Goal: Task Accomplishment & Management: Use online tool/utility

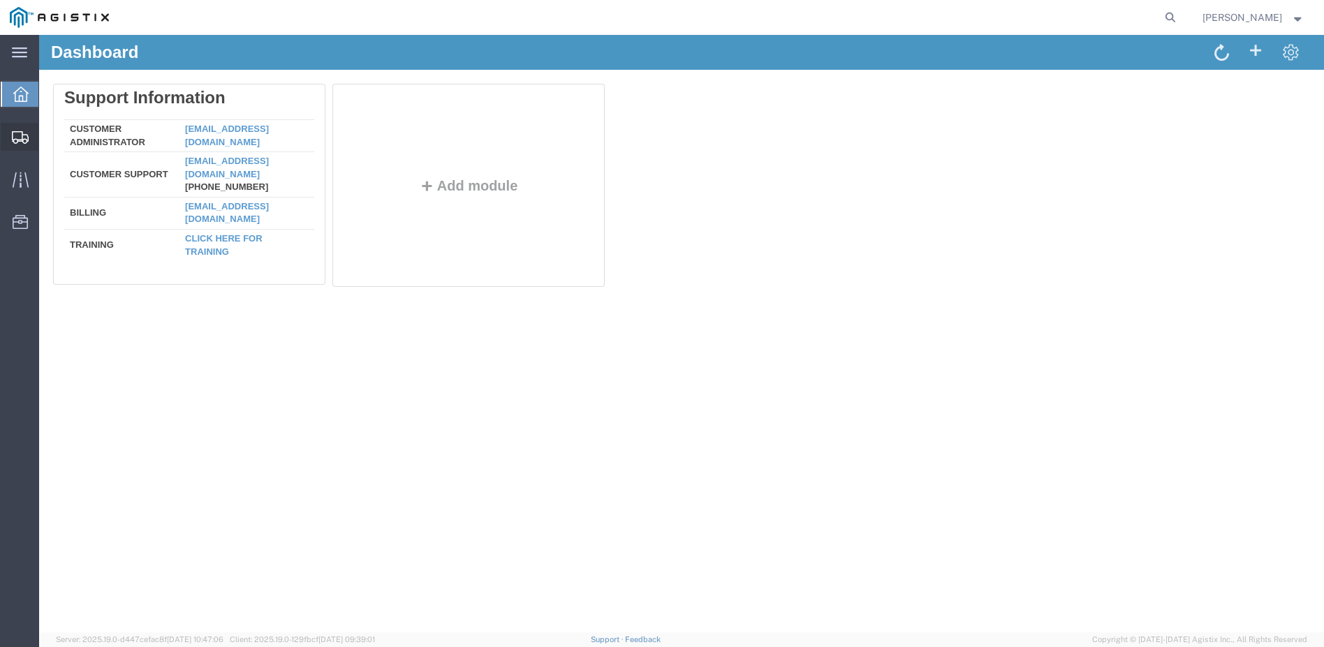
click at [0, 0] on span "Shipment Manager" at bounding box center [0, 0] width 0 height 0
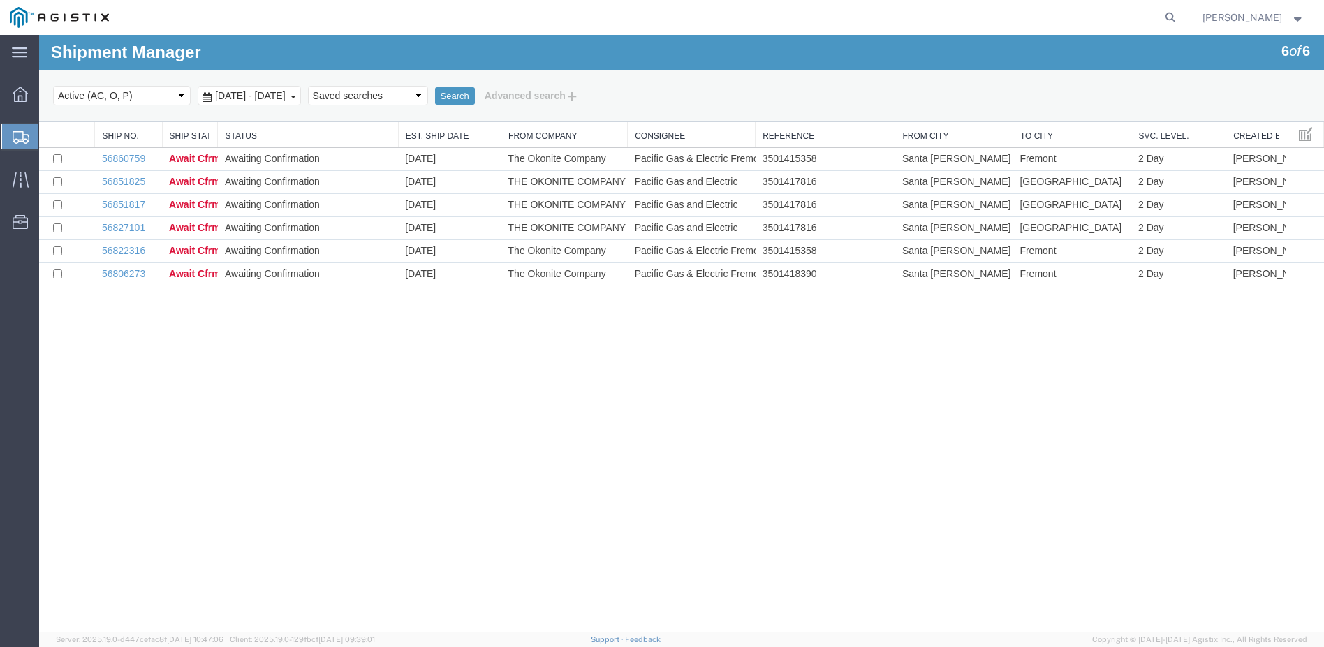
click at [124, 306] on div "Shipment Manager 6 of 6 Search Select status Active (AC, O, P) All Approved Awa…" at bounding box center [681, 334] width 1284 height 598
click at [1008, 10] on agx-global-search at bounding box center [958, 17] width 447 height 35
click at [1167, 14] on agx-global-search at bounding box center [958, 17] width 447 height 35
click at [1180, 14] on icon at bounding box center [1170, 18] width 20 height 20
click at [831, 27] on input "search" at bounding box center [948, 18] width 424 height 34
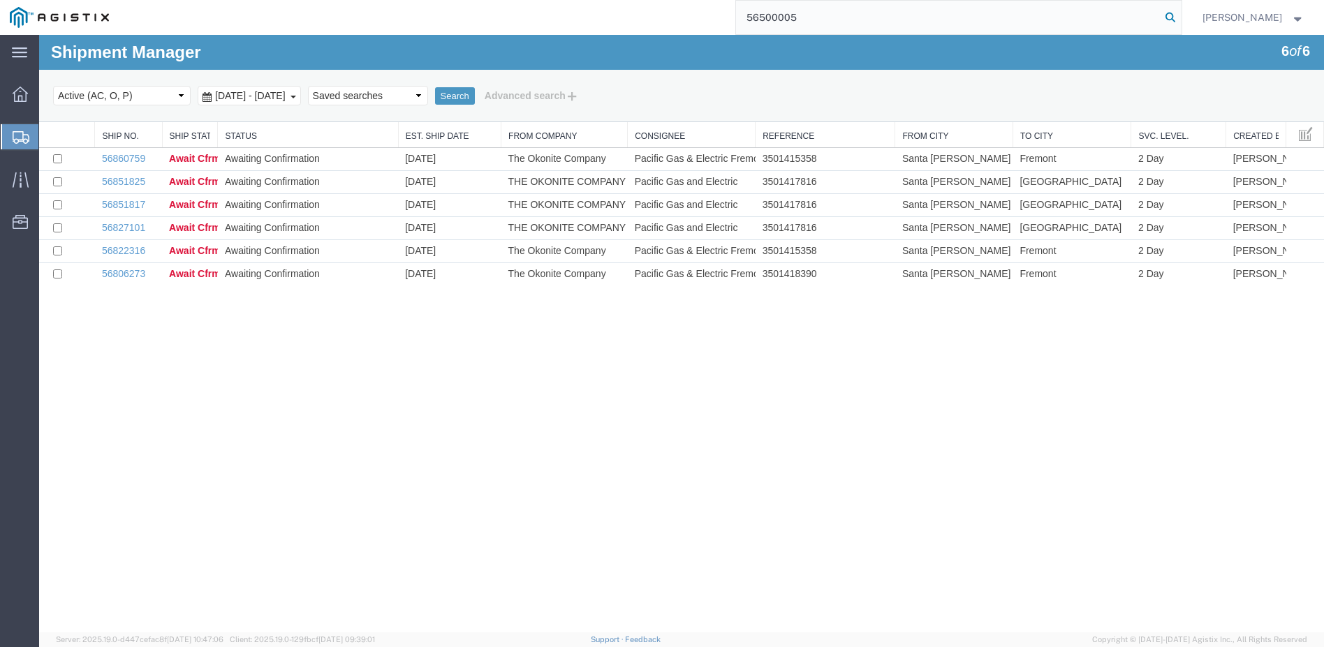
type input "56500005"
click at [1180, 13] on icon at bounding box center [1170, 18] width 20 height 20
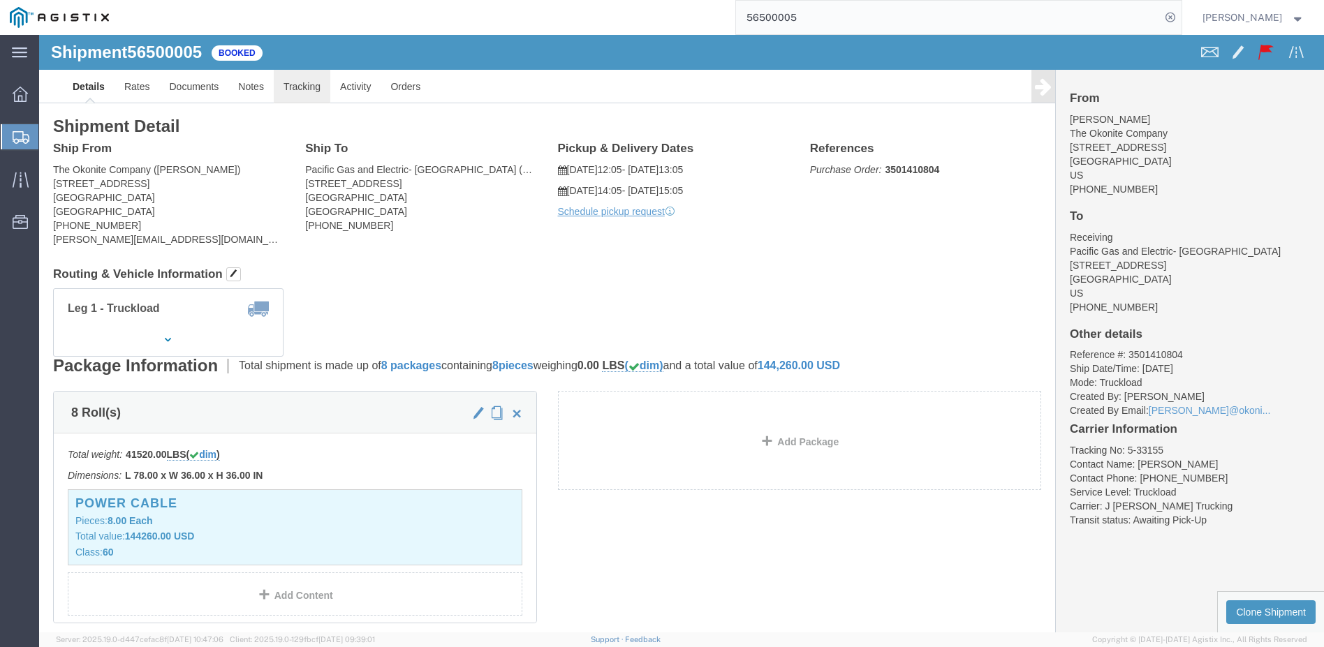
click link "Tracking"
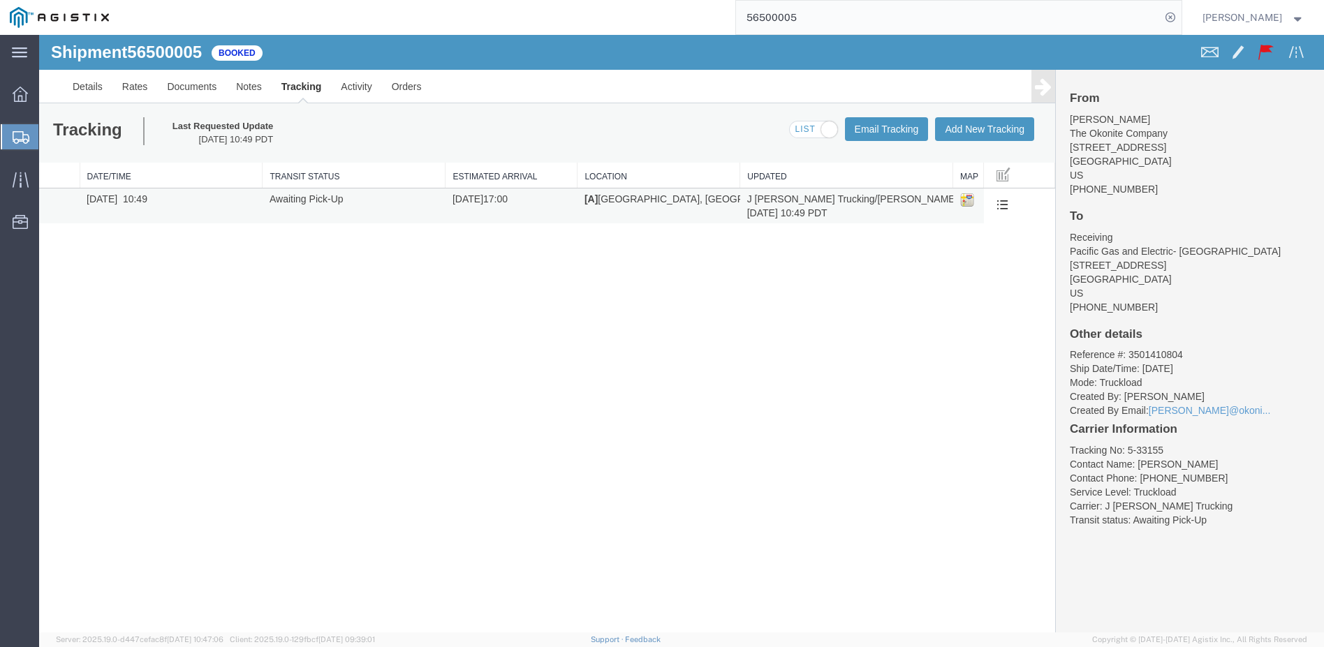
click at [288, 196] on td "Awaiting Pick-Up" at bounding box center [353, 206] width 183 height 36
click at [350, 91] on link "Activity" at bounding box center [356, 87] width 50 height 34
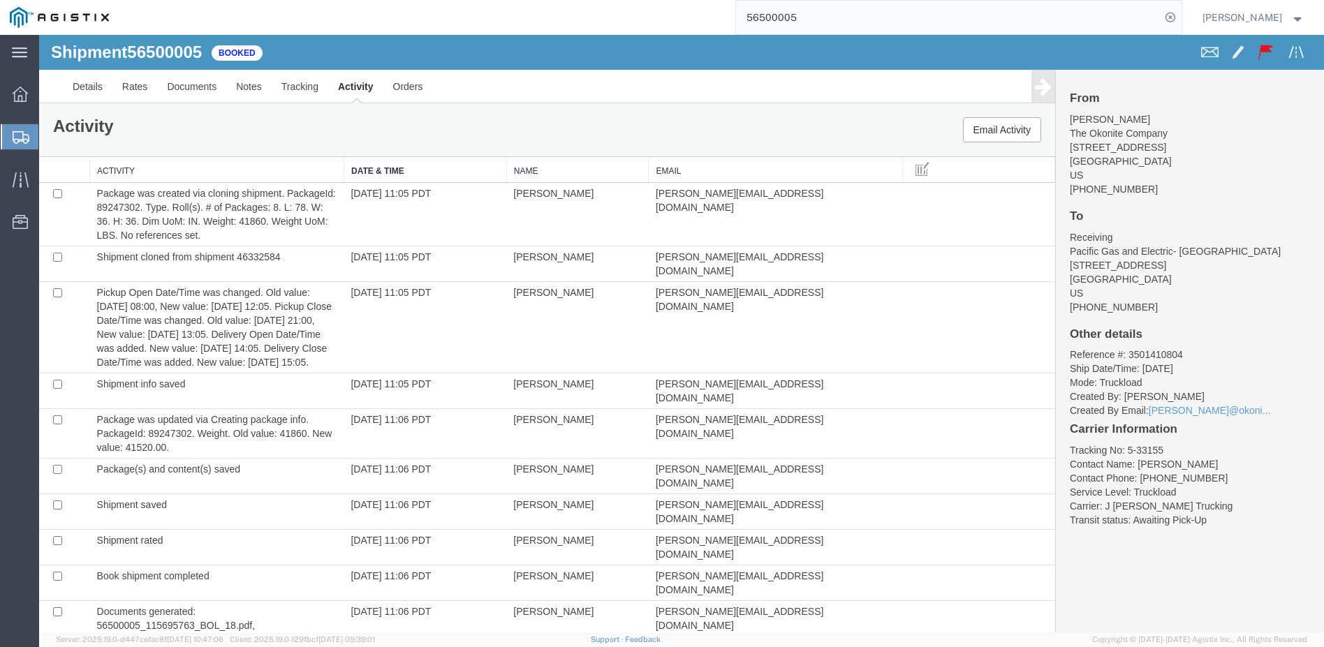
click at [1287, 49] on span at bounding box center [1295, 51] width 17 height 17
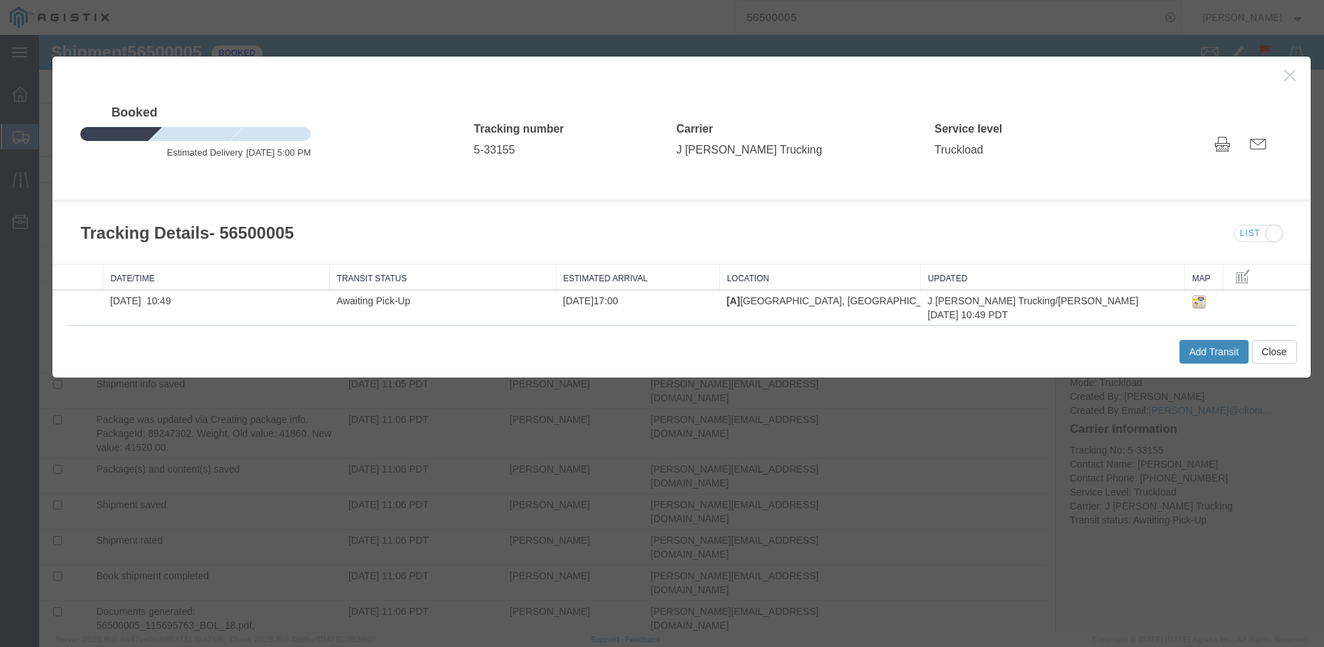
click at [1203, 350] on button "Add Transit" at bounding box center [1213, 352] width 69 height 24
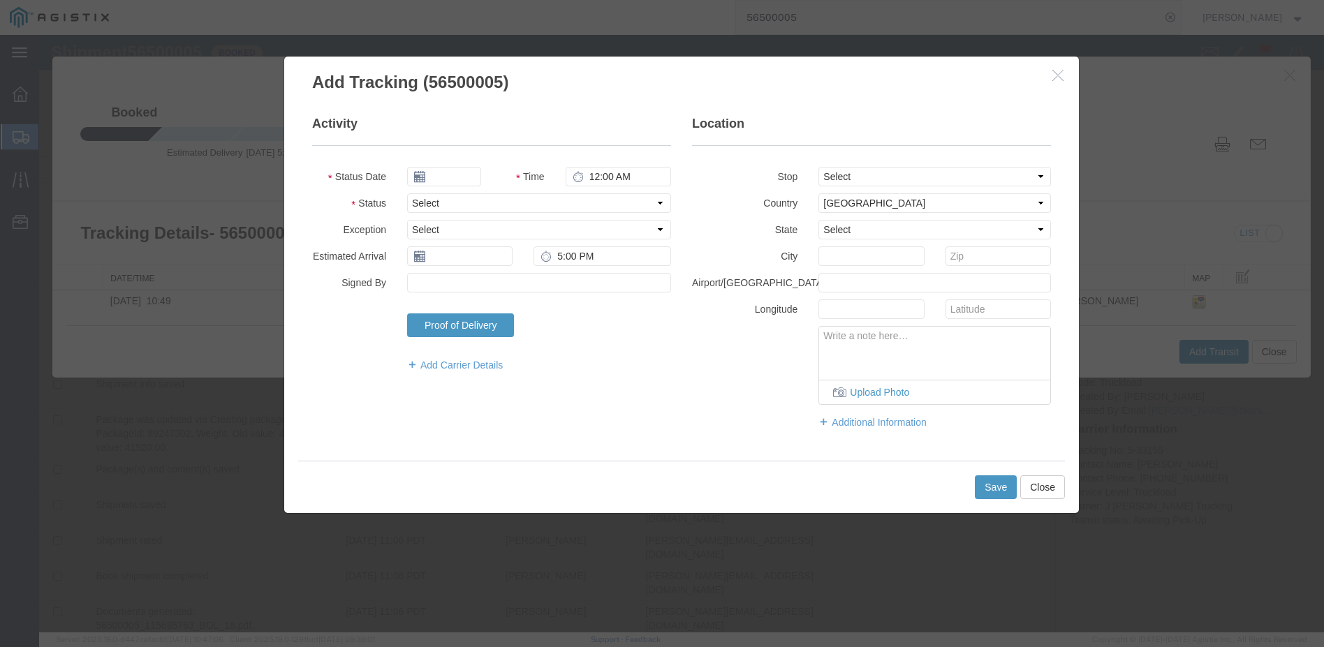
type input "[DATE]"
type input "6:00 PM"
click at [656, 204] on select "Select Arrival Notice Available Arrival Notice Imported Arrive at Delivery Loca…" at bounding box center [539, 203] width 264 height 20
select select "DELIVRED"
click at [407, 193] on select "Select Arrival Notice Available Arrival Notice Imported Arrive at Delivery Loca…" at bounding box center [539, 203] width 264 height 20
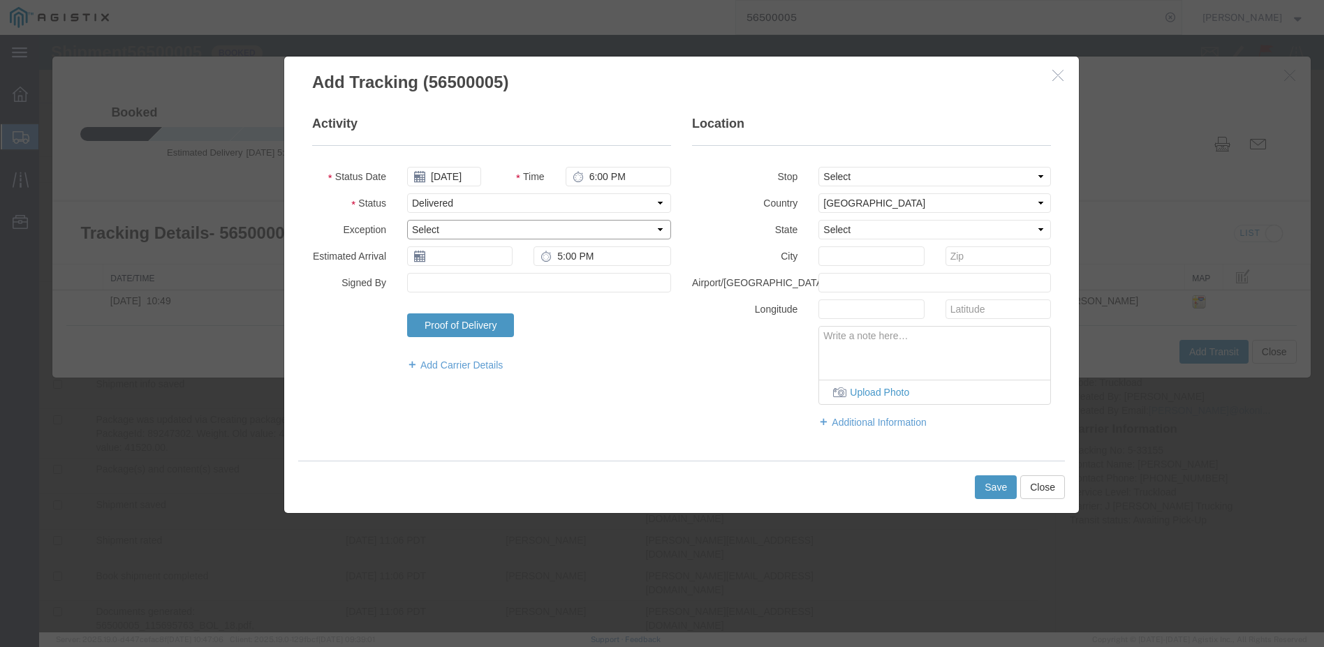
click at [657, 230] on select "Select Accident Airline - Delayed Airline - Exception Appointment Scheduled Att…" at bounding box center [539, 230] width 264 height 20
click at [991, 484] on button "Save" at bounding box center [996, 487] width 42 height 24
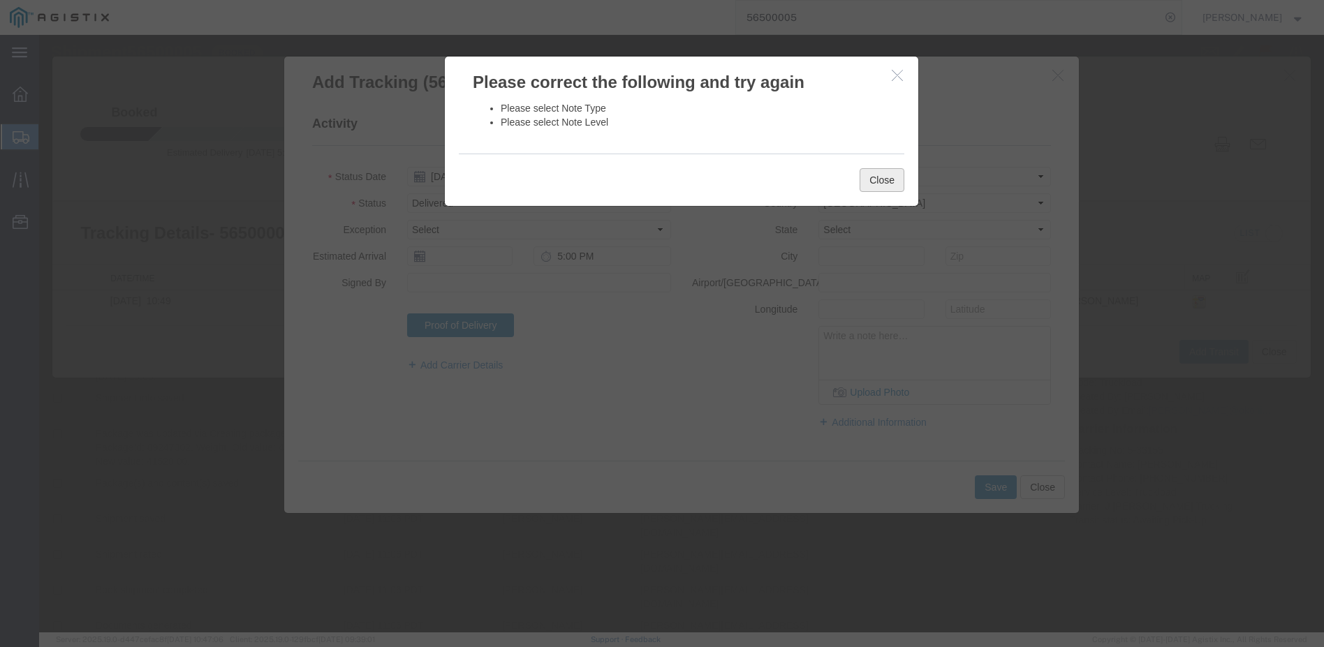
click at [875, 175] on button "Close" at bounding box center [881, 180] width 45 height 24
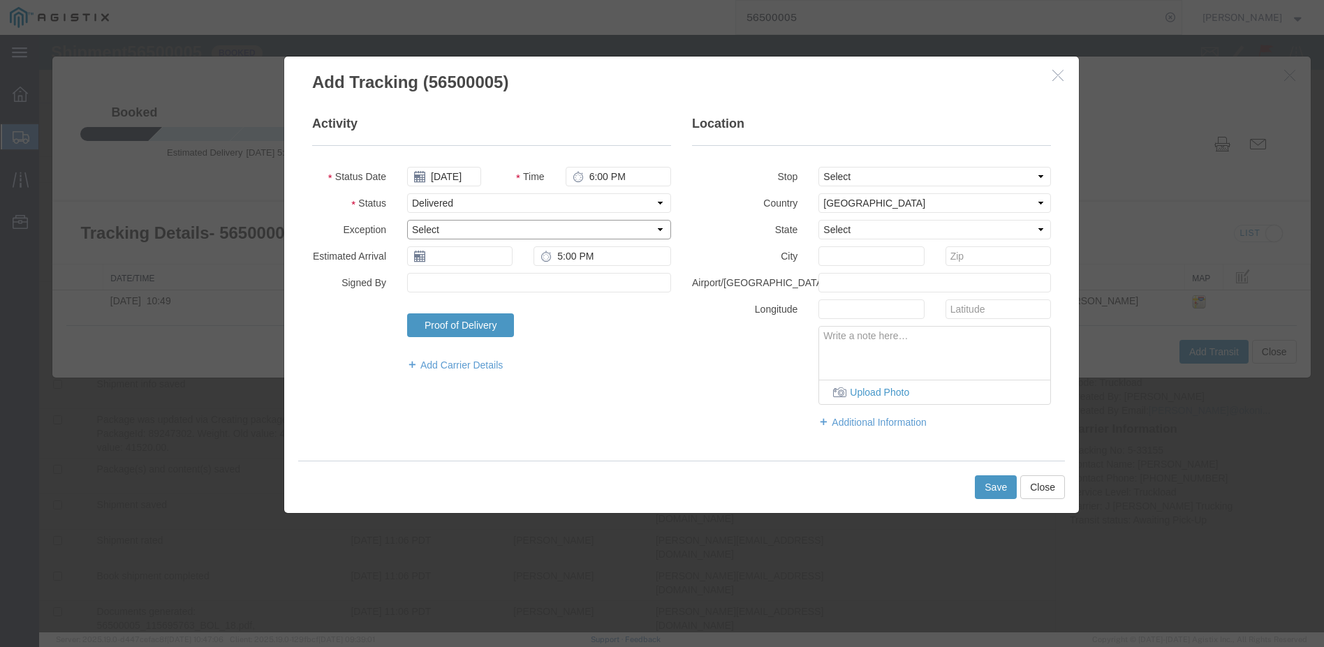
click at [656, 231] on select "Select Accident Airline - Delayed Airline - Exception Appointment Scheduled Att…" at bounding box center [539, 230] width 264 height 20
click at [341, 348] on fieldset "Activity Status Date [DATE] Time 6:00 PM Status Select Arrival Notice Available…" at bounding box center [491, 250] width 359 height 271
click at [443, 363] on link "Add Carrier Details" at bounding box center [539, 365] width 264 height 14
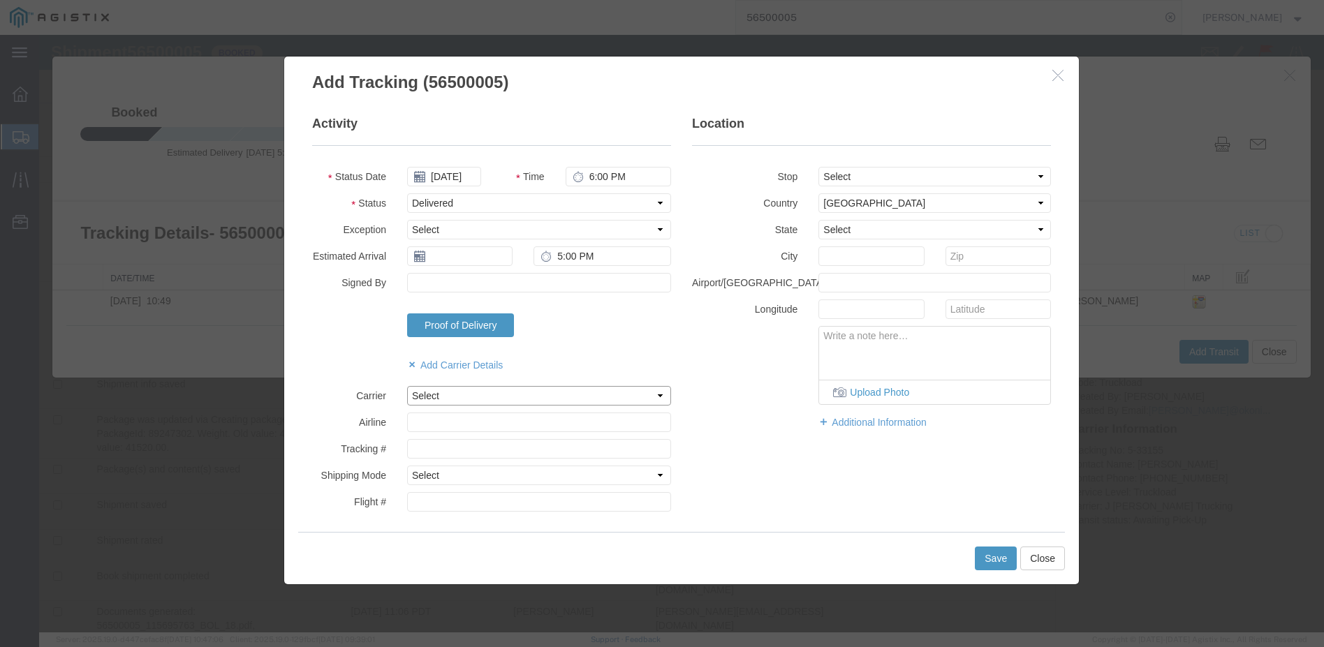
click at [661, 394] on select "Select J [PERSON_NAME] Trucking" at bounding box center [539, 396] width 264 height 20
select select "3449"
click at [407, 386] on select "Select J [PERSON_NAME] Trucking" at bounding box center [539, 396] width 264 height 20
click at [654, 477] on select "Select Air Less than Truckload Multi-Leg Ocean Freight Rail Small Parcel Truckl…" at bounding box center [539, 476] width 264 height 20
select select "TL"
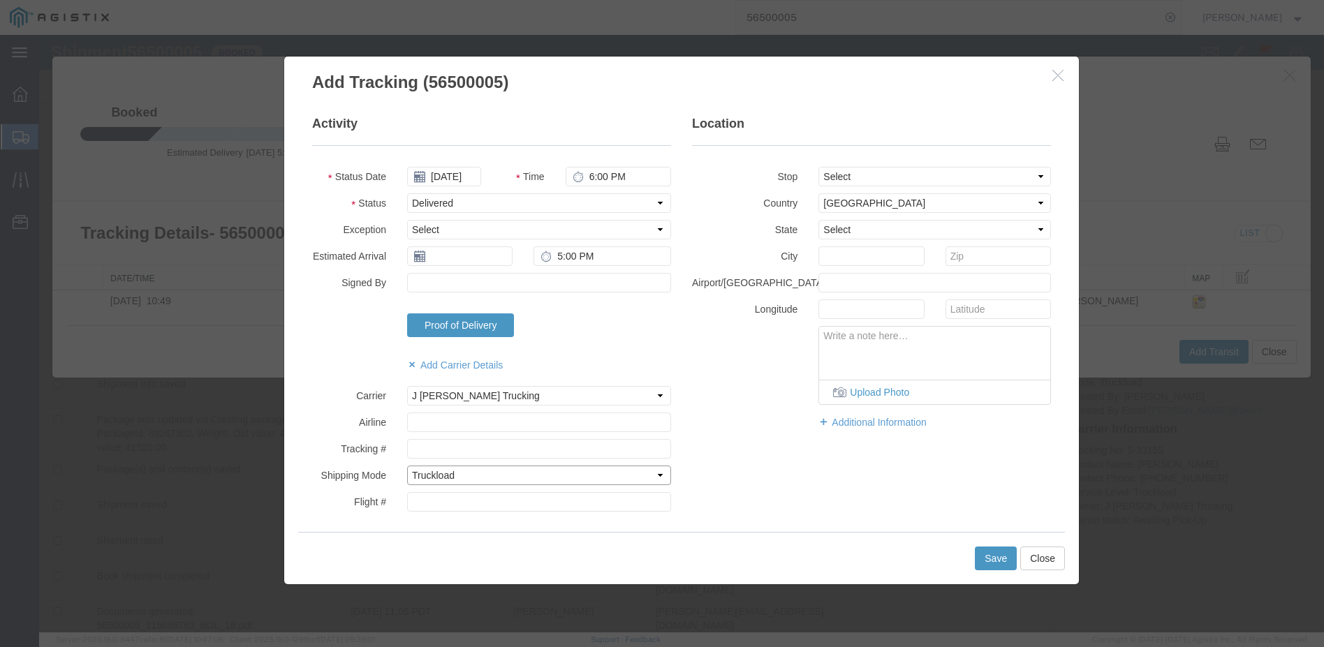
click at [407, 466] on select "Select Air Less than Truckload Multi-Leg Ocean Freight Rail Small Parcel Truckl…" at bounding box center [539, 476] width 264 height 20
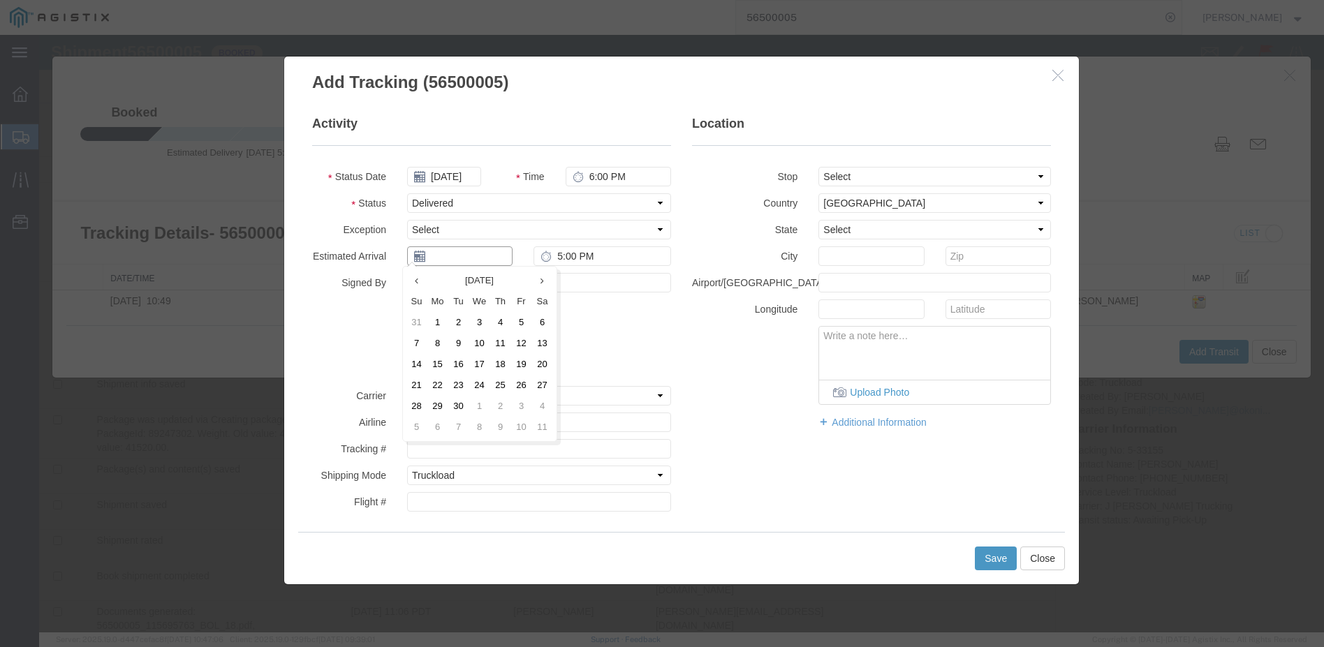
click at [421, 257] on input "text" at bounding box center [459, 256] width 105 height 20
click at [417, 282] on icon at bounding box center [416, 280] width 3 height 9
click at [520, 360] on td "15" at bounding box center [521, 364] width 21 height 21
type input "[DATE]"
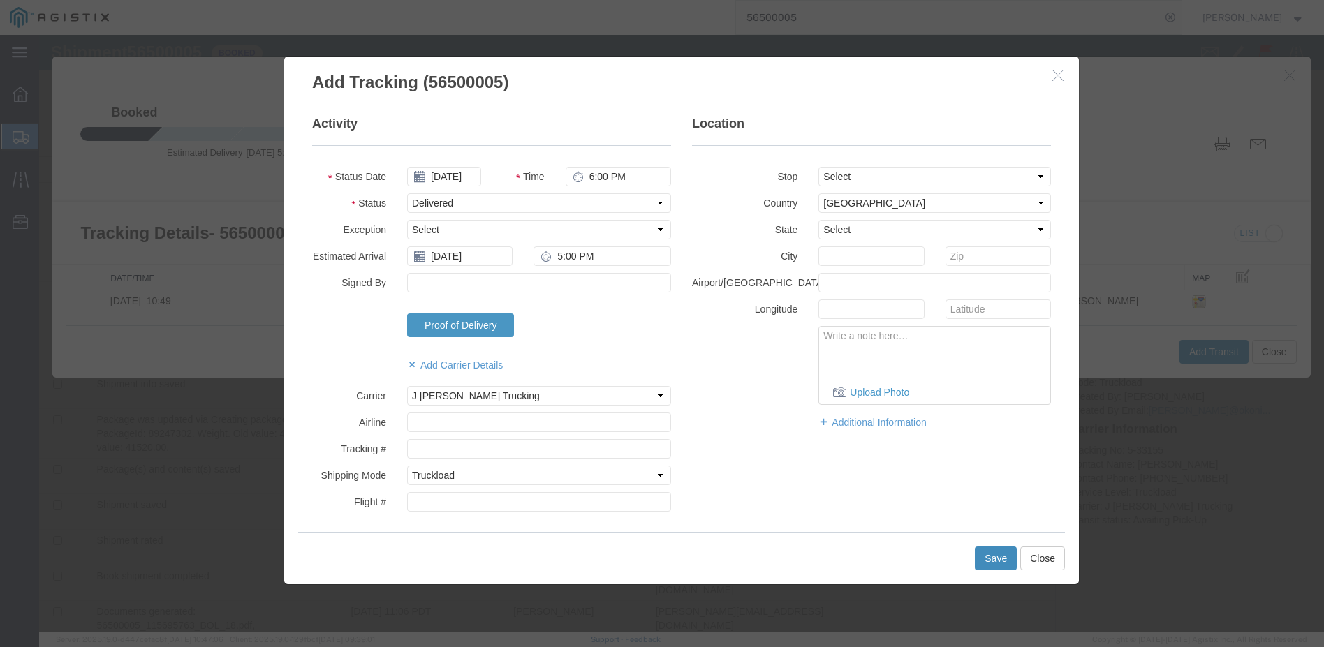
click at [987, 553] on button "Save" at bounding box center [996, 559] width 42 height 24
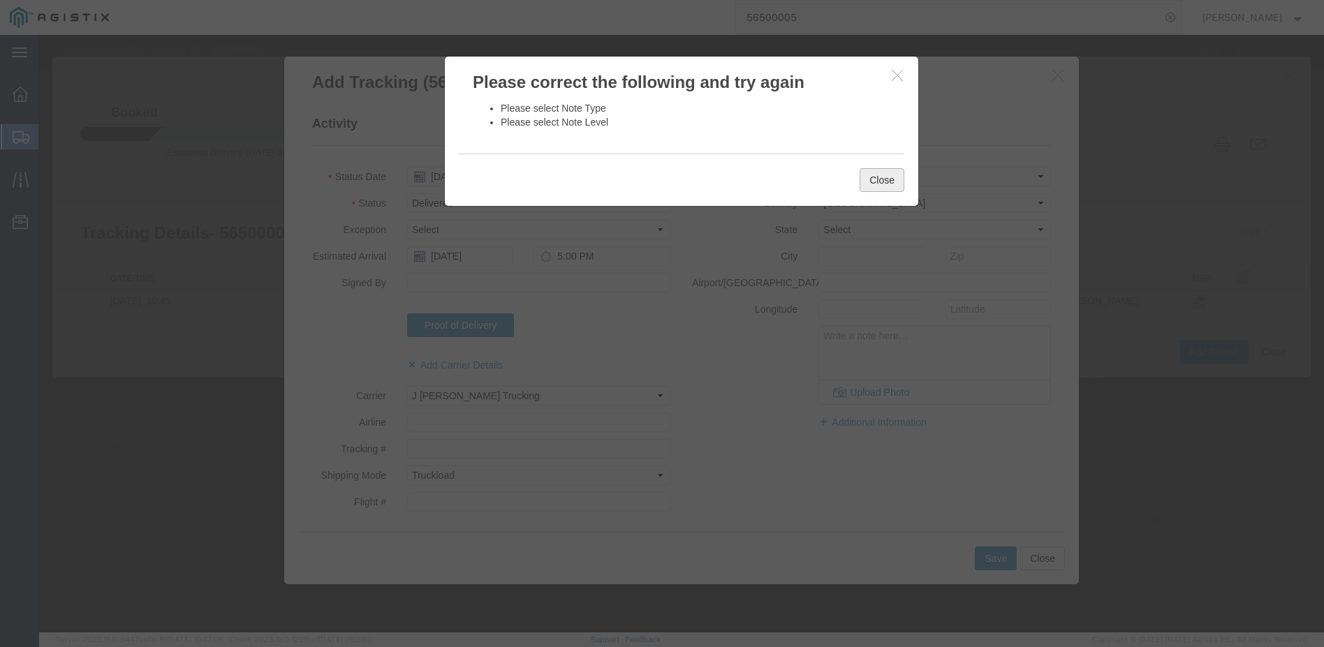
click at [869, 176] on button "Close" at bounding box center [881, 180] width 45 height 24
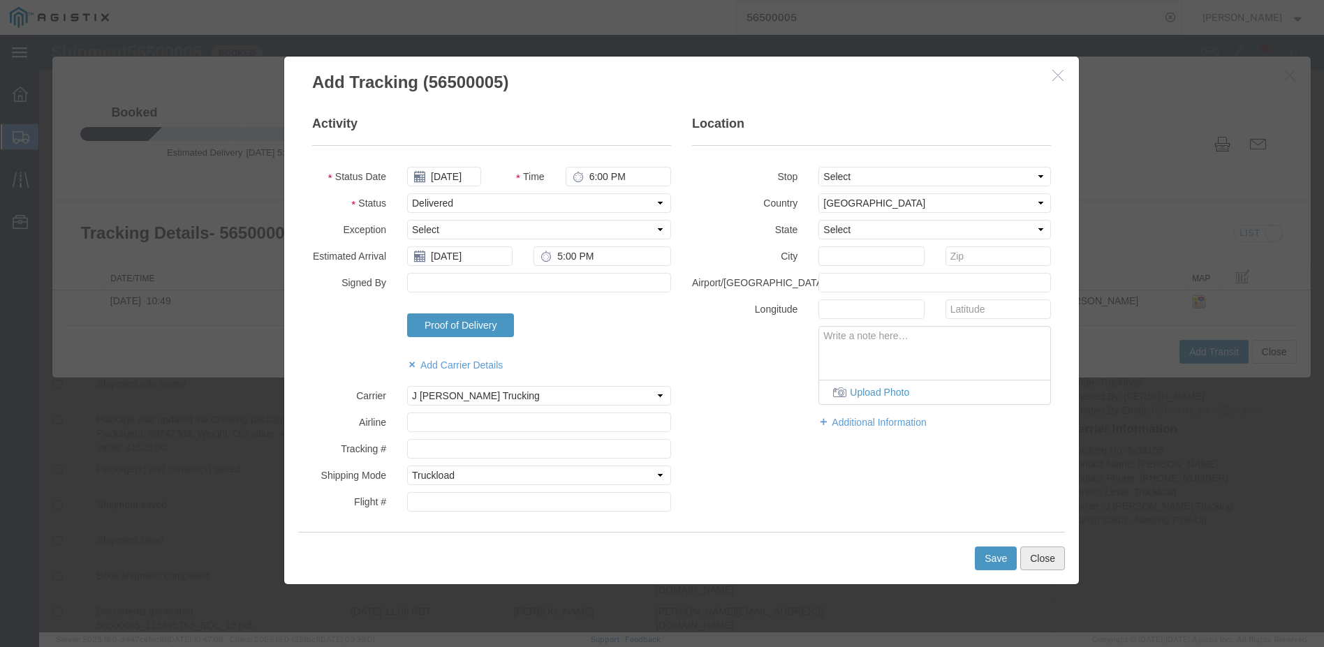
click at [1036, 556] on button "Close" at bounding box center [1042, 559] width 45 height 24
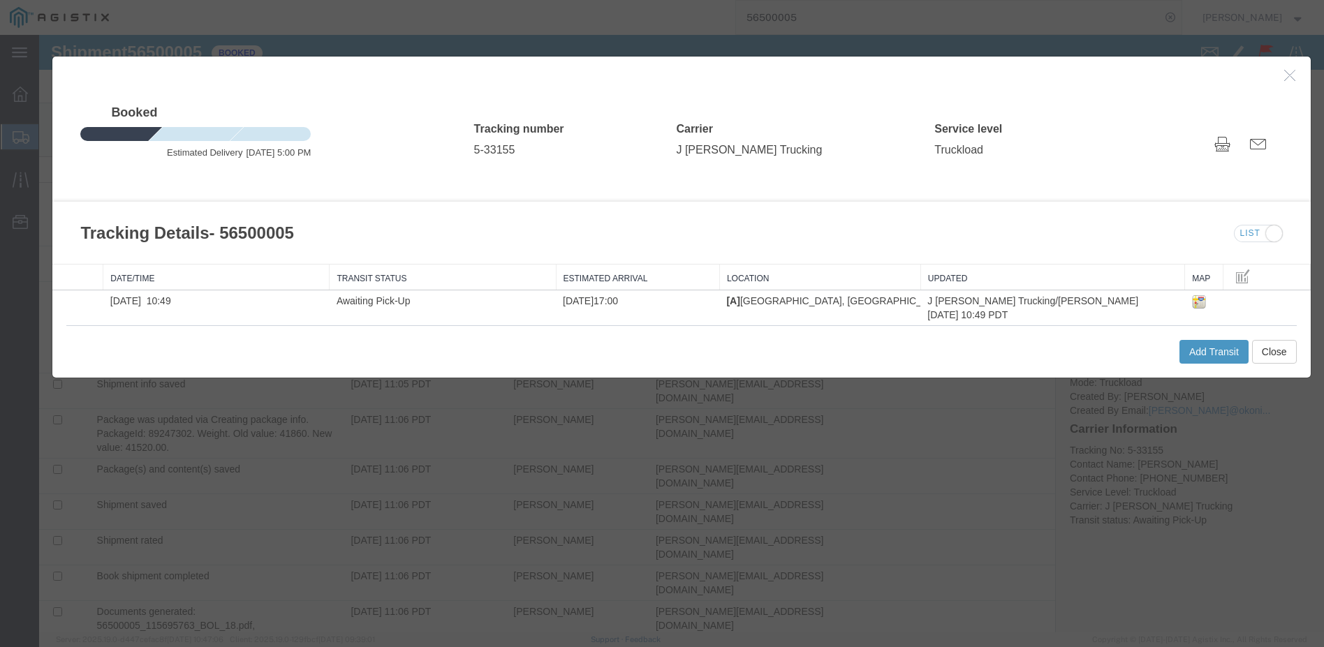
click at [1284, 71] on icon "button" at bounding box center [1289, 75] width 11 height 12
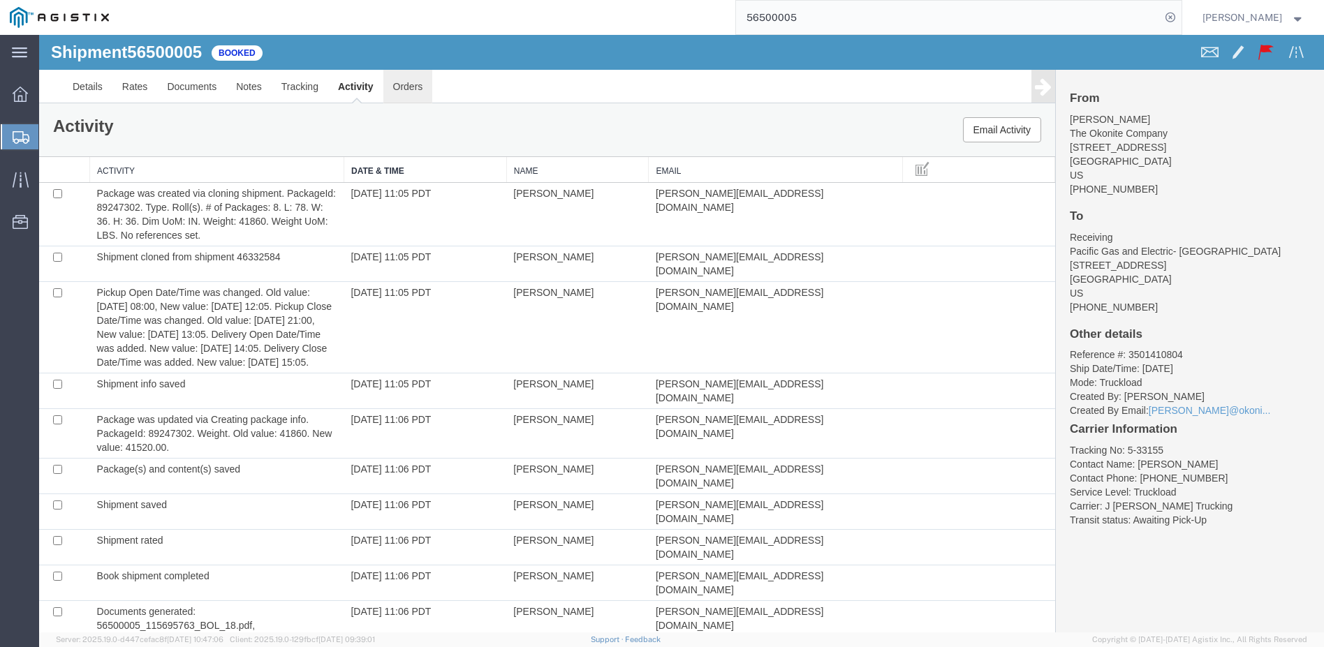
click at [408, 85] on link "Orders" at bounding box center [408, 87] width 50 height 34
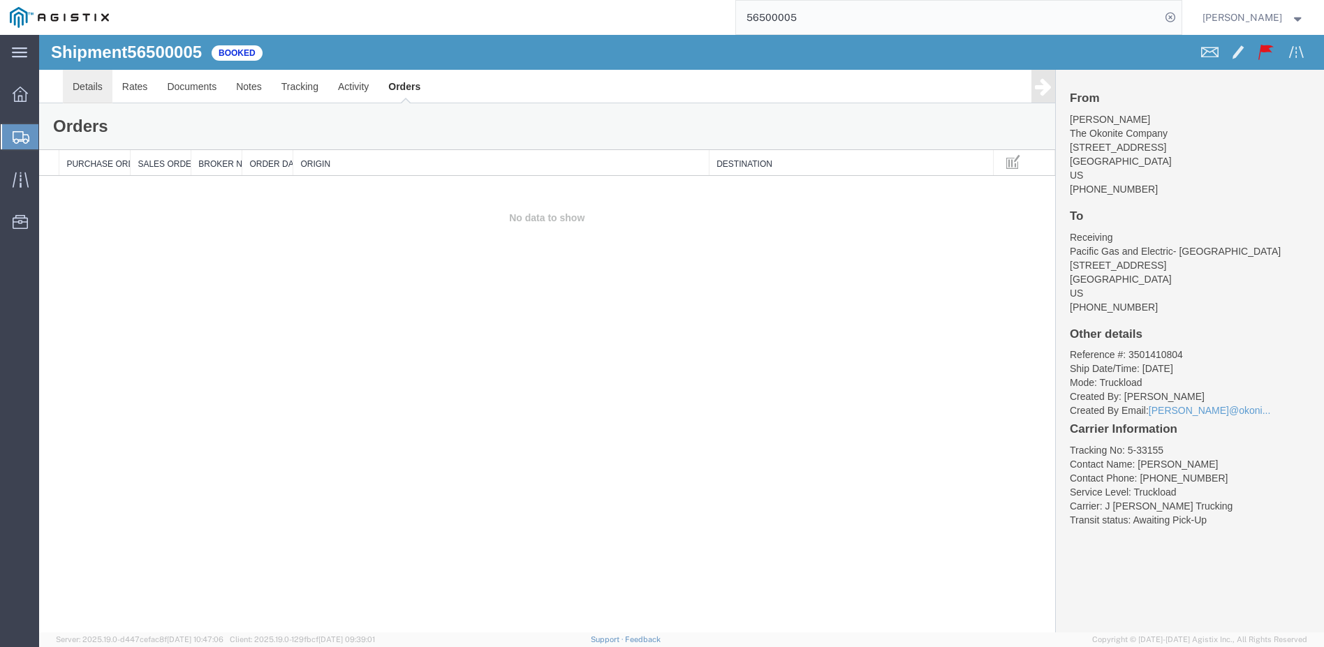
click at [91, 79] on link "Details" at bounding box center [88, 87] width 50 height 34
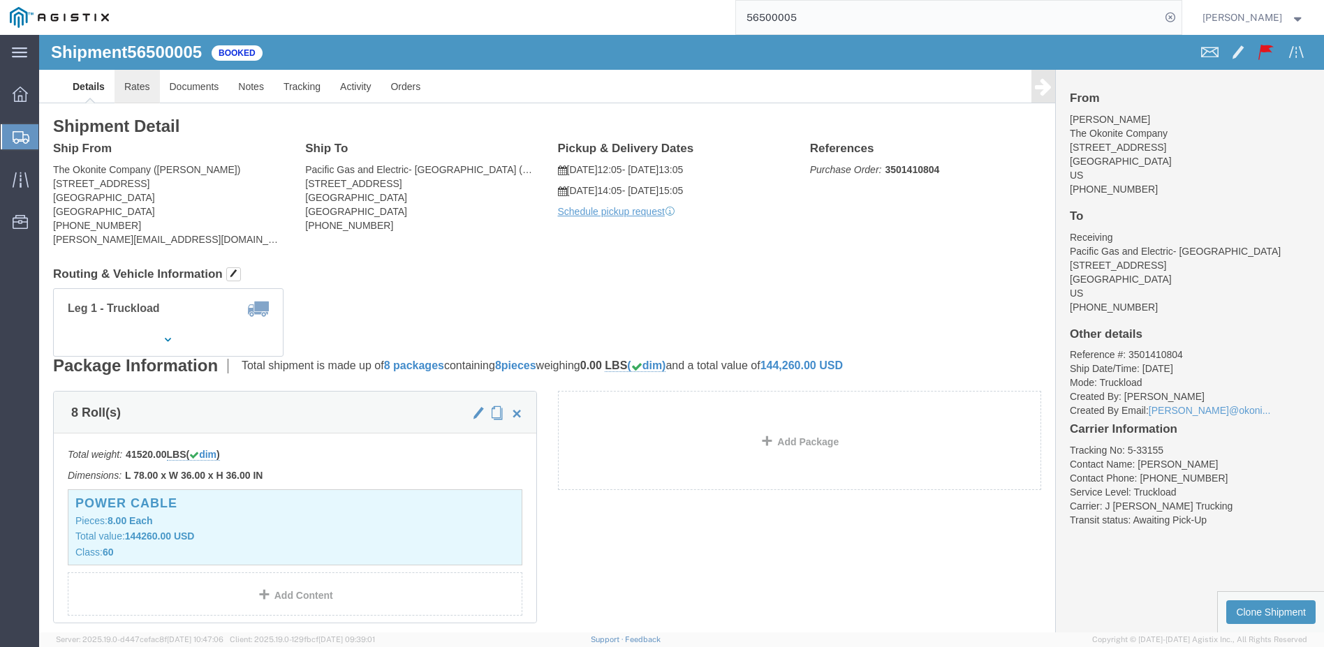
click link "Rates"
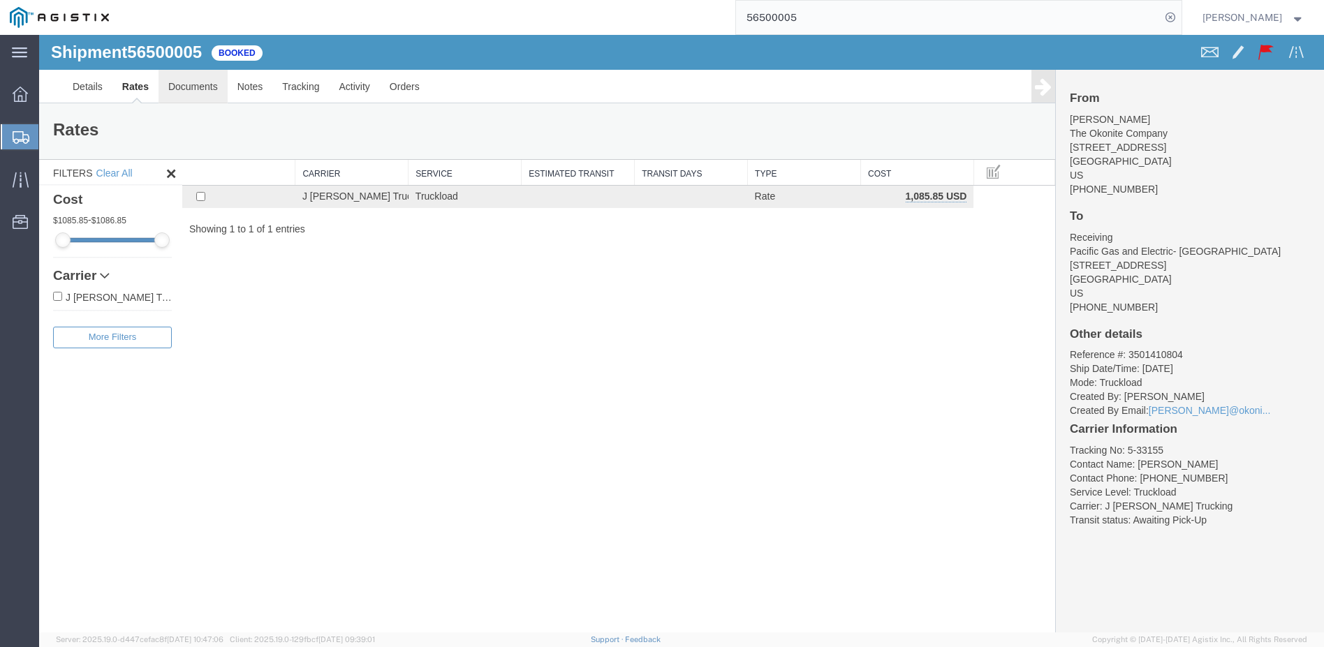
click at [186, 89] on link "Documents" at bounding box center [192, 87] width 69 height 34
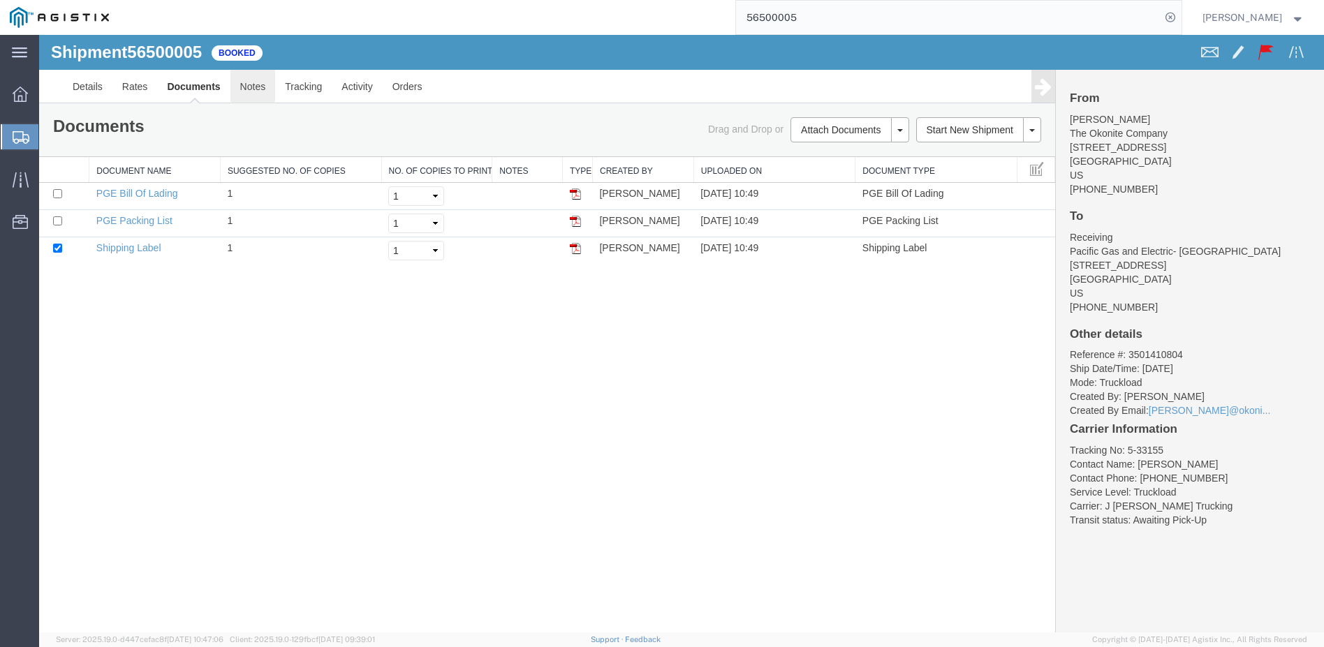
click at [242, 88] on link "Notes" at bounding box center [252, 87] width 45 height 34
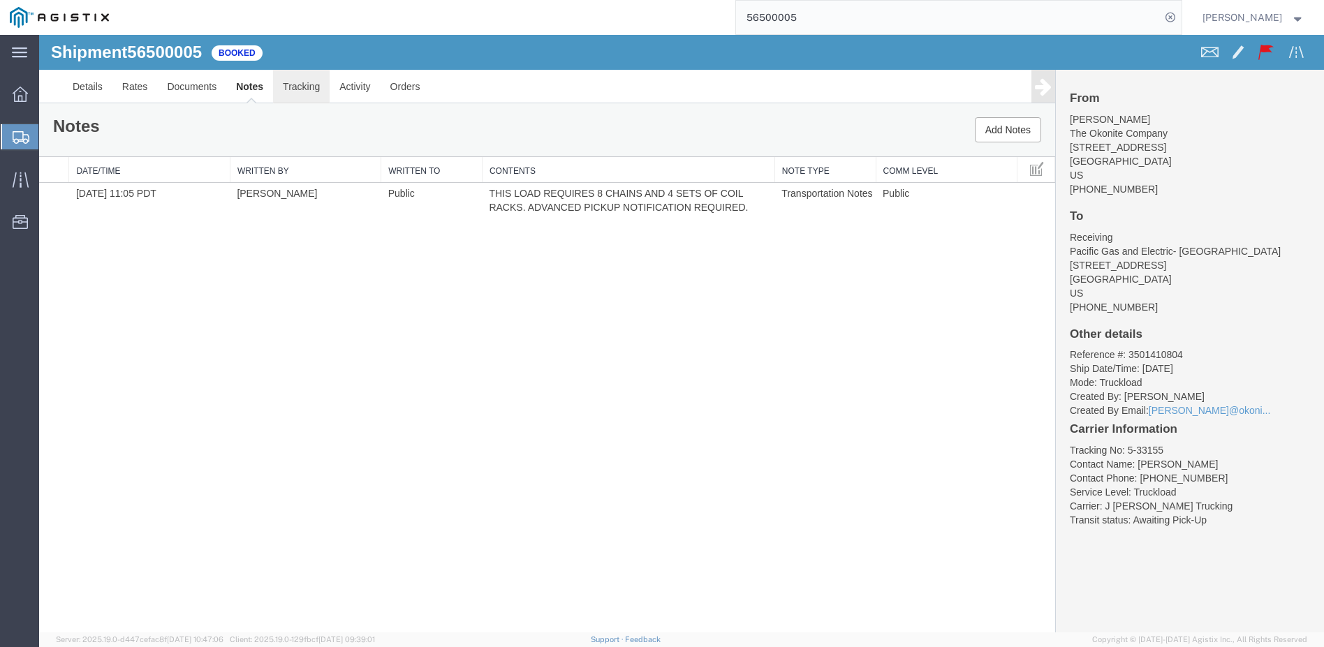
click at [294, 88] on link "Tracking" at bounding box center [301, 87] width 57 height 34
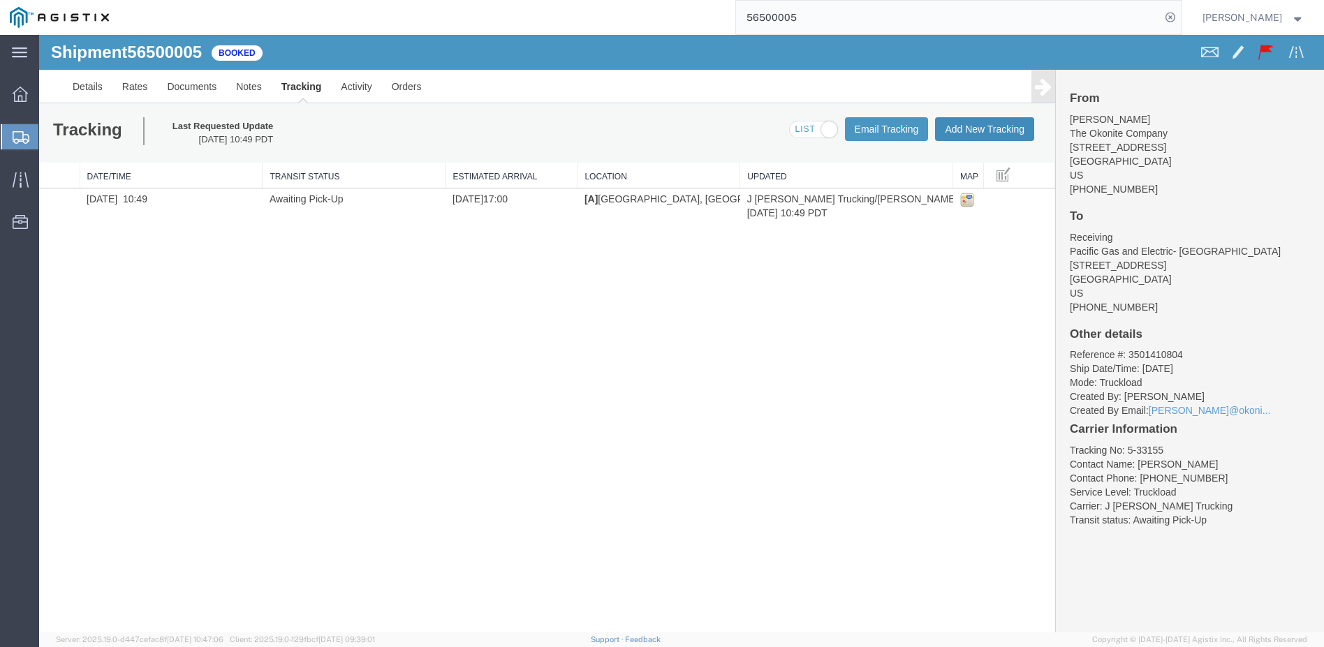
click at [970, 129] on button "Add New Tracking" at bounding box center [984, 129] width 99 height 24
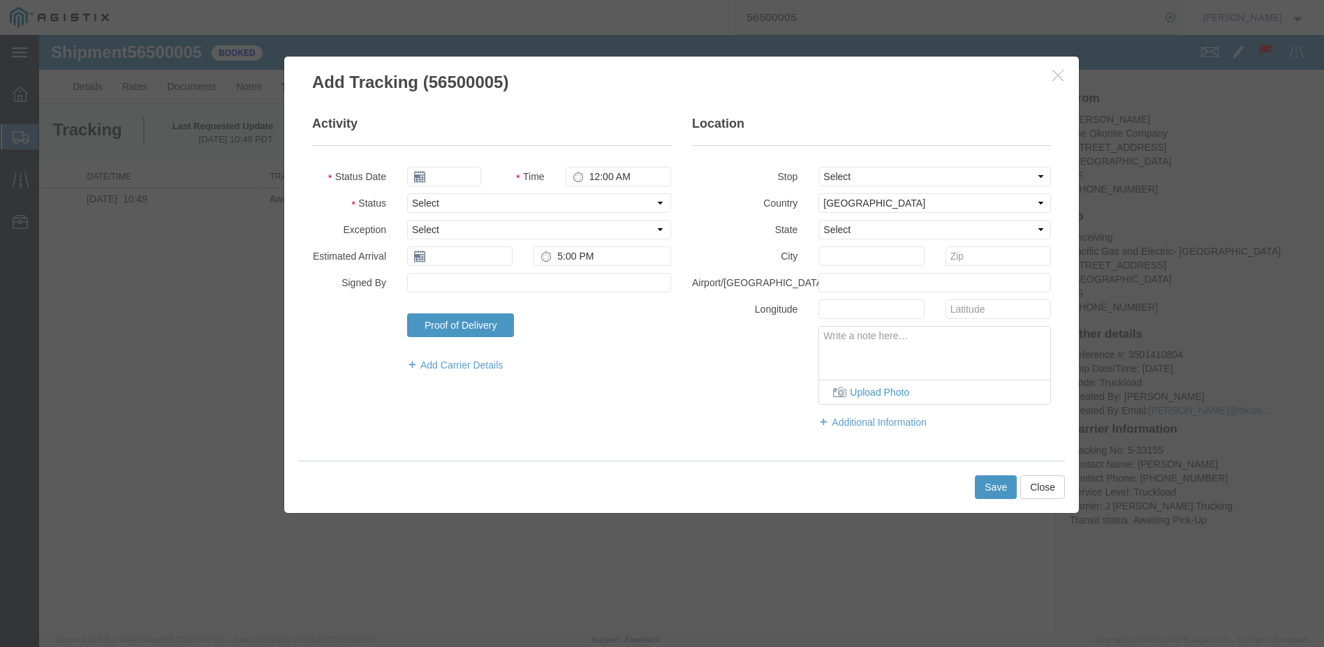
type input "[DATE]"
type input "6:00 PM"
click at [418, 176] on icon at bounding box center [419, 176] width 11 height 11
click at [576, 175] on icon at bounding box center [577, 176] width 11 height 11
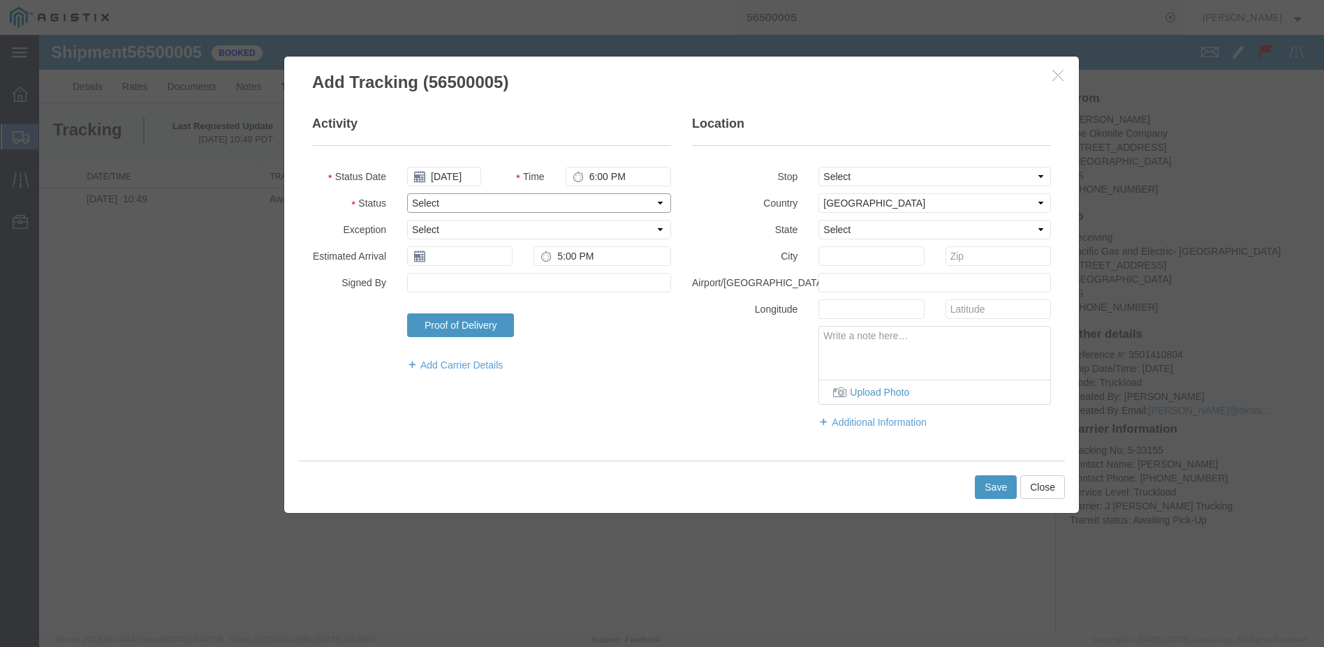
click at [659, 203] on select "Select Arrival Notice Available Arrival Notice Imported Arrive at Delivery Loca…" at bounding box center [539, 203] width 264 height 20
select select "DELIVRED"
click at [407, 193] on select "Select Arrival Notice Available Arrival Notice Imported Arrive at Delivery Loca…" at bounding box center [539, 203] width 264 height 20
click at [661, 228] on select "Select Accident Airline - Delayed Airline - Exception Appointment Scheduled Att…" at bounding box center [539, 230] width 264 height 20
click at [332, 306] on fieldset "Activity Status Date [DATE] Time 6:00 PM Status Select Arrival Notice Available…" at bounding box center [491, 250] width 359 height 271
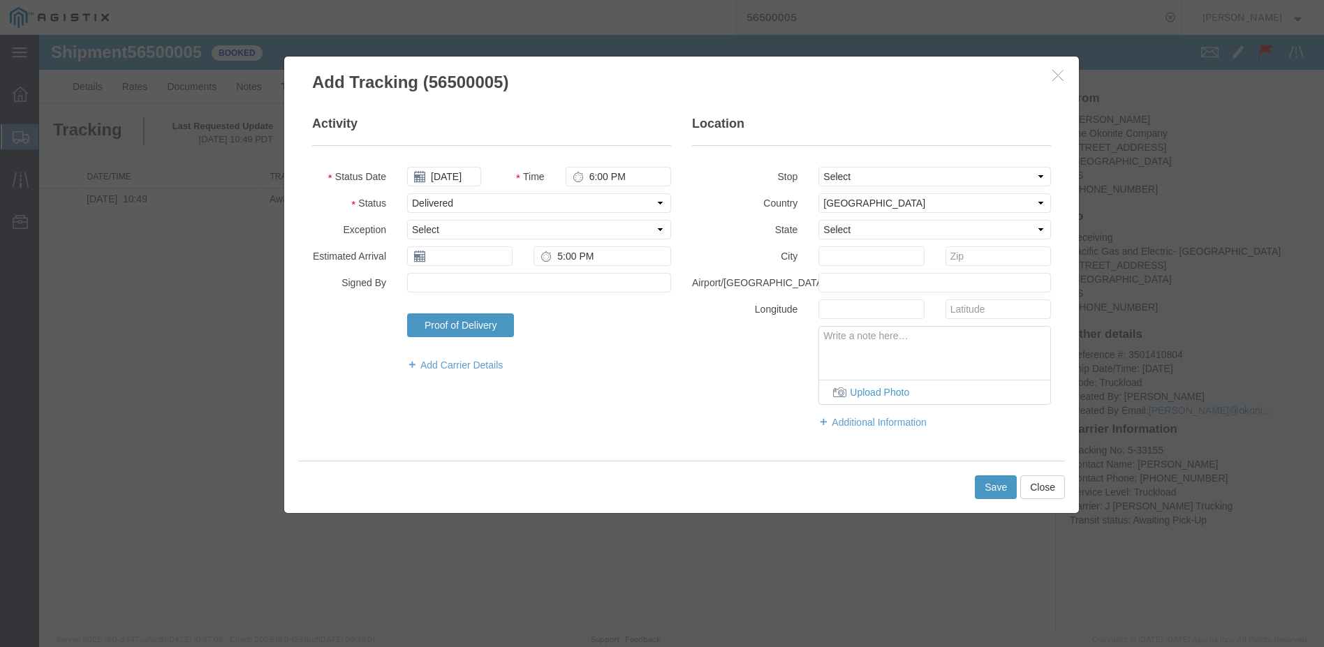
click at [419, 258] on icon at bounding box center [419, 256] width 11 height 11
click at [434, 257] on input "text" at bounding box center [459, 256] width 105 height 20
click at [421, 279] on th at bounding box center [417, 280] width 21 height 21
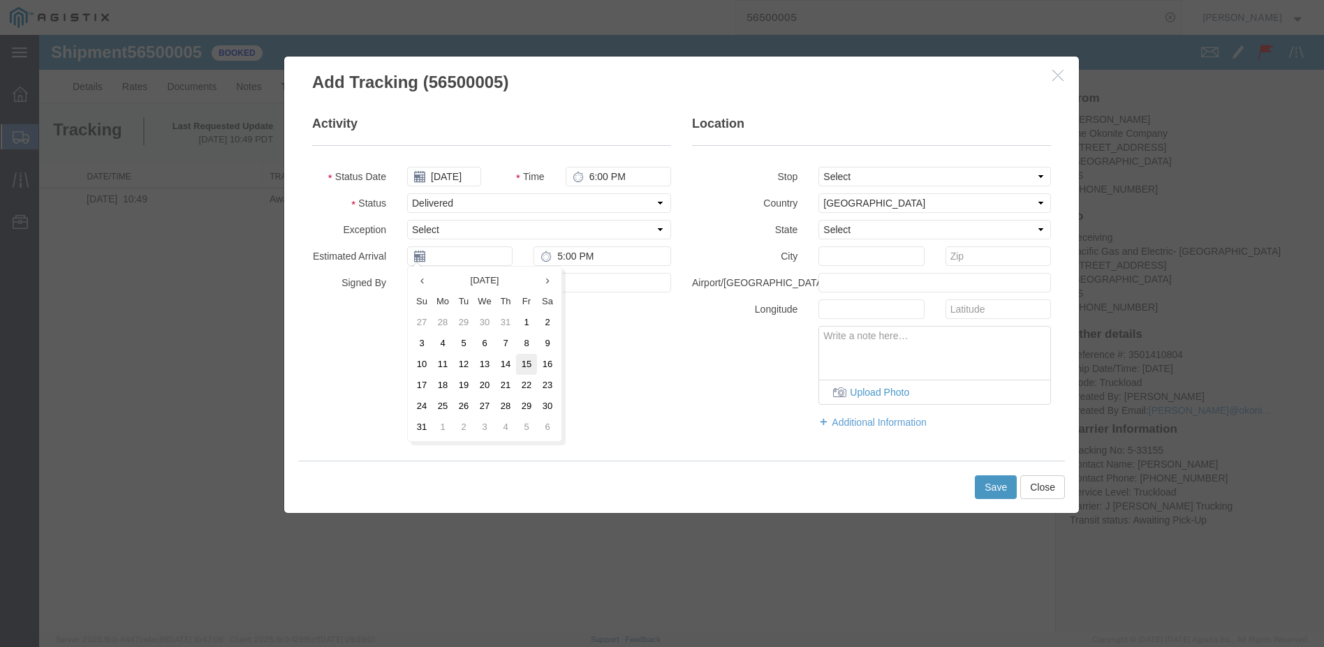
click at [531, 360] on td "15" at bounding box center [526, 364] width 21 height 21
type input "[DATE]"
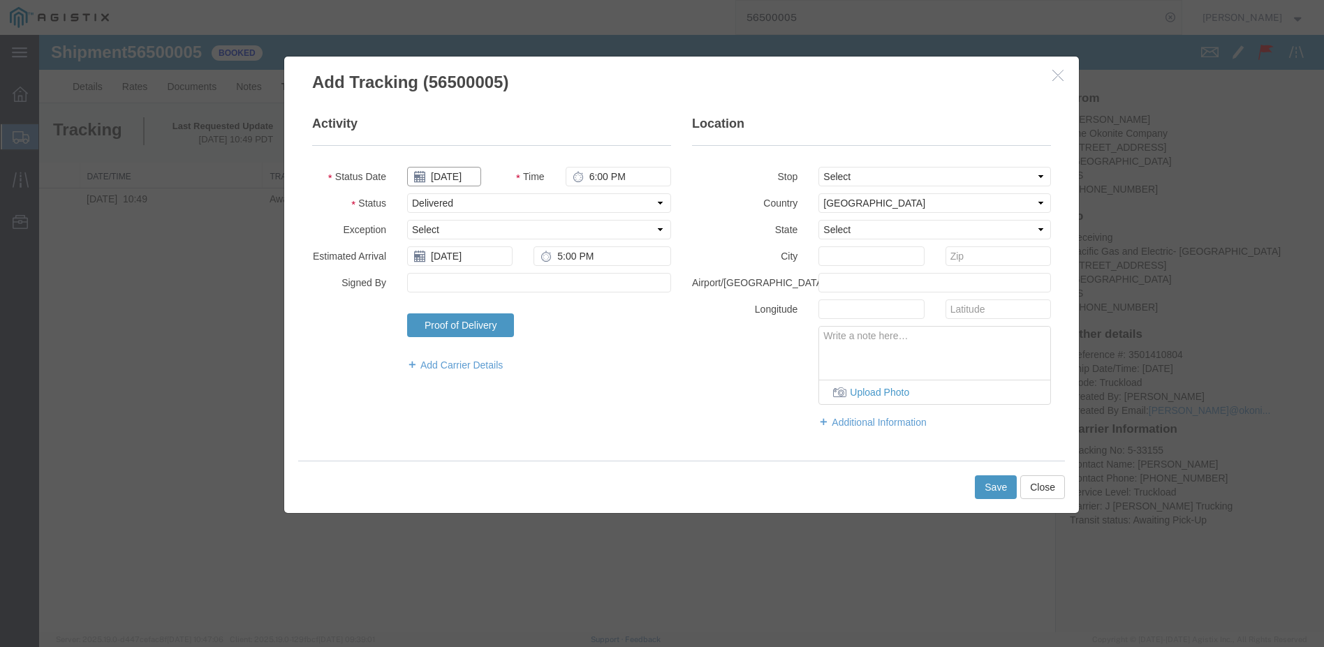
click at [434, 178] on input "[DATE]" at bounding box center [444, 177] width 74 height 20
click at [417, 201] on icon at bounding box center [417, 201] width 3 height 9
click at [524, 281] on td "15" at bounding box center [526, 284] width 21 height 21
type input "[DATE]"
click at [607, 177] on input "6:00 PM" at bounding box center [617, 177] width 105 height 20
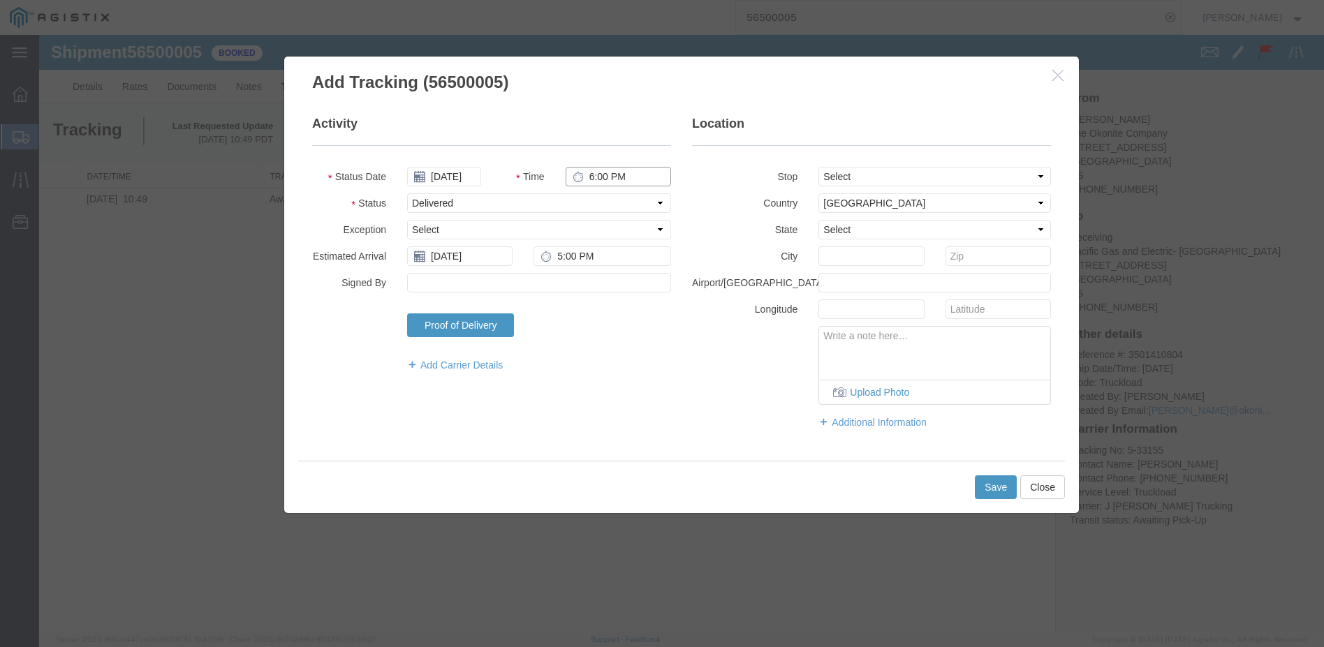
click at [607, 177] on input "6:00 PM" at bounding box center [617, 177] width 105 height 20
click at [1005, 488] on button "Save" at bounding box center [996, 487] width 42 height 24
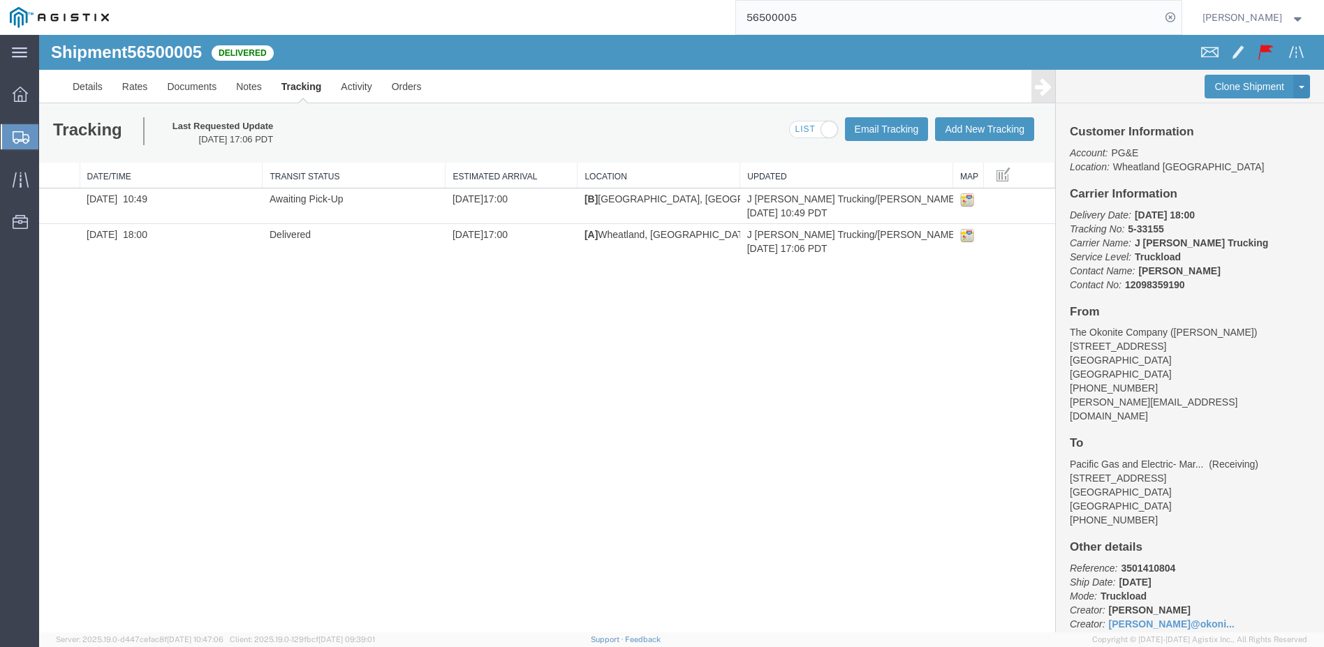
click at [20, 130] on svg-icon at bounding box center [21, 137] width 17 height 14
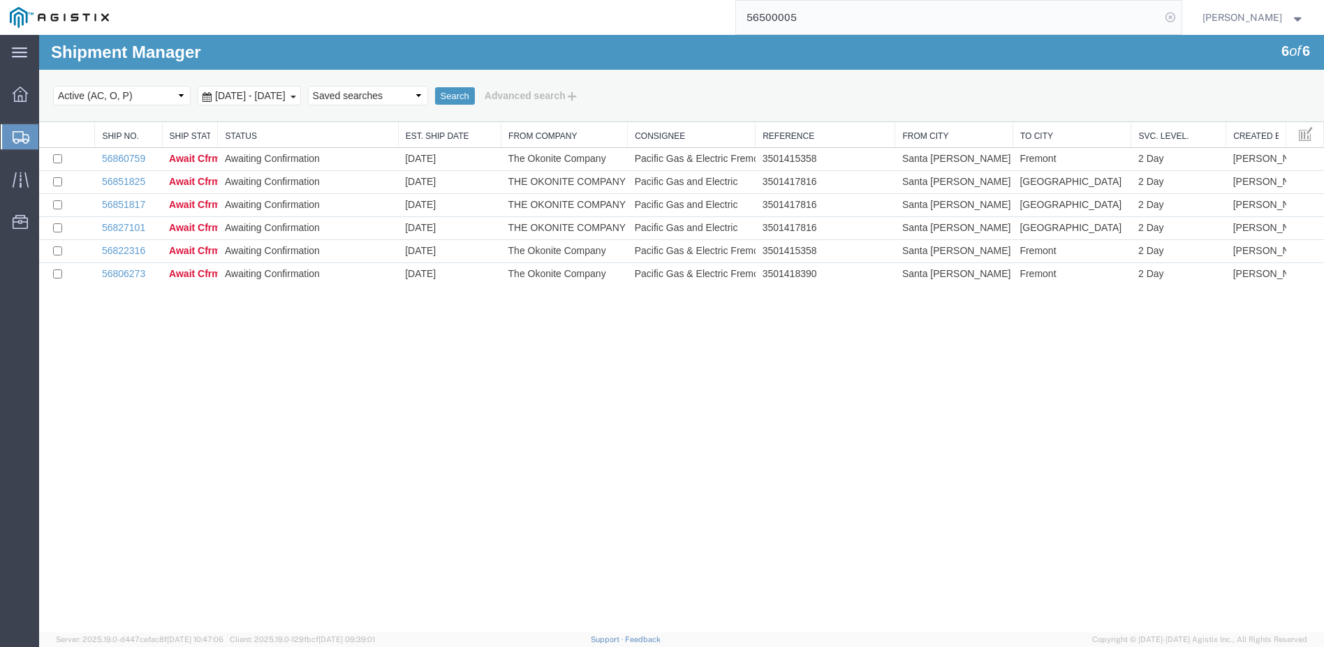
click at [1180, 17] on icon at bounding box center [1170, 18] width 20 height 20
drag, startPoint x: 916, startPoint y: 24, endPoint x: 898, endPoint y: 22, distance: 18.3
click at [903, 22] on agx-global-search at bounding box center [958, 17] width 447 height 35
click at [1180, 19] on icon at bounding box center [1170, 18] width 20 height 20
click at [1180, 12] on icon at bounding box center [1170, 18] width 20 height 20
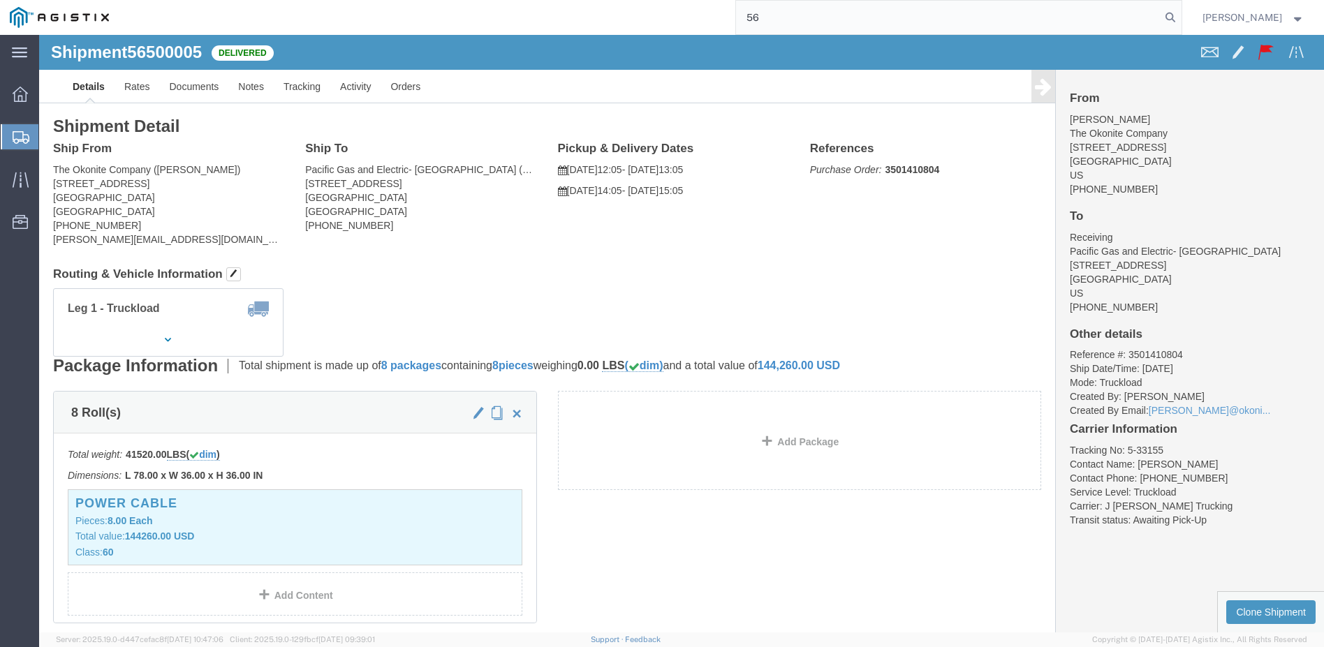
type input "5"
type input "56446242"
click at [1180, 15] on icon at bounding box center [1170, 18] width 20 height 20
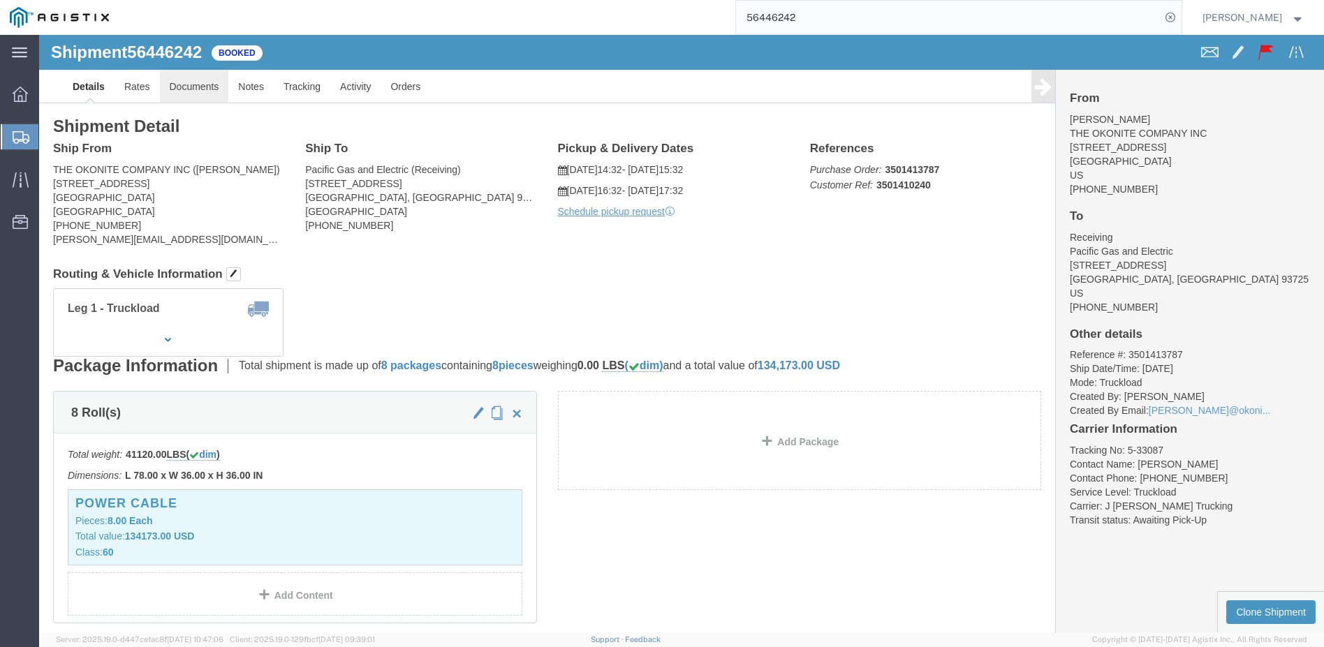
click link "Documents"
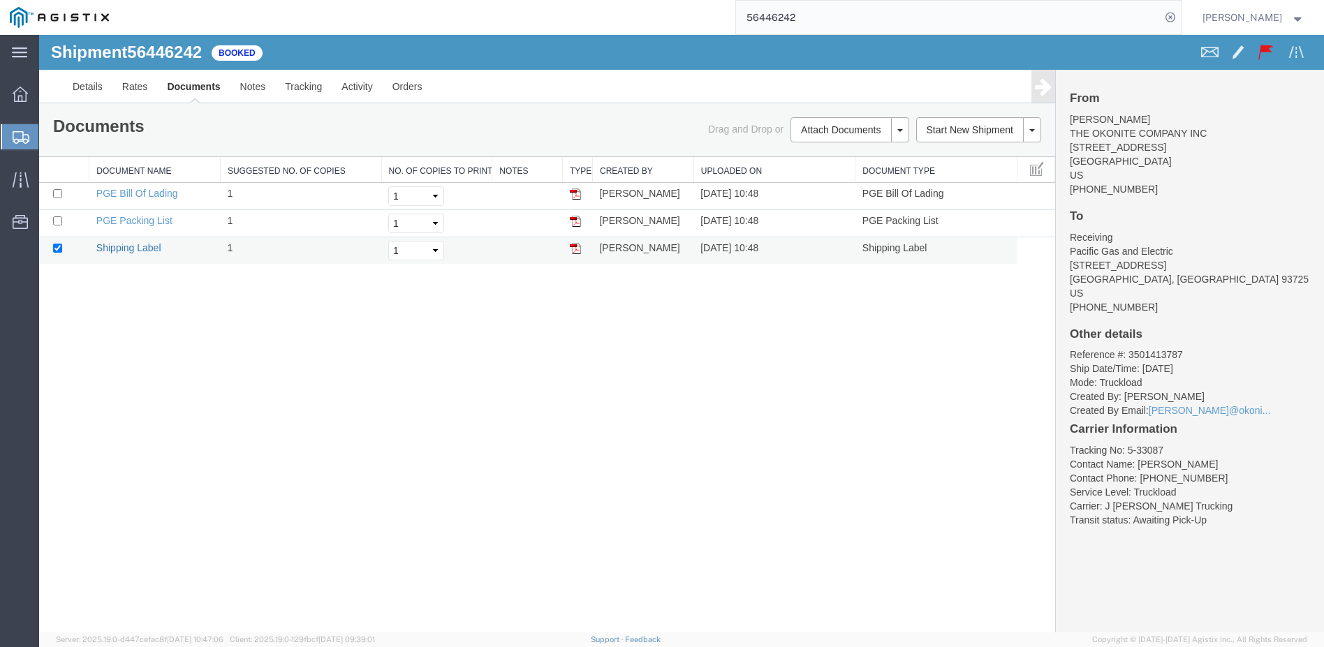
click at [139, 246] on link "Shipping Label" at bounding box center [128, 247] width 65 height 11
click at [253, 84] on link "Notes" at bounding box center [252, 87] width 45 height 34
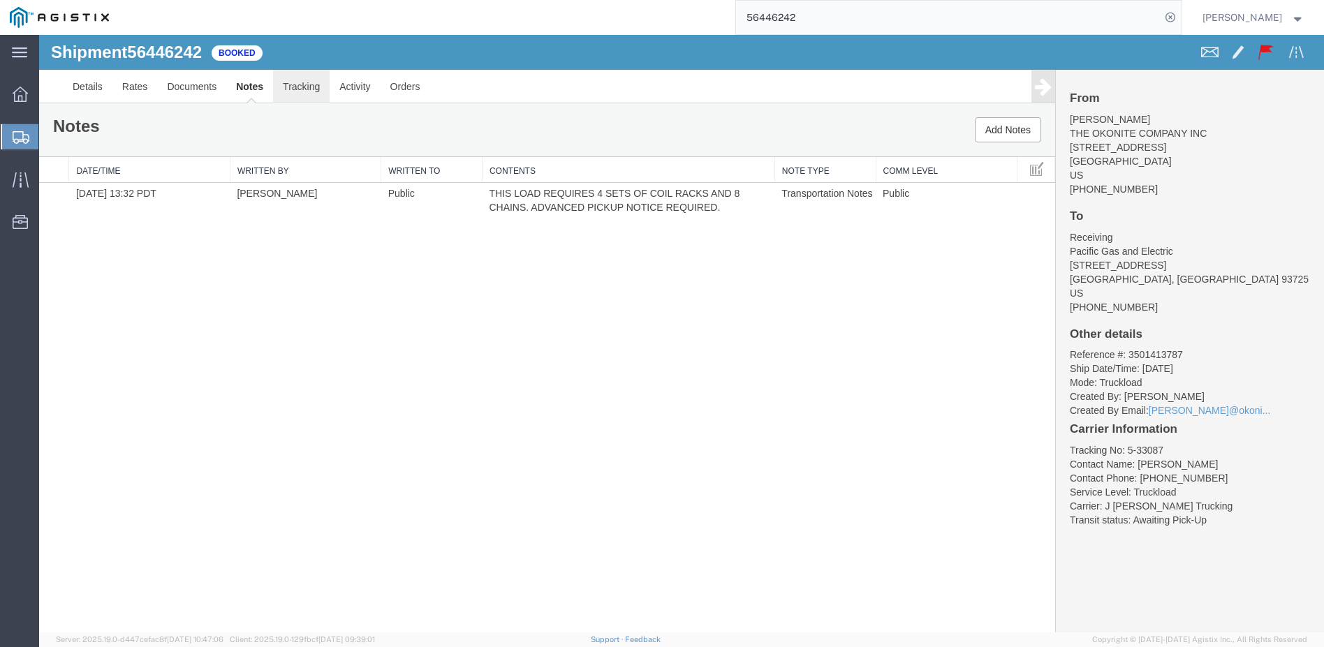
click at [293, 84] on link "Tracking" at bounding box center [301, 87] width 57 height 34
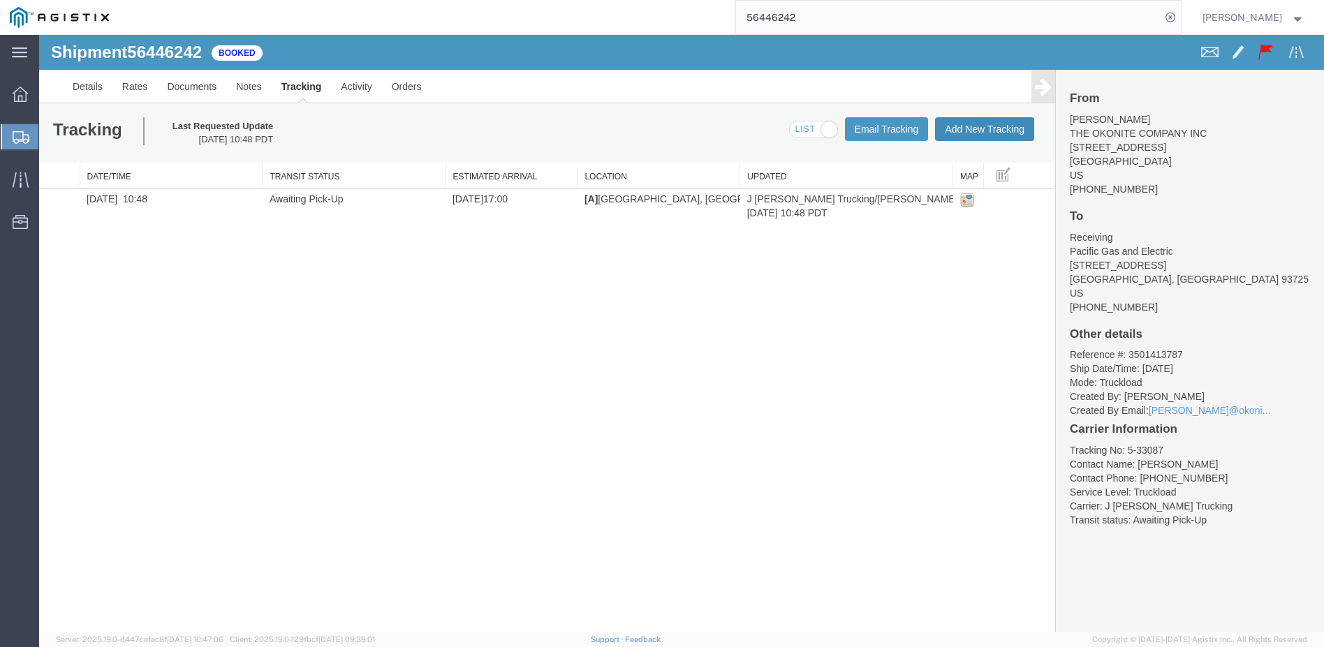
click at [970, 122] on button "Add New Tracking" at bounding box center [984, 129] width 99 height 24
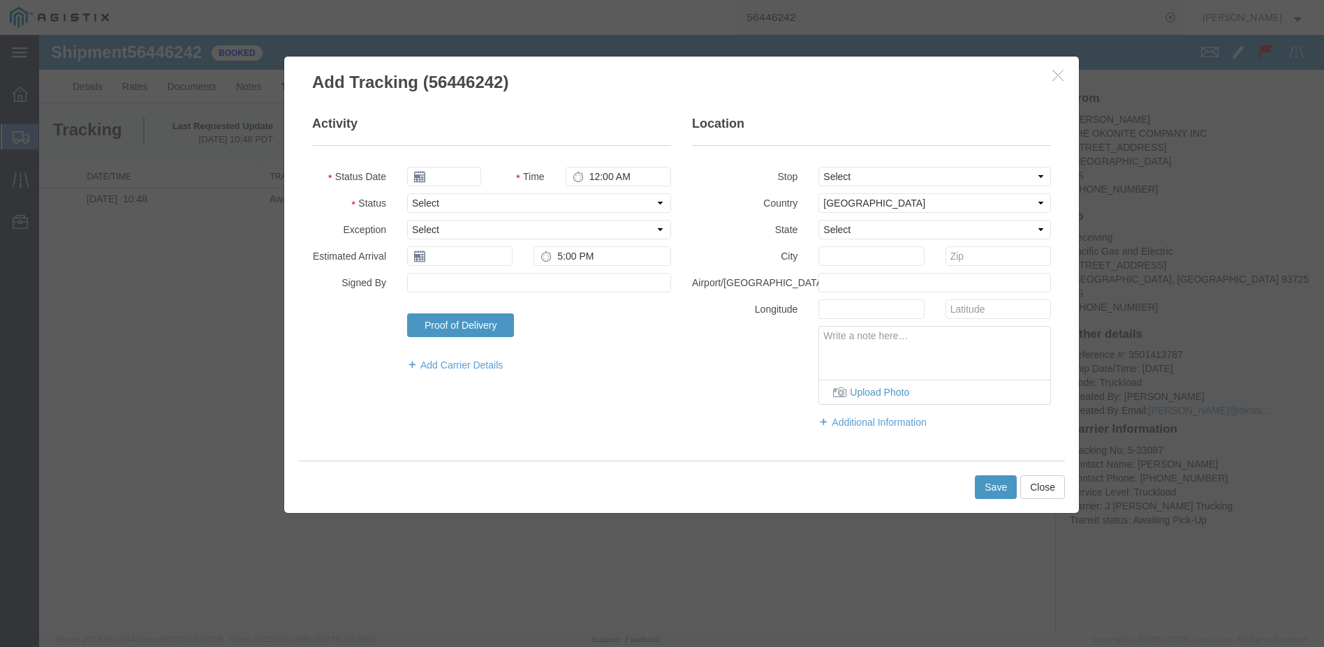
type input "[DATE]"
type input "6:00 PM"
click at [448, 179] on input "[DATE]" at bounding box center [444, 177] width 74 height 20
click at [416, 200] on icon at bounding box center [417, 201] width 3 height 9
click at [442, 299] on td "18" at bounding box center [442, 305] width 21 height 21
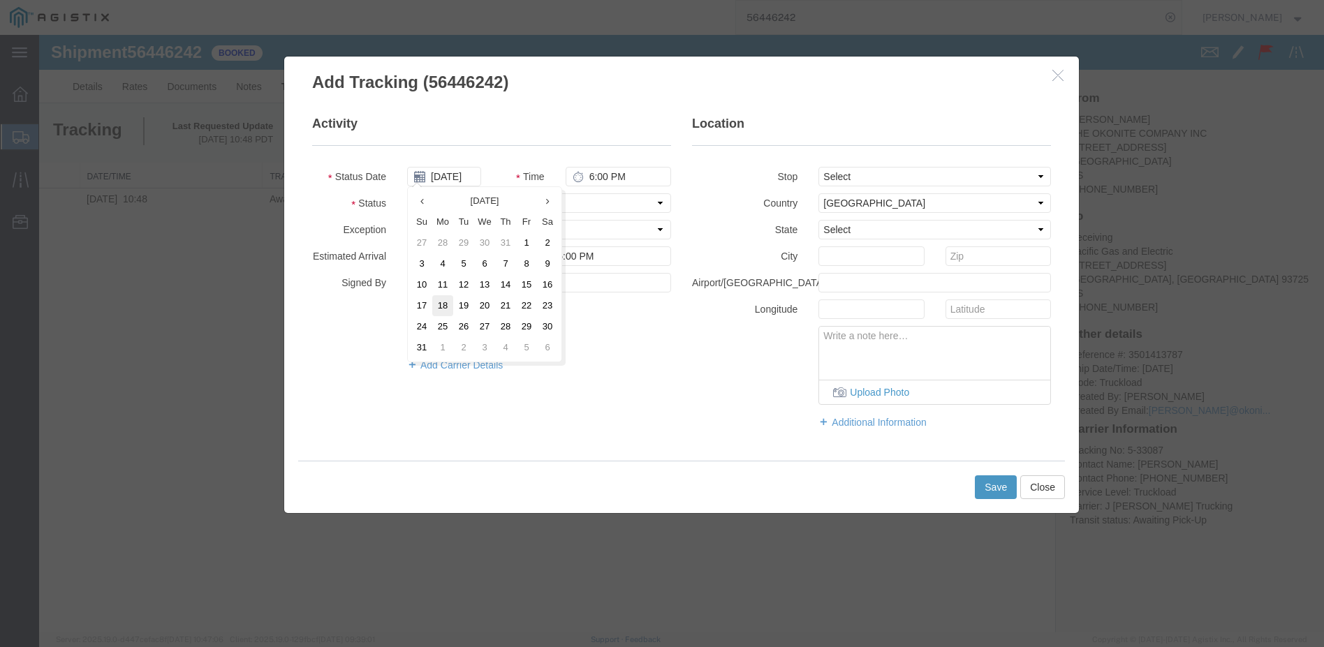
type input "[DATE]"
click at [662, 204] on select "Select Arrival Notice Available Arrival Notice Imported Arrive at Delivery Loca…" at bounding box center [539, 203] width 264 height 20
select select "DELIVRED"
click at [407, 193] on select "Select Arrival Notice Available Arrival Notice Imported Arrive at Delivery Loca…" at bounding box center [539, 203] width 264 height 20
click at [431, 256] on input "text" at bounding box center [459, 256] width 105 height 20
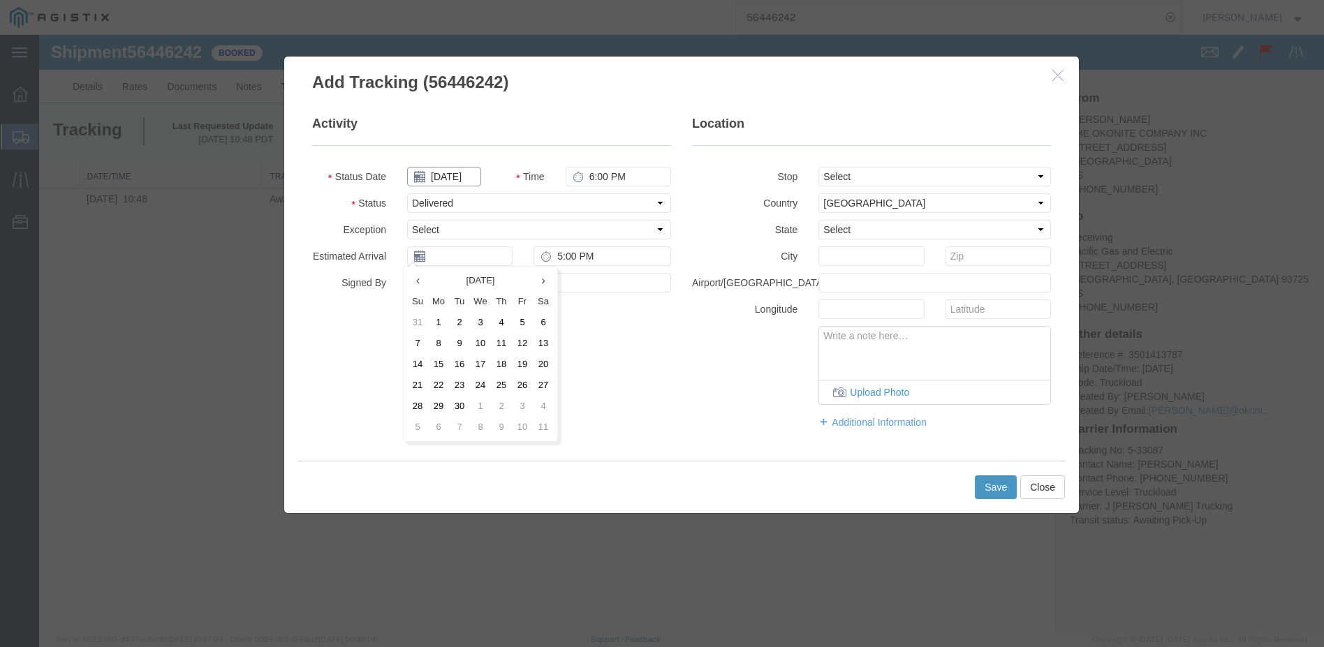
click at [465, 172] on input "[DATE]" at bounding box center [444, 177] width 74 height 20
click at [484, 282] on td "13" at bounding box center [484, 284] width 21 height 21
type input "[DATE]"
click at [468, 260] on input "text" at bounding box center [459, 256] width 105 height 20
click at [424, 283] on th at bounding box center [421, 280] width 21 height 21
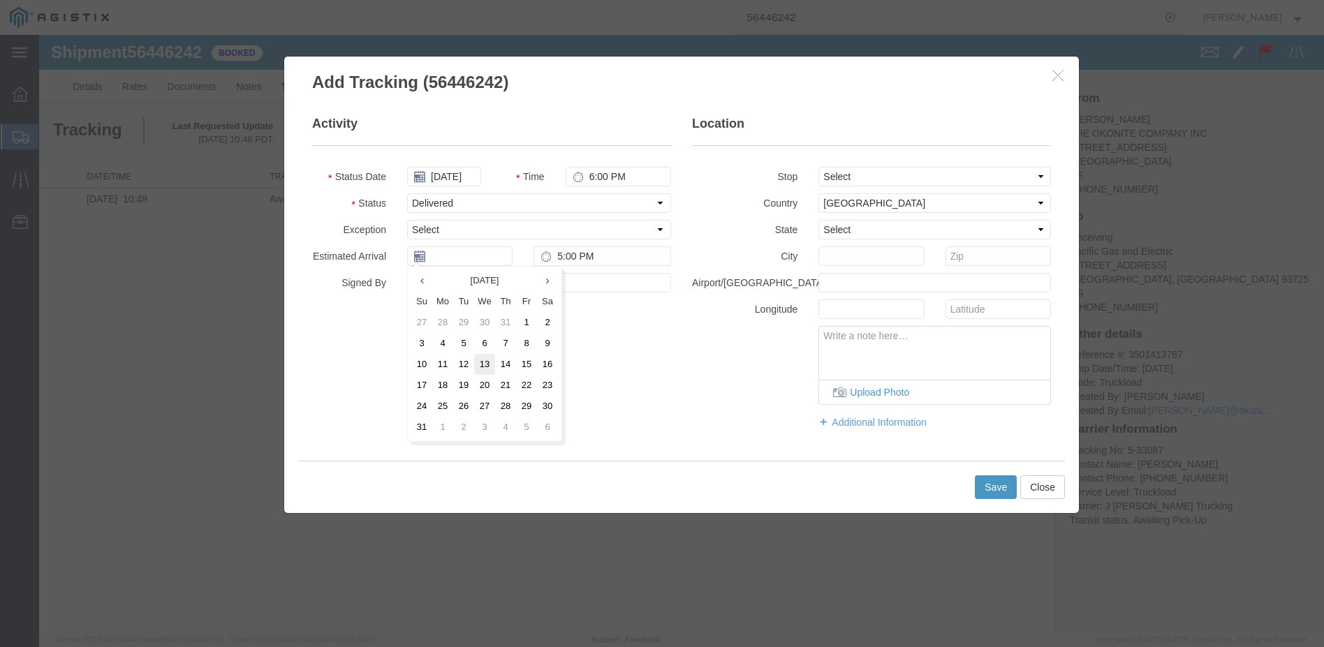
click at [491, 362] on td "13" at bounding box center [484, 364] width 21 height 21
type input "[DATE]"
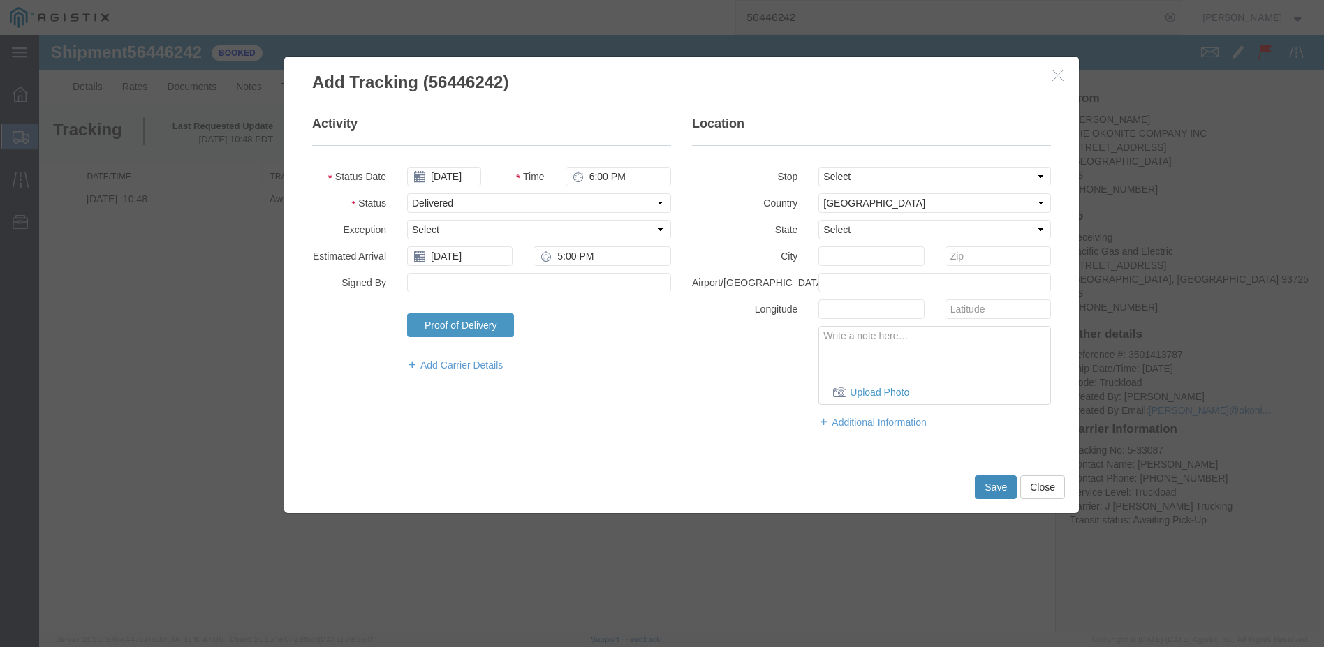
click at [993, 489] on button "Save" at bounding box center [996, 487] width 42 height 24
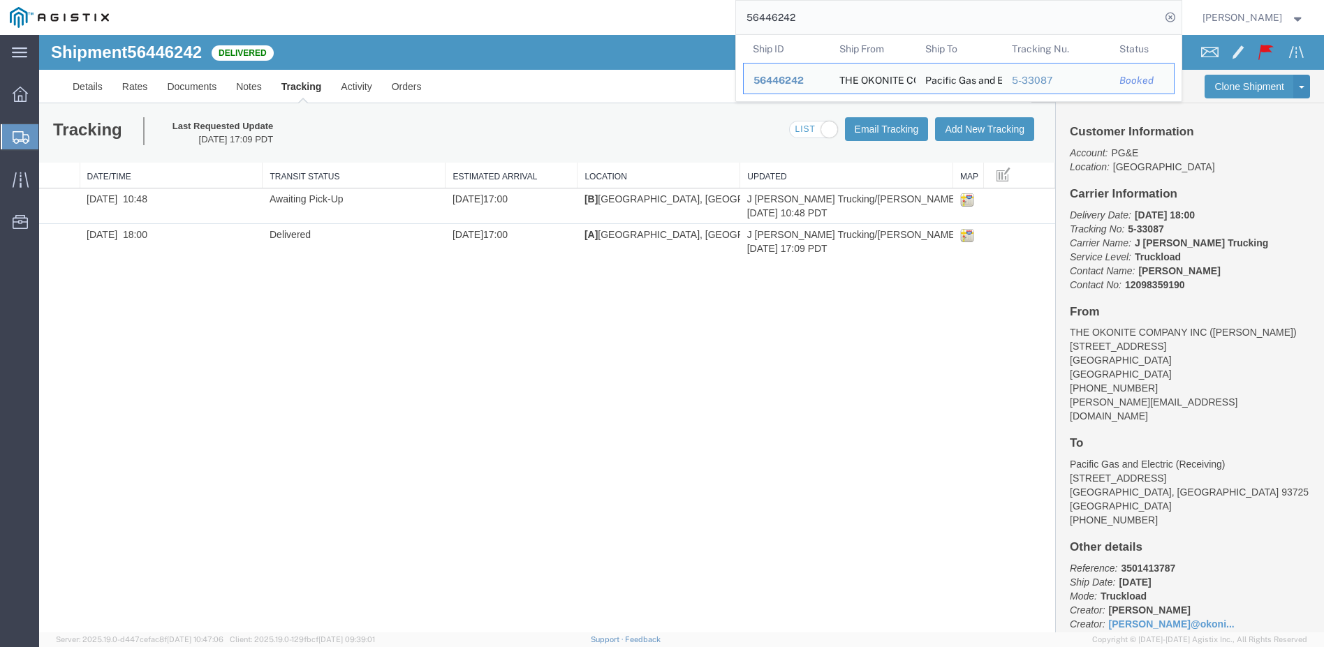
click at [844, 13] on input "56446242" at bounding box center [948, 18] width 424 height 34
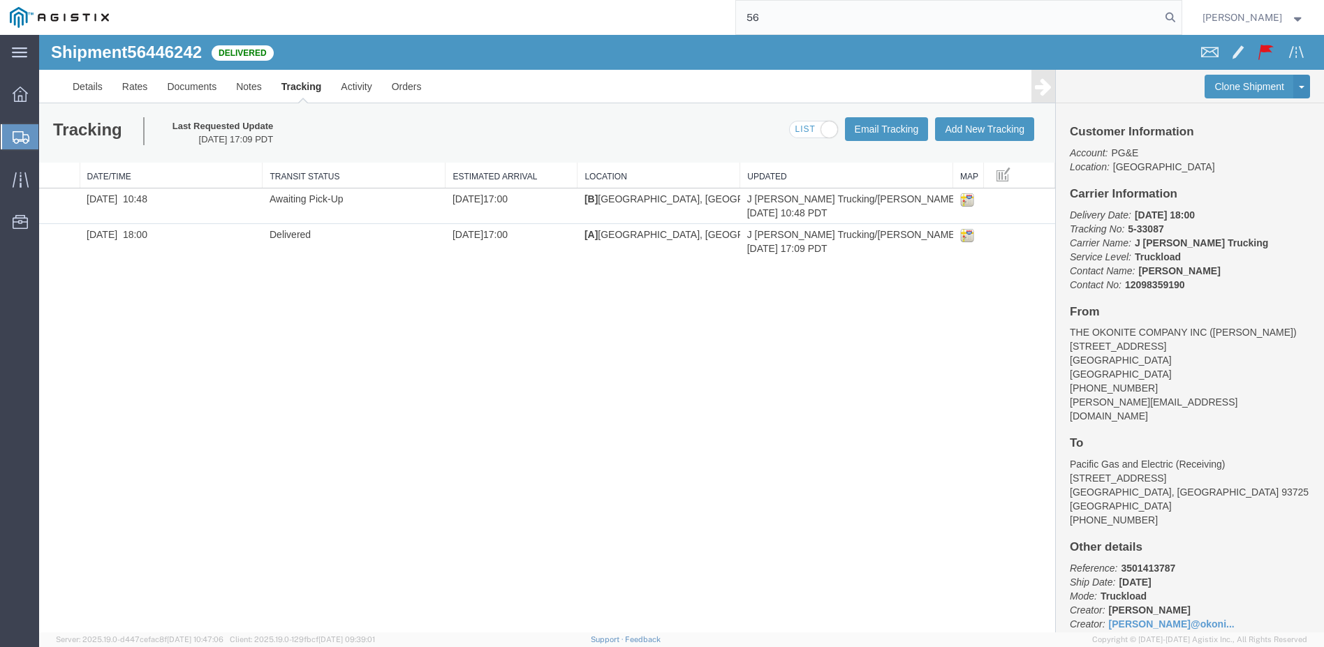
type input "5"
type input "56457758"
click at [1180, 13] on icon at bounding box center [1170, 18] width 20 height 20
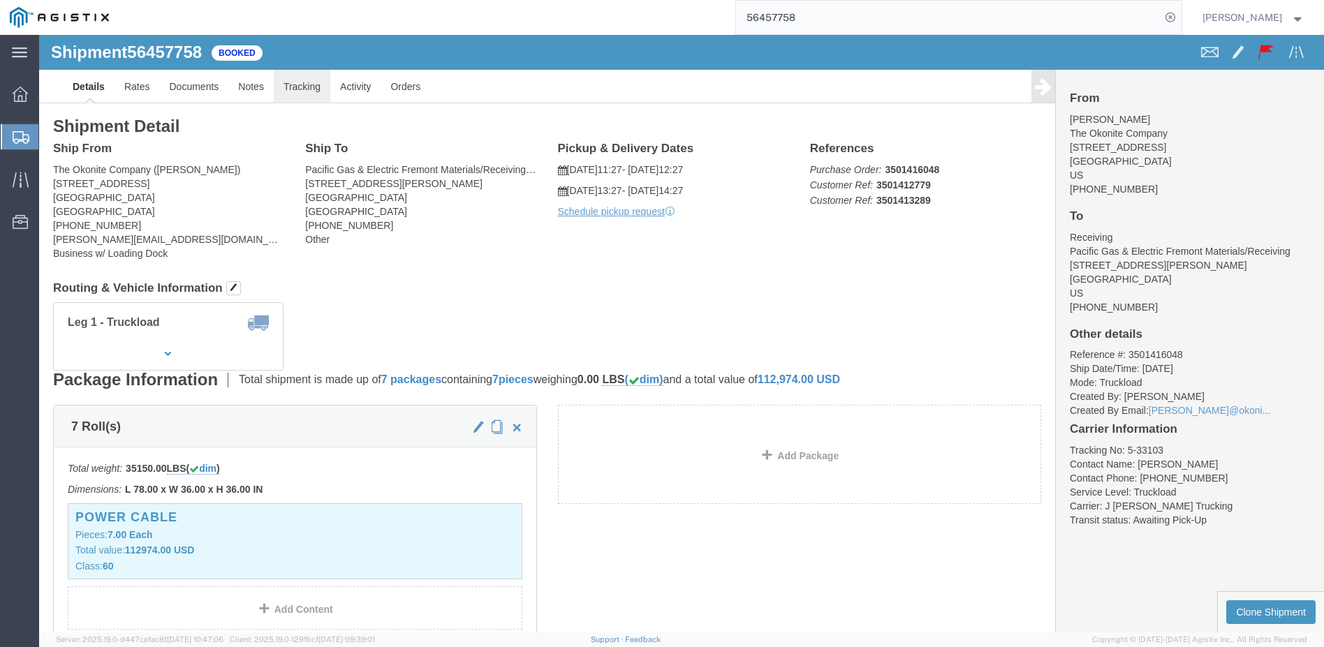
click link "Tracking"
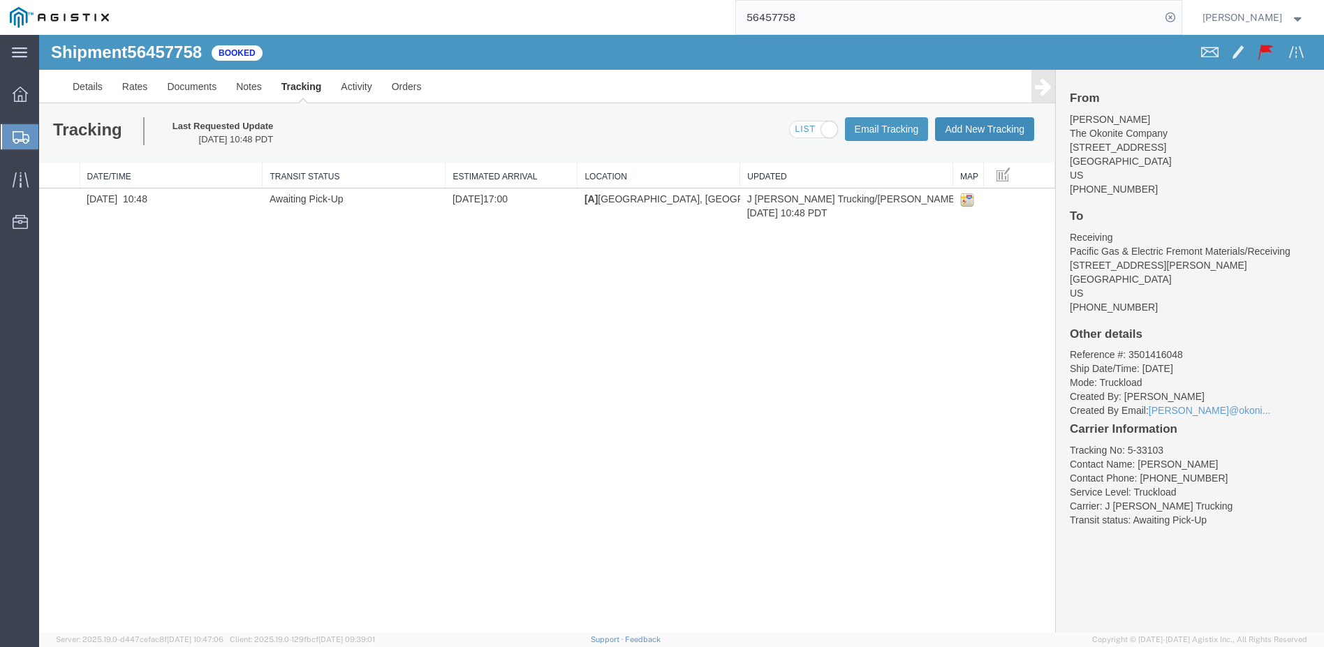
click at [970, 121] on button "Add New Tracking" at bounding box center [984, 129] width 99 height 24
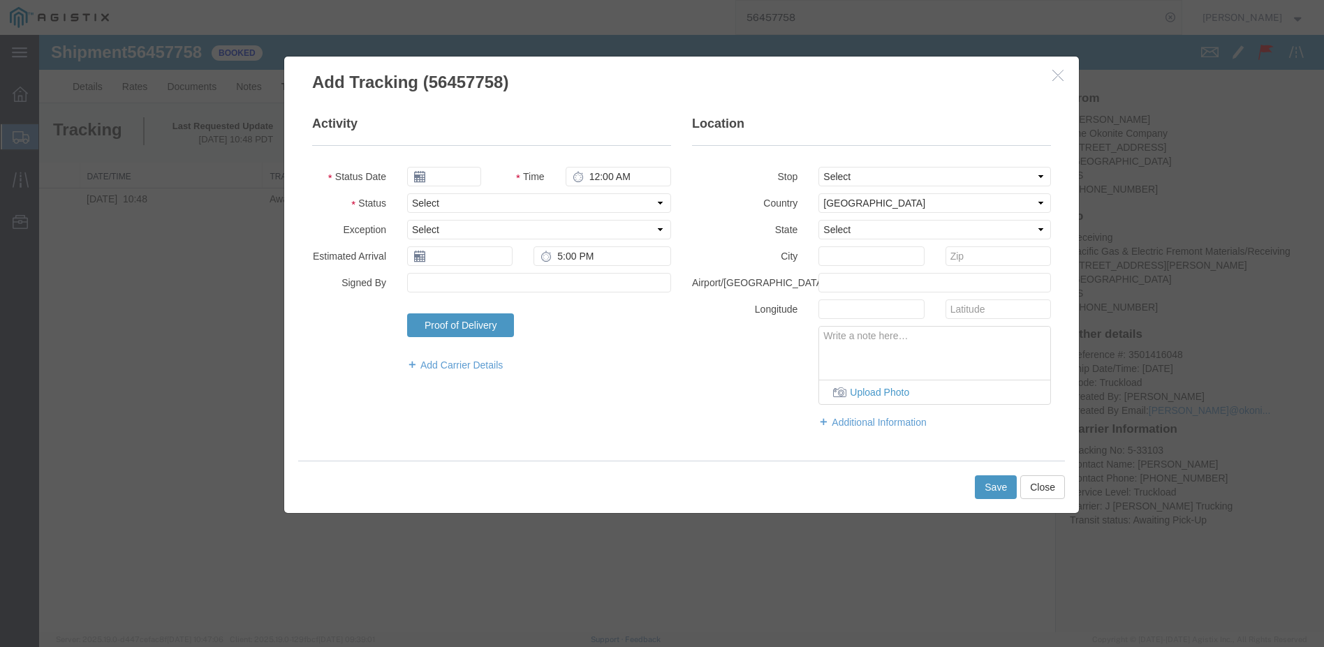
type input "[DATE]"
type input "6:00 PM"
click at [450, 177] on input "[DATE]" at bounding box center [444, 177] width 74 height 20
click at [422, 200] on th at bounding box center [417, 201] width 21 height 21
click at [461, 276] on td "12" at bounding box center [463, 284] width 21 height 21
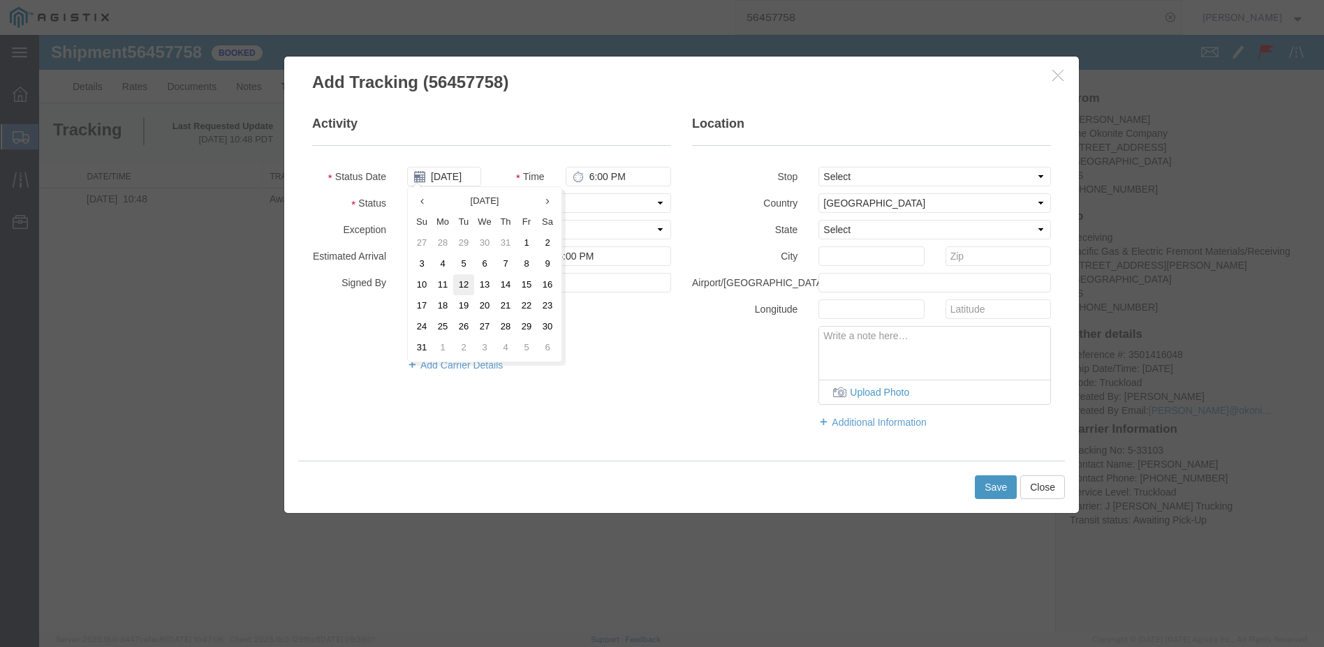
type input "[DATE]"
click at [660, 202] on select "Select Arrival Notice Available Arrival Notice Imported Arrive at Delivery Loca…" at bounding box center [539, 203] width 264 height 20
select select "DELIVRED"
click at [407, 193] on select "Select Arrival Notice Available Arrival Notice Imported Arrive at Delivery Loca…" at bounding box center [539, 203] width 264 height 20
click at [988, 482] on button "Save" at bounding box center [996, 487] width 42 height 24
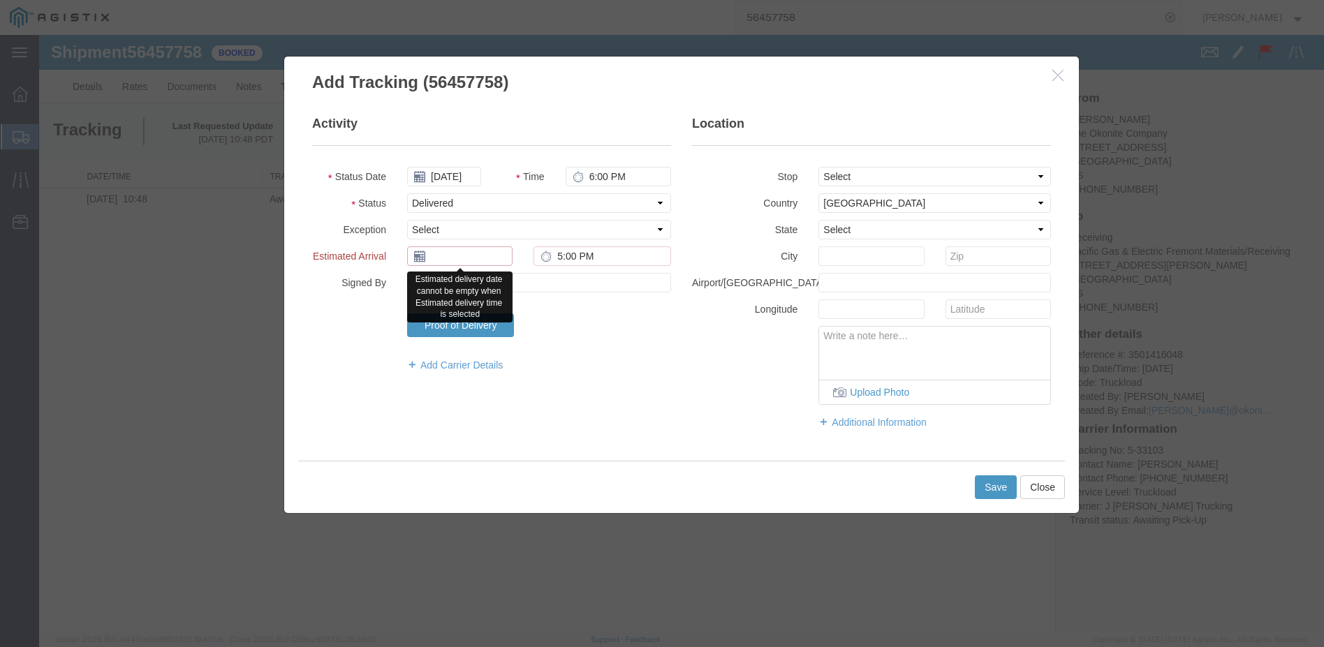
click at [440, 258] on input "text" at bounding box center [459, 256] width 105 height 20
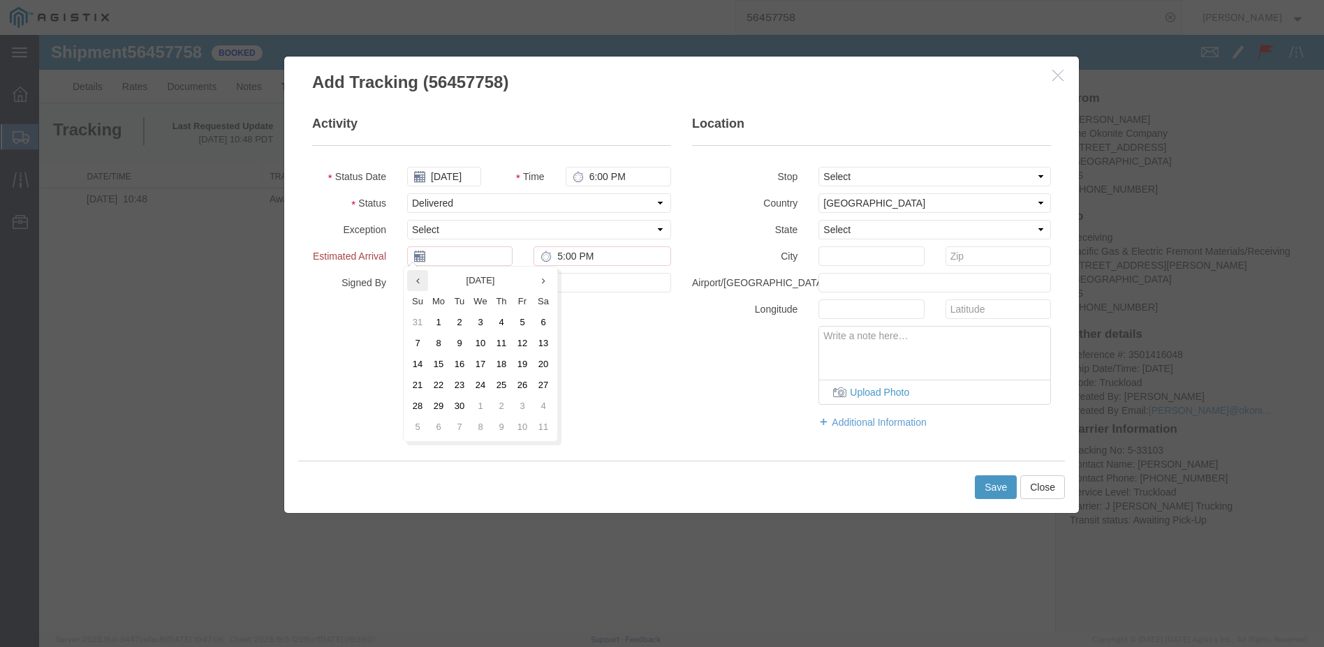
click at [422, 283] on th at bounding box center [417, 280] width 21 height 21
click at [463, 360] on td "12" at bounding box center [463, 364] width 21 height 21
type input "[DATE]"
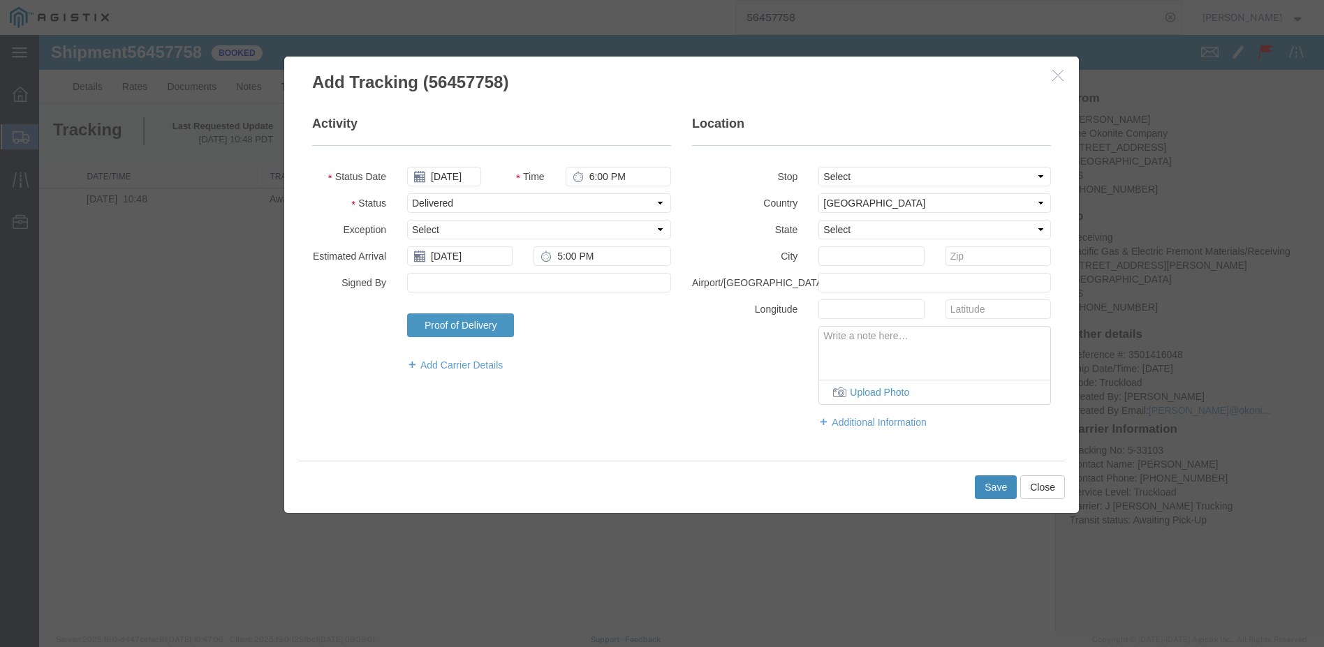
click at [990, 483] on button "Save" at bounding box center [996, 487] width 42 height 24
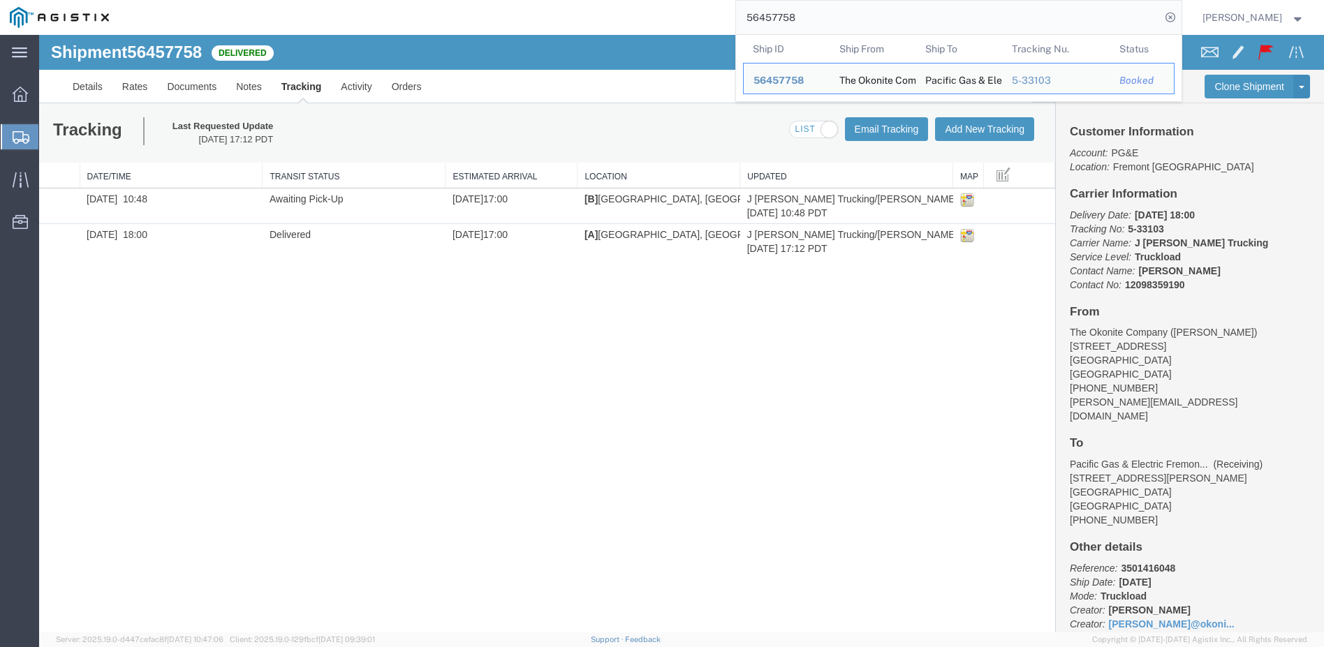
click at [825, 22] on input "56457758" at bounding box center [948, 18] width 424 height 34
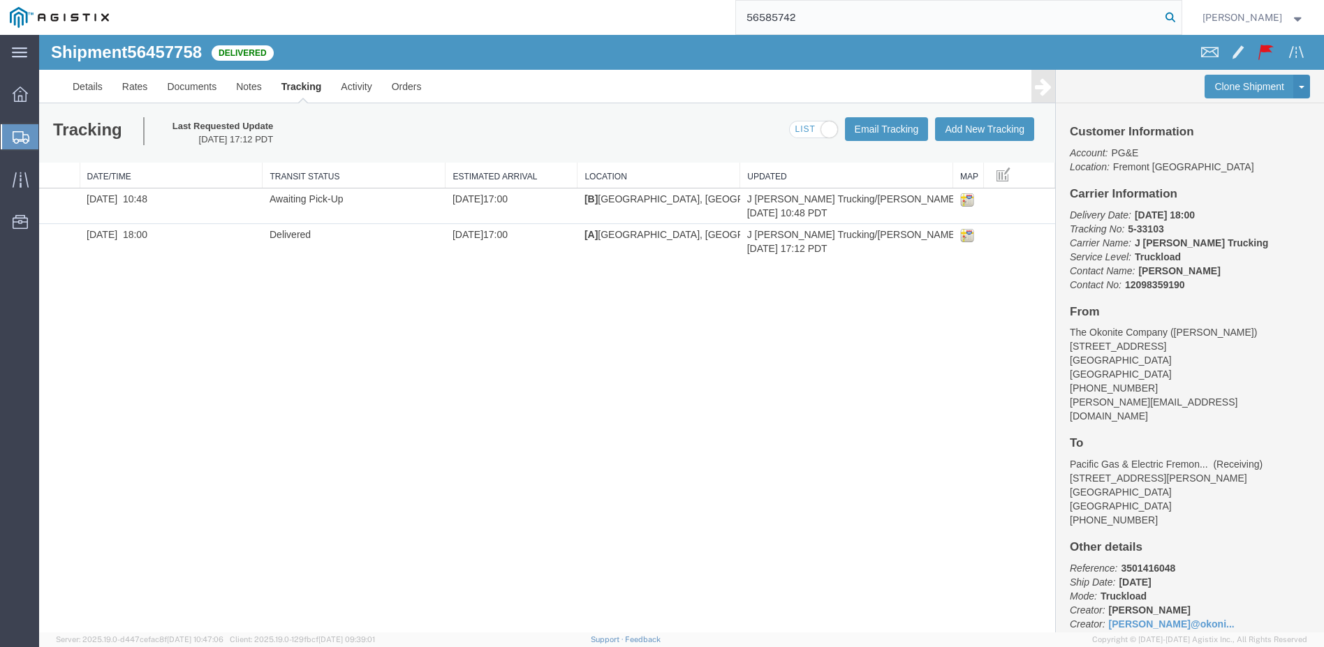
type input "56585742"
click at [1180, 10] on icon at bounding box center [1170, 18] width 20 height 20
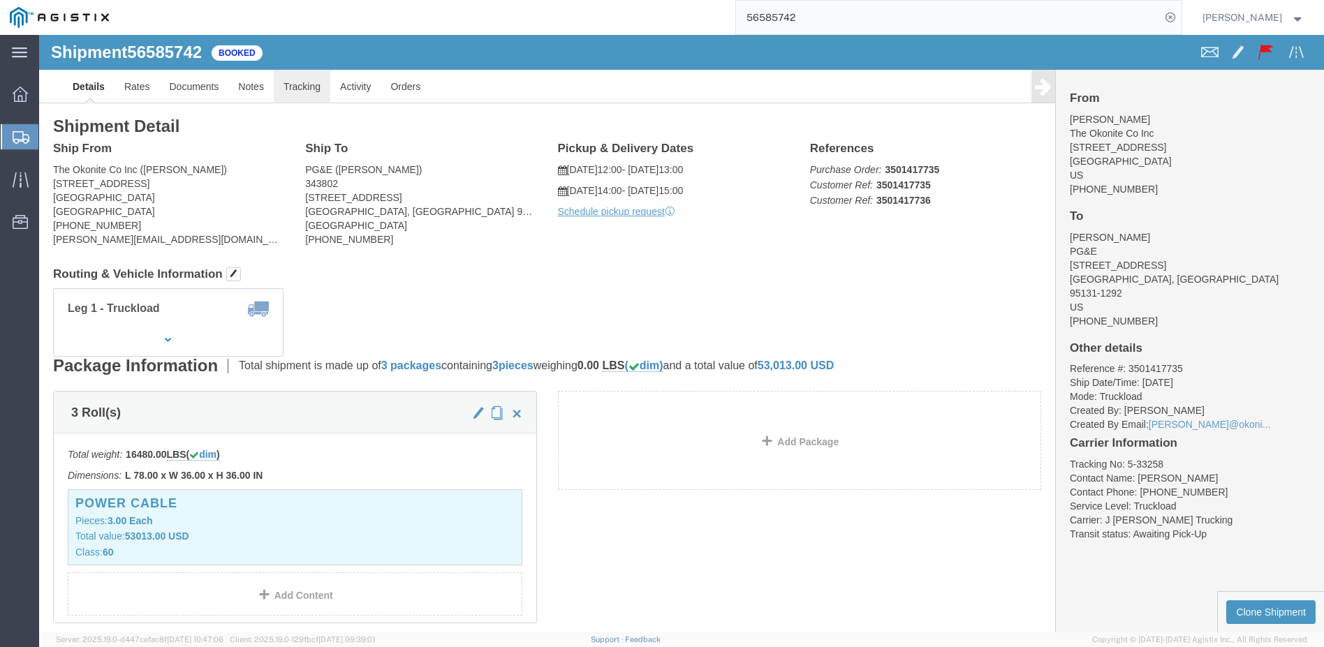
click link "Tracking"
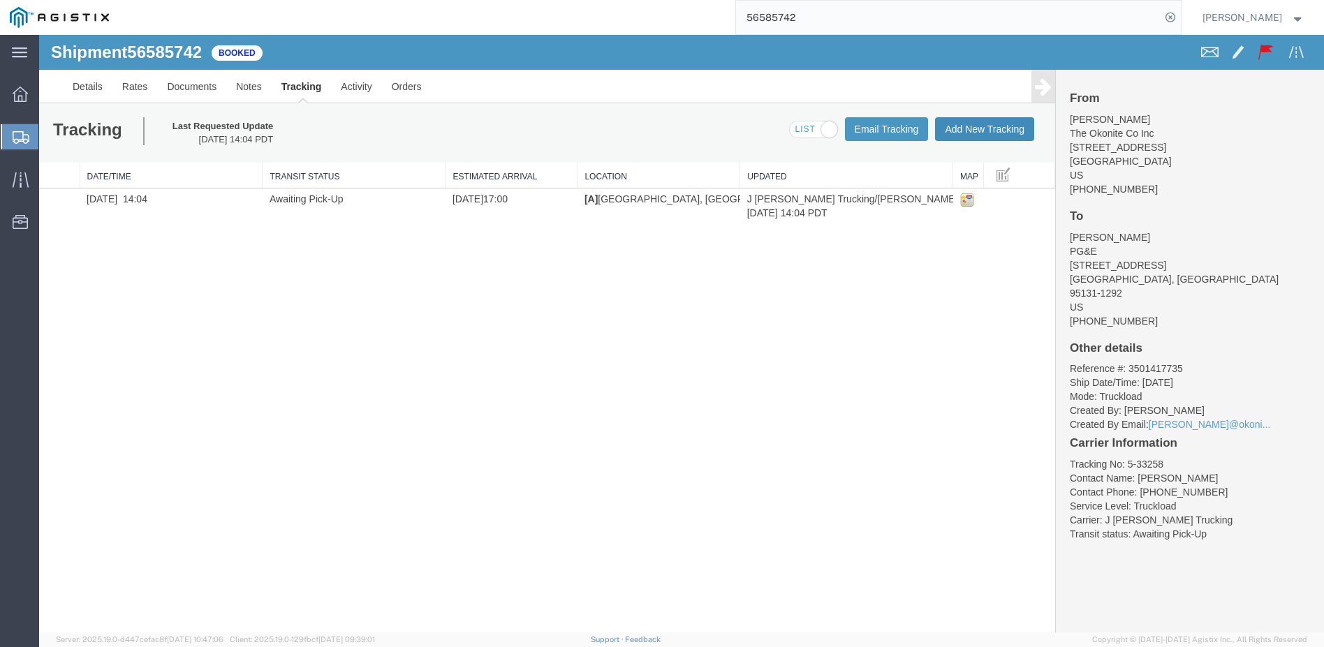
click at [1021, 133] on button "Add New Tracking" at bounding box center [984, 129] width 99 height 24
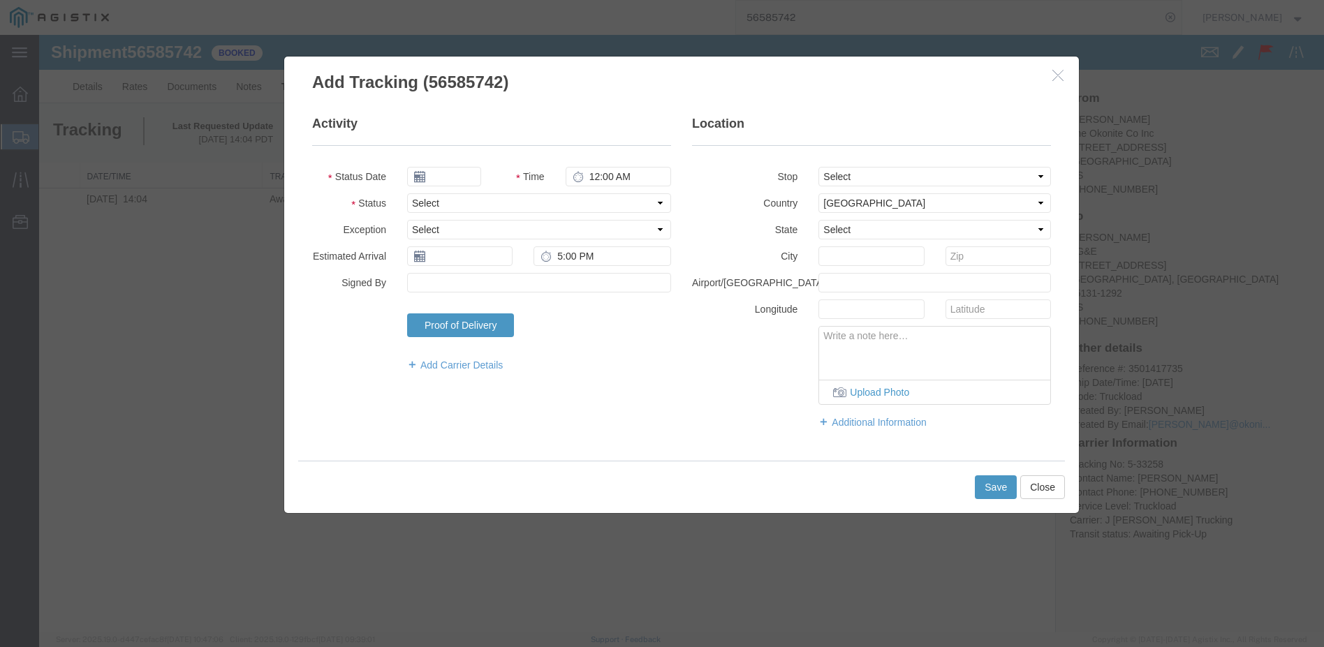
type input "[DATE]"
type input "6:00 PM"
click at [466, 175] on input "[DATE]" at bounding box center [444, 177] width 74 height 20
click at [420, 202] on th at bounding box center [417, 201] width 21 height 21
click at [460, 320] on td "26" at bounding box center [463, 326] width 21 height 21
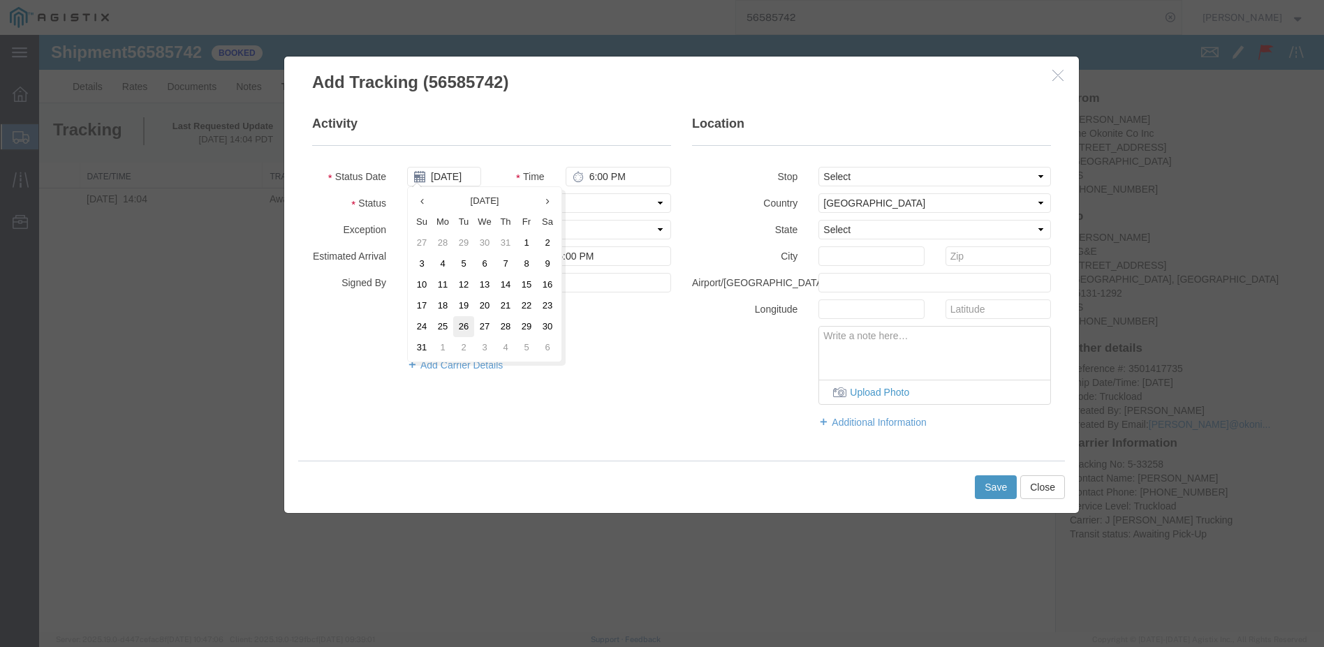
type input "[DATE]"
click at [662, 200] on select "Select Arrival Notice Available Arrival Notice Imported Arrive at Delivery Loca…" at bounding box center [539, 203] width 264 height 20
select select "DELIVRED"
click at [407, 193] on select "Select Arrival Notice Available Arrival Notice Imported Arrive at Delivery Loca…" at bounding box center [539, 203] width 264 height 20
click at [445, 260] on input "text" at bounding box center [459, 256] width 105 height 20
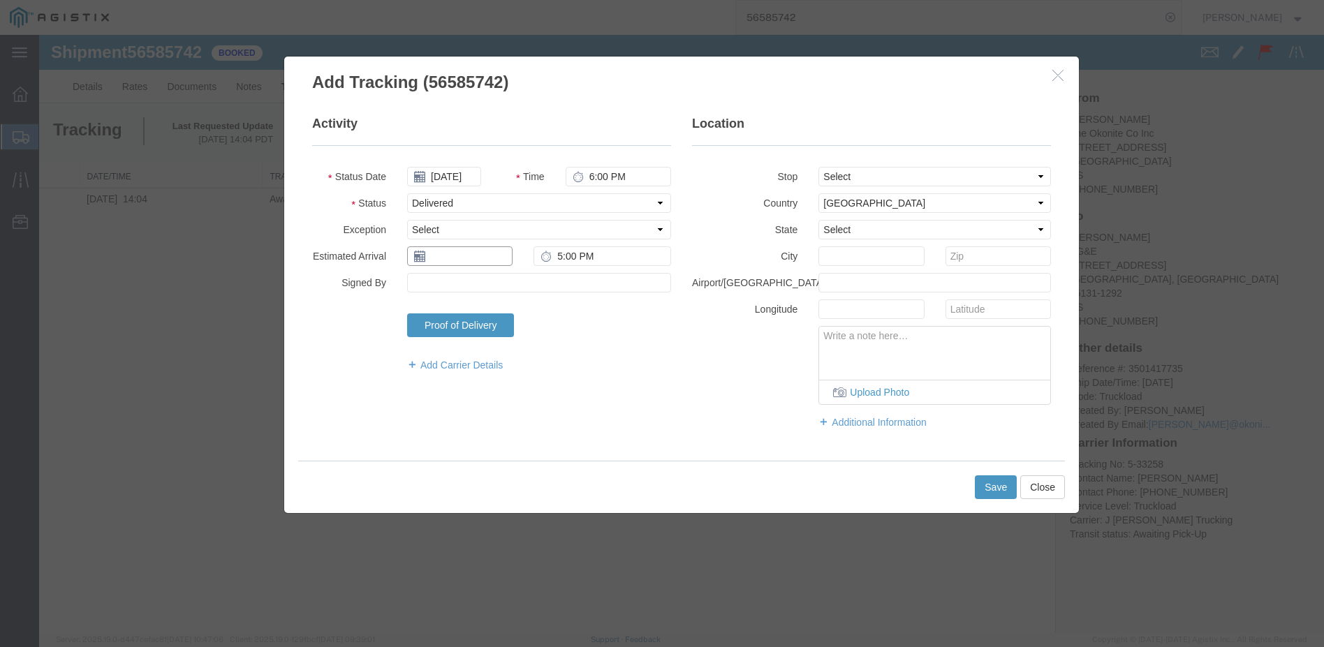
click at [445, 260] on input "text" at bounding box center [459, 256] width 105 height 20
click at [414, 280] on th at bounding box center [417, 280] width 21 height 21
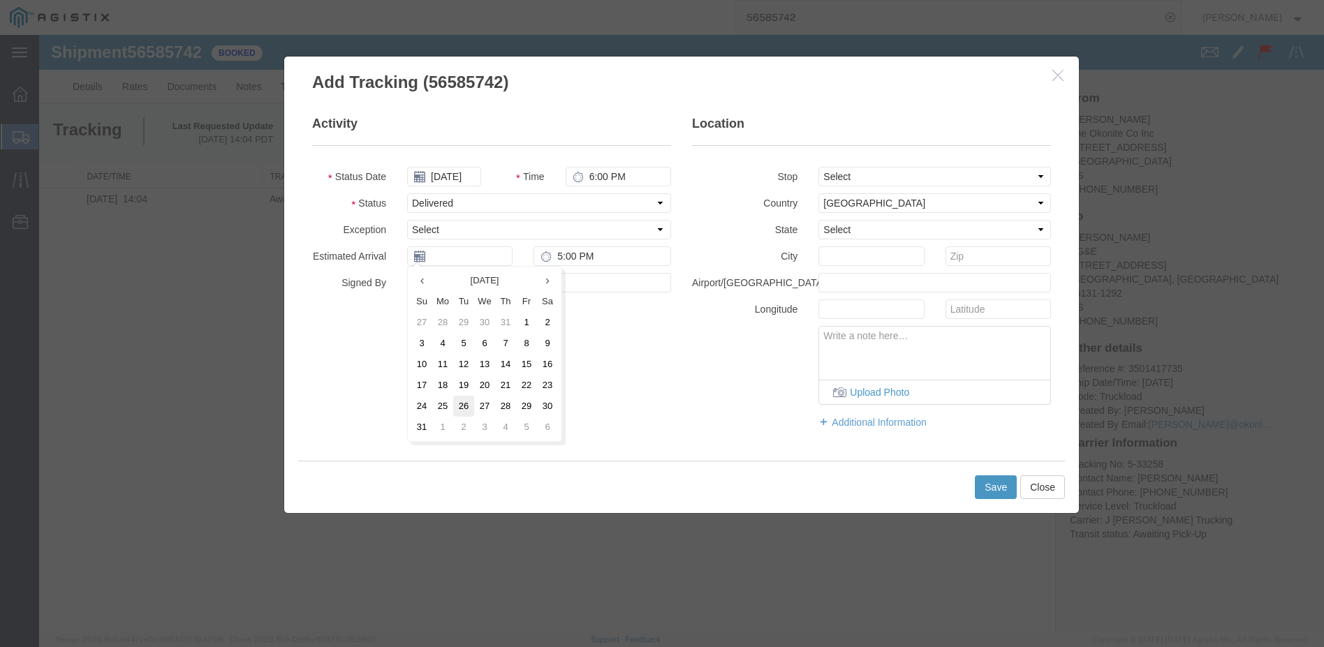
click at [466, 398] on td "26" at bounding box center [463, 406] width 21 height 21
type input "[DATE]"
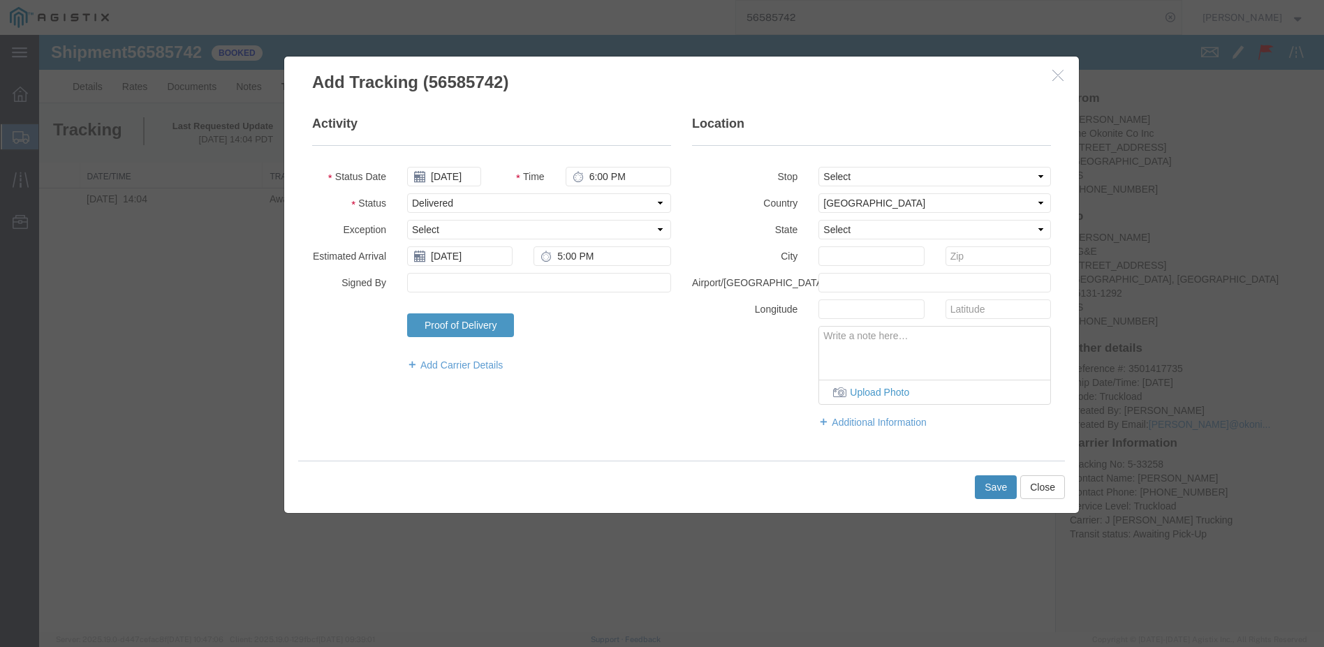
click at [988, 482] on button "Save" at bounding box center [996, 487] width 42 height 24
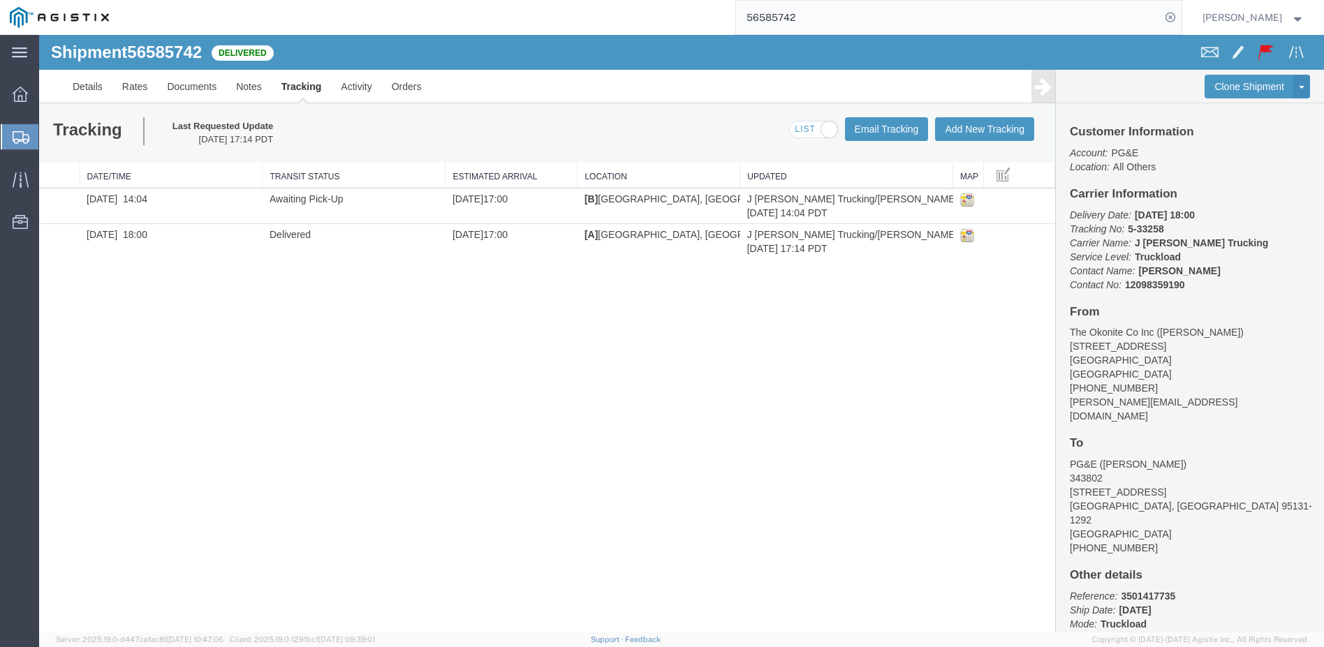
click at [827, 22] on input "56585742" at bounding box center [948, 18] width 424 height 34
type input "5"
type input "56614027"
click at [1180, 15] on icon at bounding box center [1170, 18] width 20 height 20
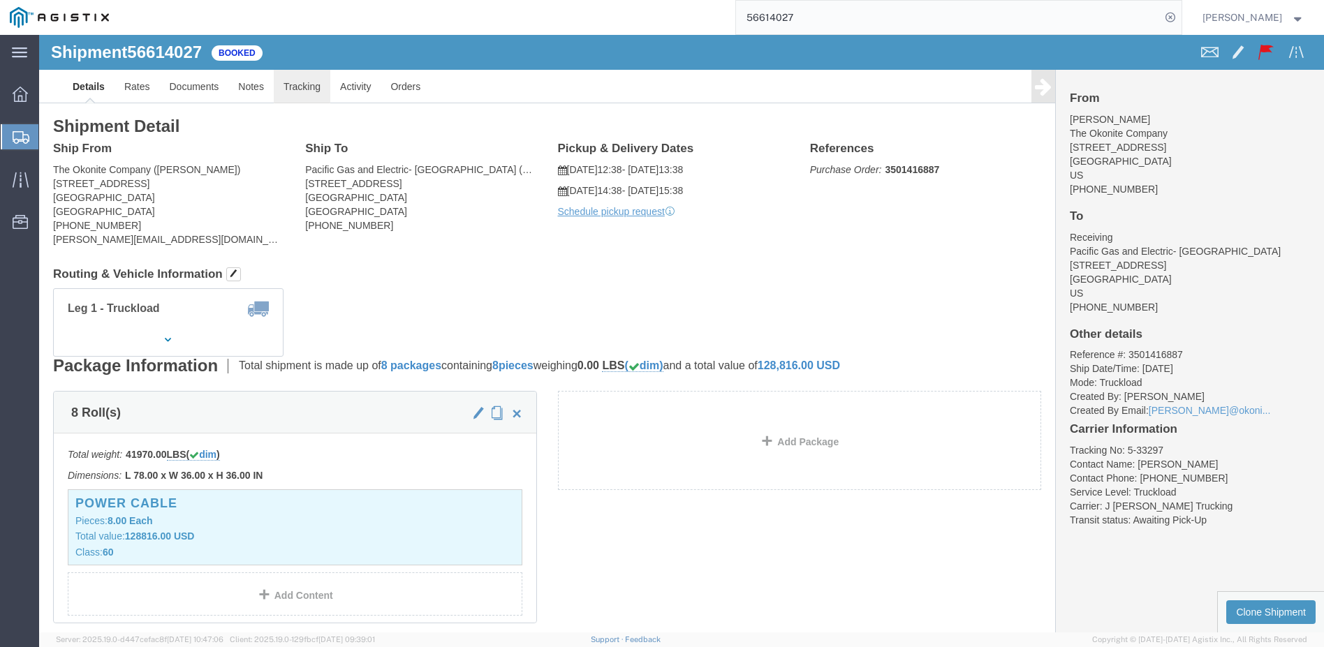
click link "Tracking"
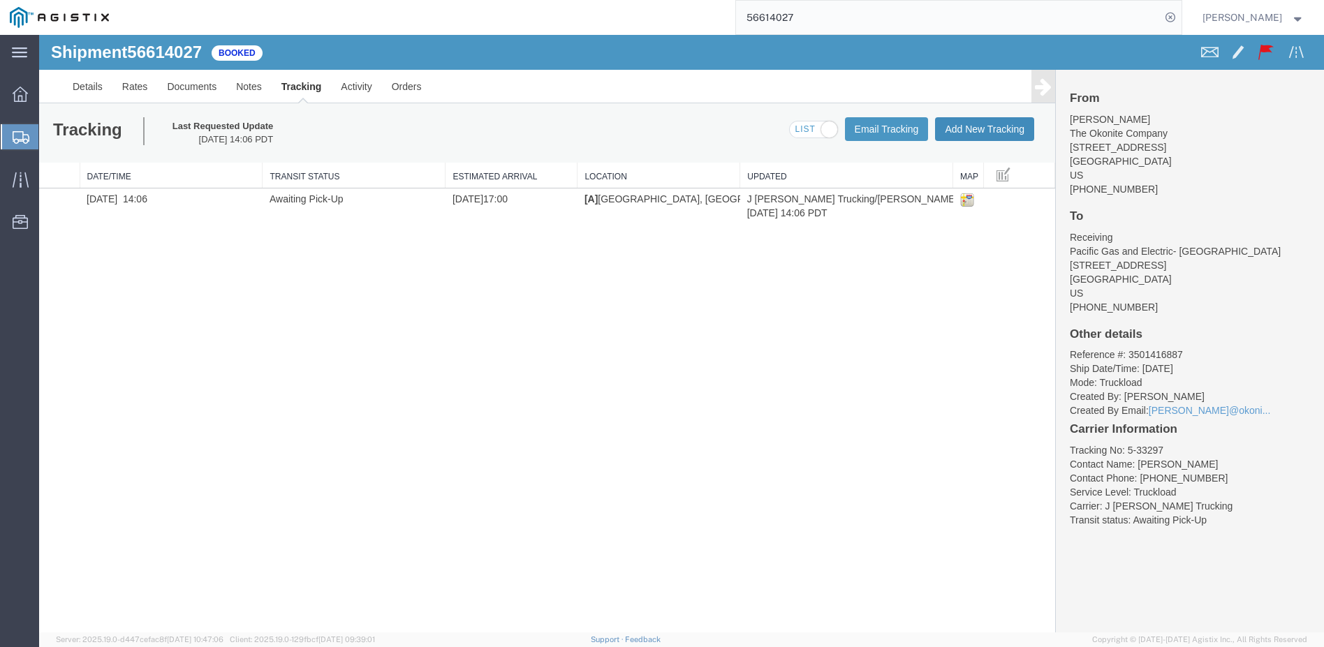
click at [1000, 126] on button "Add New Tracking" at bounding box center [984, 129] width 99 height 24
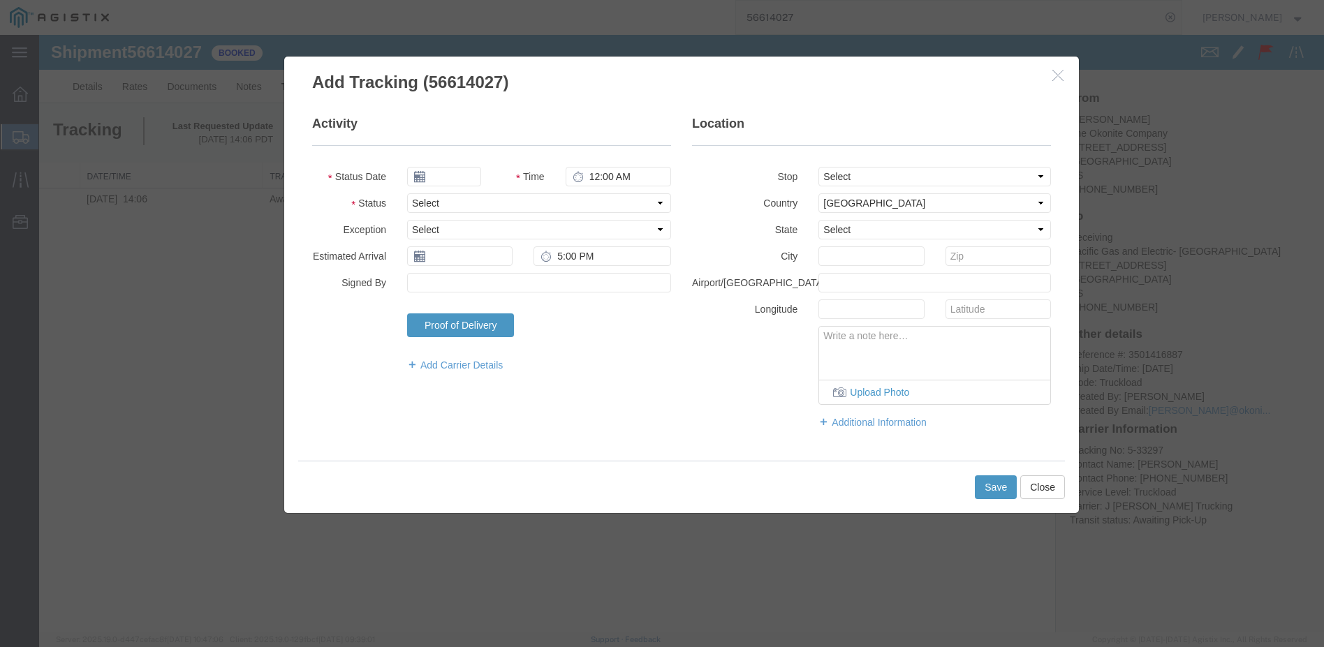
type input "[DATE]"
type input "6:00 PM"
click at [432, 179] on input "[DATE]" at bounding box center [444, 177] width 74 height 20
click at [420, 198] on th at bounding box center [417, 201] width 21 height 21
click at [521, 323] on td "29" at bounding box center [526, 326] width 21 height 21
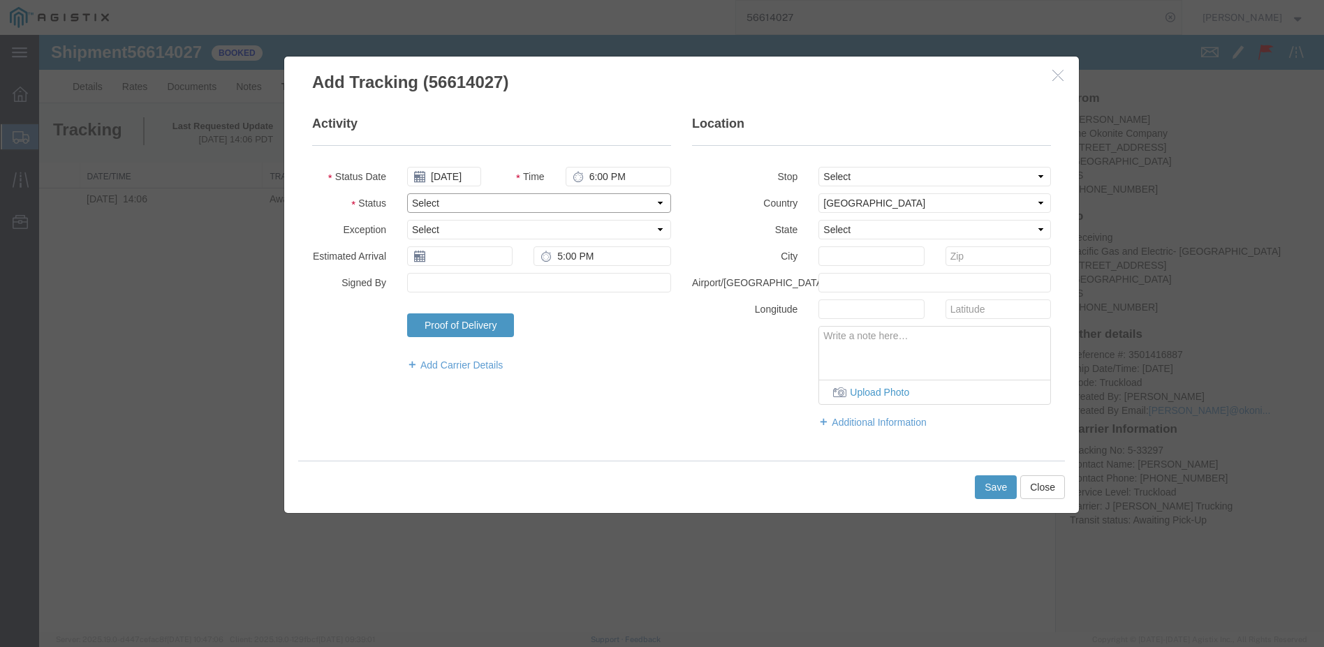
click at [661, 202] on select "Select Arrival Notice Available Arrival Notice Imported Arrive at Delivery Loca…" at bounding box center [539, 203] width 264 height 20
click at [457, 184] on input "[DATE]" at bounding box center [444, 177] width 74 height 20
click at [505, 323] on td "28" at bounding box center [505, 326] width 21 height 21
type input "[DATE]"
click at [661, 204] on select "Select Arrival Notice Available Arrival Notice Imported Arrive at Delivery Loca…" at bounding box center [539, 203] width 264 height 20
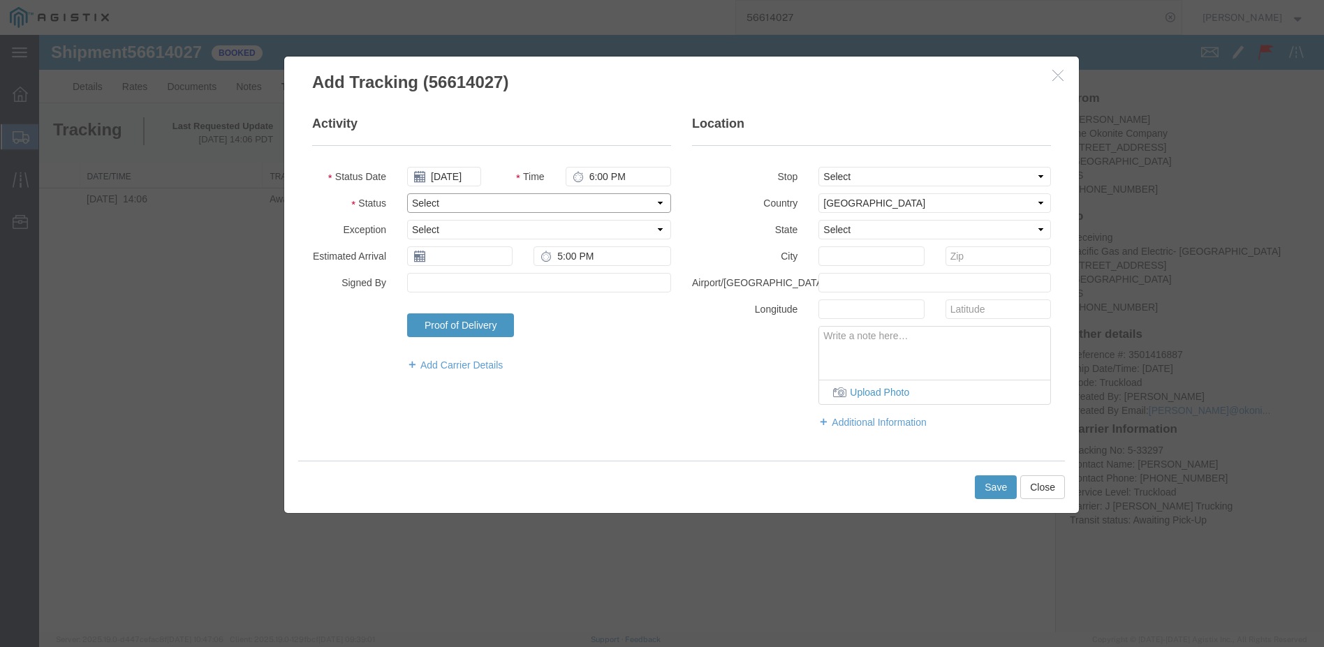
select select "DELIVRED"
click at [407, 193] on select "Select Arrival Notice Available Arrival Notice Imported Arrive at Delivery Loca…" at bounding box center [539, 203] width 264 height 20
click at [502, 254] on input "text" at bounding box center [459, 256] width 105 height 20
click at [419, 281] on icon at bounding box center [417, 280] width 3 height 9
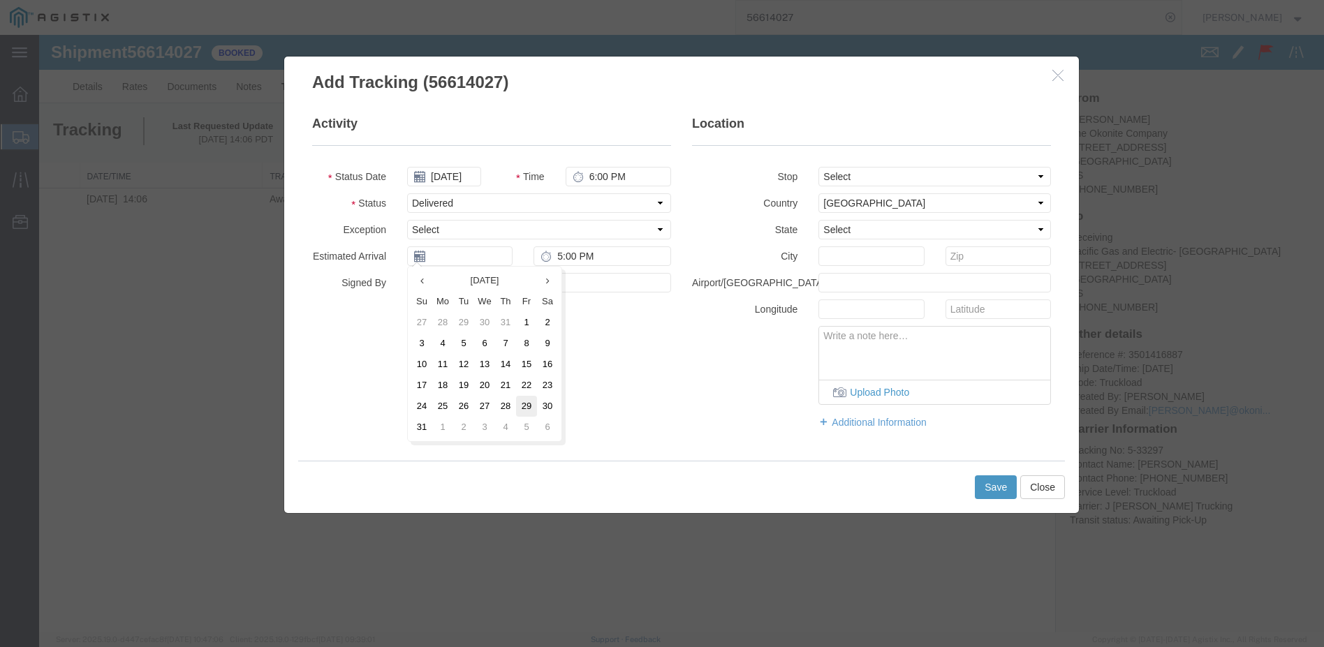
click at [523, 403] on td "29" at bounding box center [526, 406] width 21 height 21
type input "[DATE]"
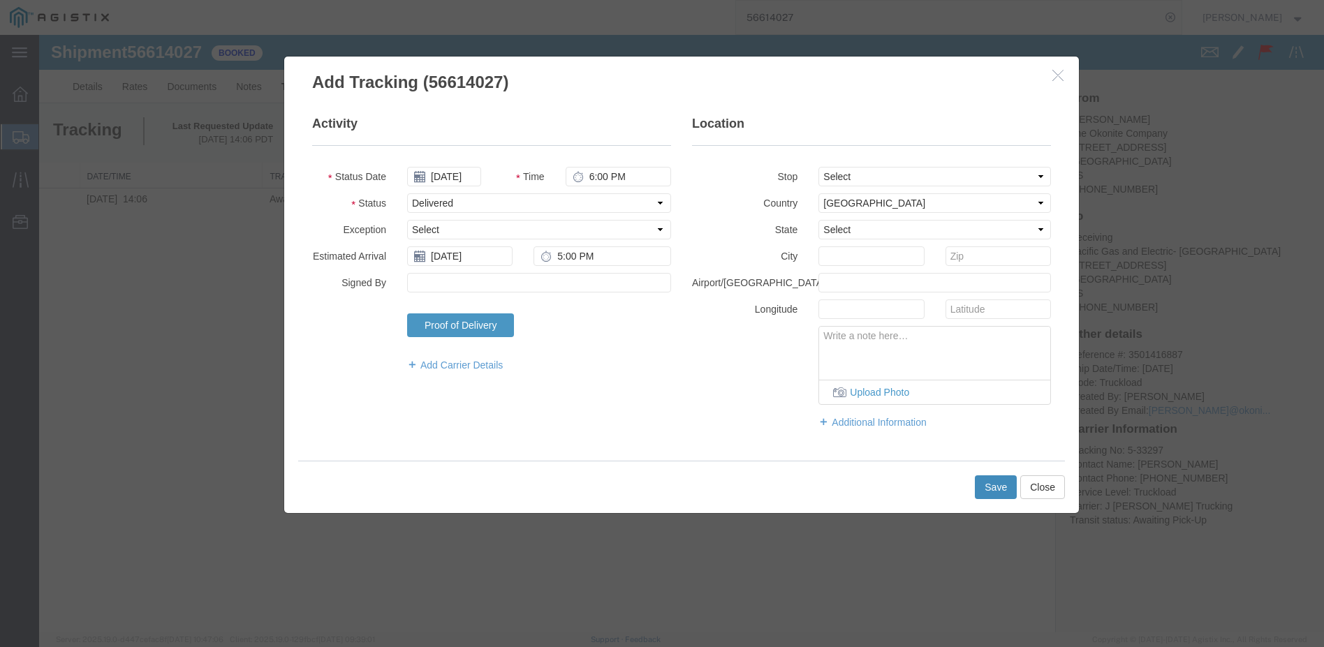
click at [996, 484] on button "Save" at bounding box center [996, 487] width 42 height 24
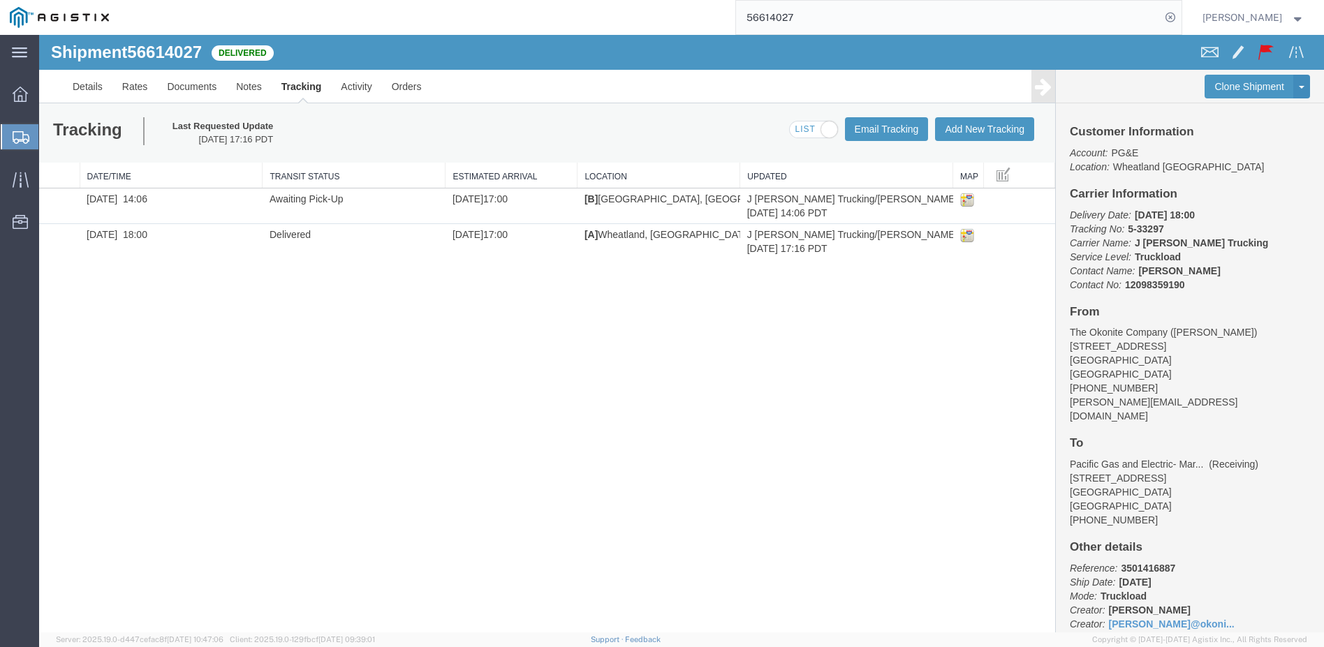
click at [820, 21] on input "56614027" at bounding box center [948, 18] width 424 height 34
type input "5"
type input "56457853"
click at [1180, 13] on icon at bounding box center [1170, 18] width 20 height 20
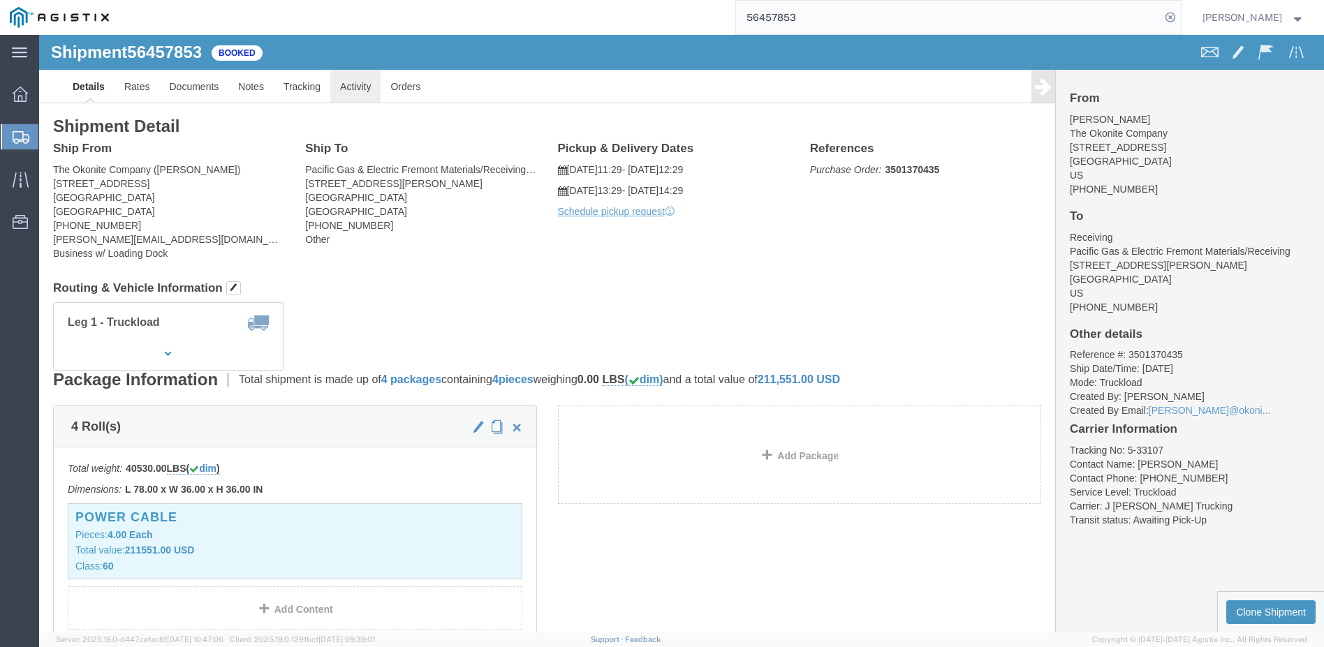
click link "Activity"
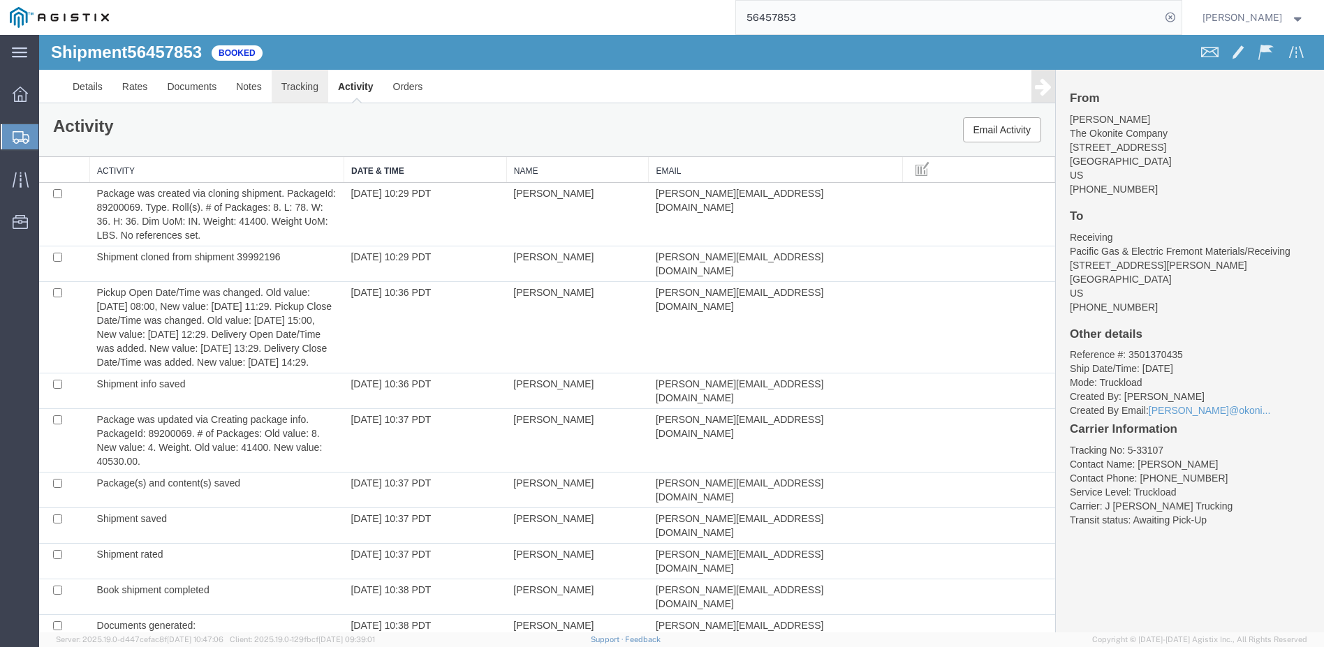
click at [295, 87] on link "Tracking" at bounding box center [300, 87] width 57 height 34
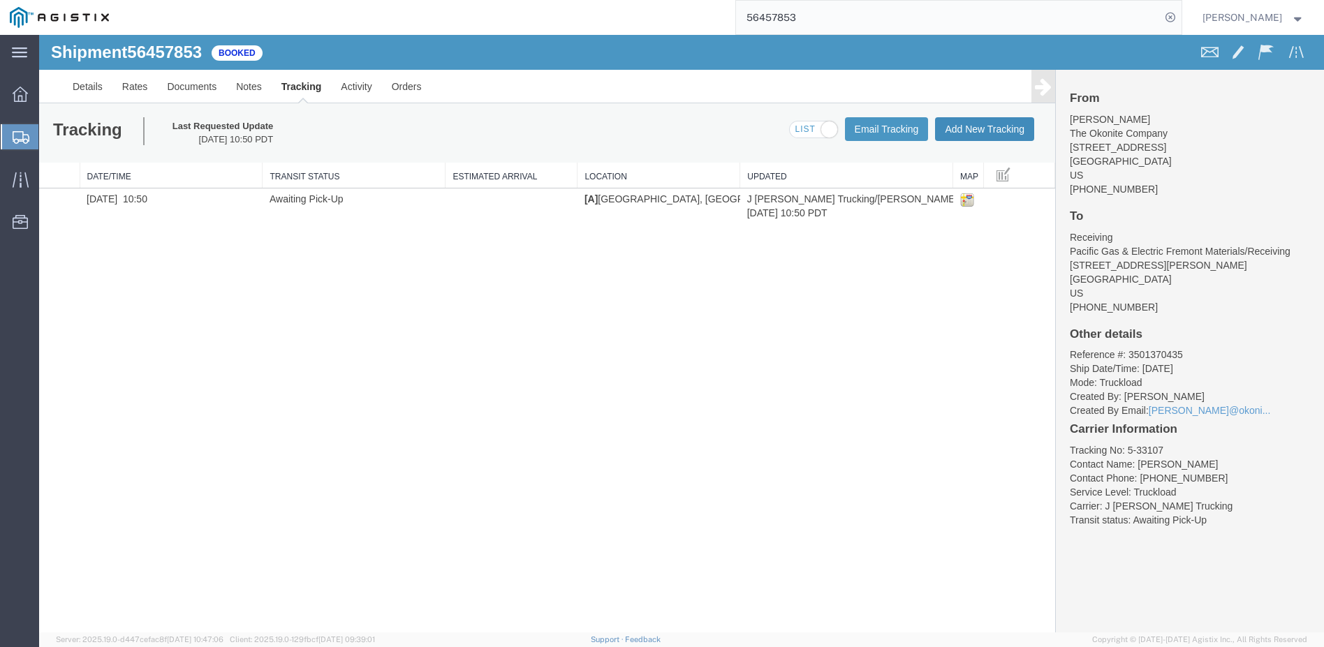
click at [964, 119] on button "Add New Tracking" at bounding box center [984, 129] width 99 height 24
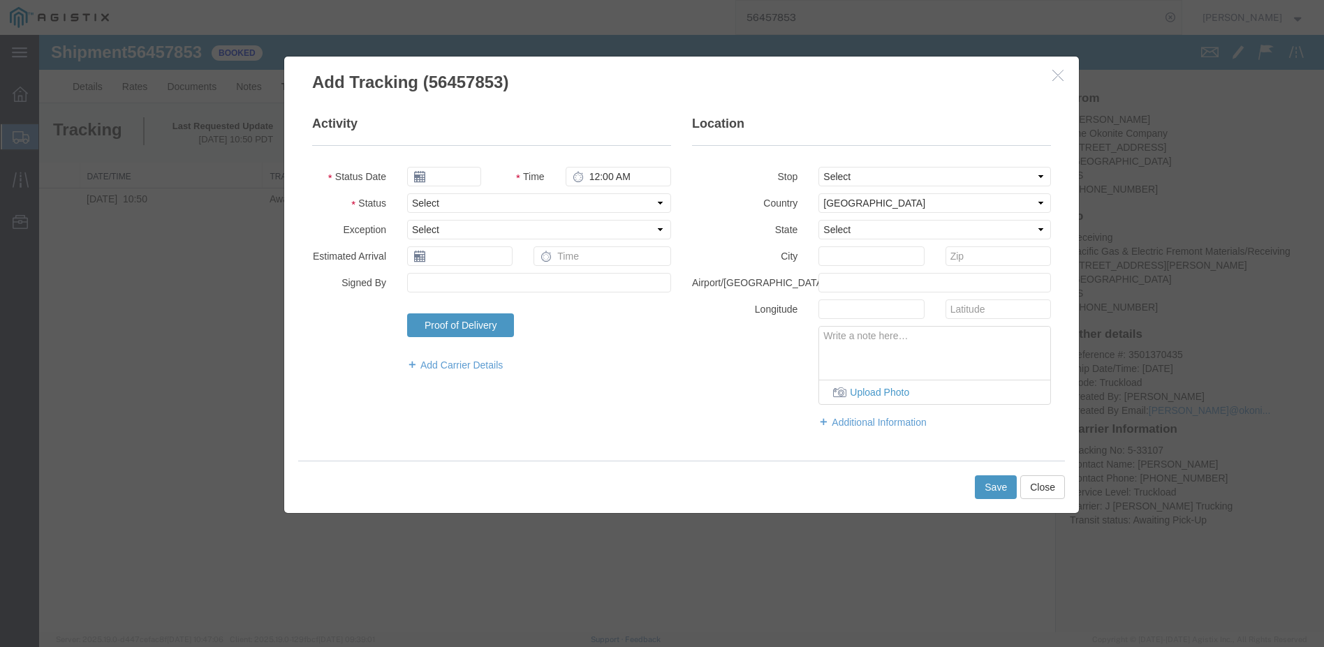
type input "[DATE]"
type input "6:00 PM"
click at [474, 181] on input "[DATE]" at bounding box center [444, 177] width 74 height 20
click at [416, 204] on icon at bounding box center [417, 201] width 3 height 9
click at [531, 288] on td "15" at bounding box center [526, 284] width 21 height 21
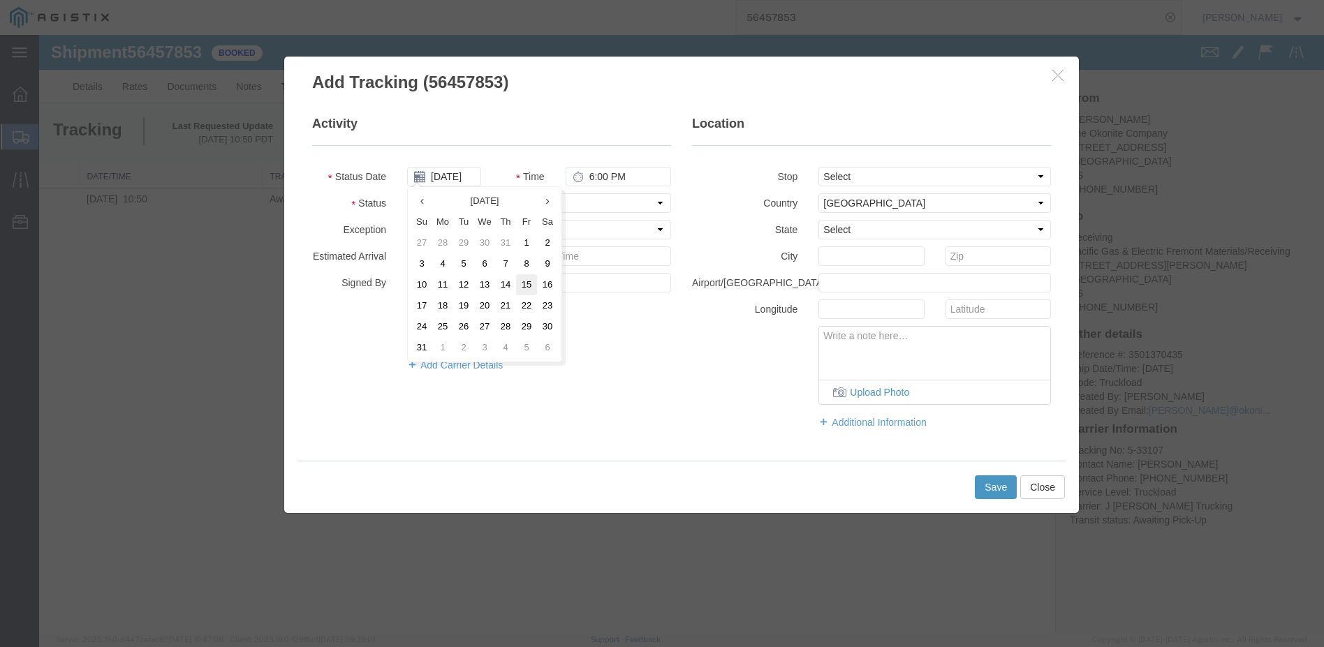
type input "[DATE]"
click at [660, 204] on select "Select Arrival Notice Available Arrival Notice Imported Arrive at Delivery Loca…" at bounding box center [539, 203] width 264 height 20
select select "DELIVRED"
click at [407, 193] on select "Select Arrival Notice Available Arrival Notice Imported Arrive at Delivery Loca…" at bounding box center [539, 203] width 264 height 20
click at [441, 256] on input "text" at bounding box center [459, 256] width 105 height 20
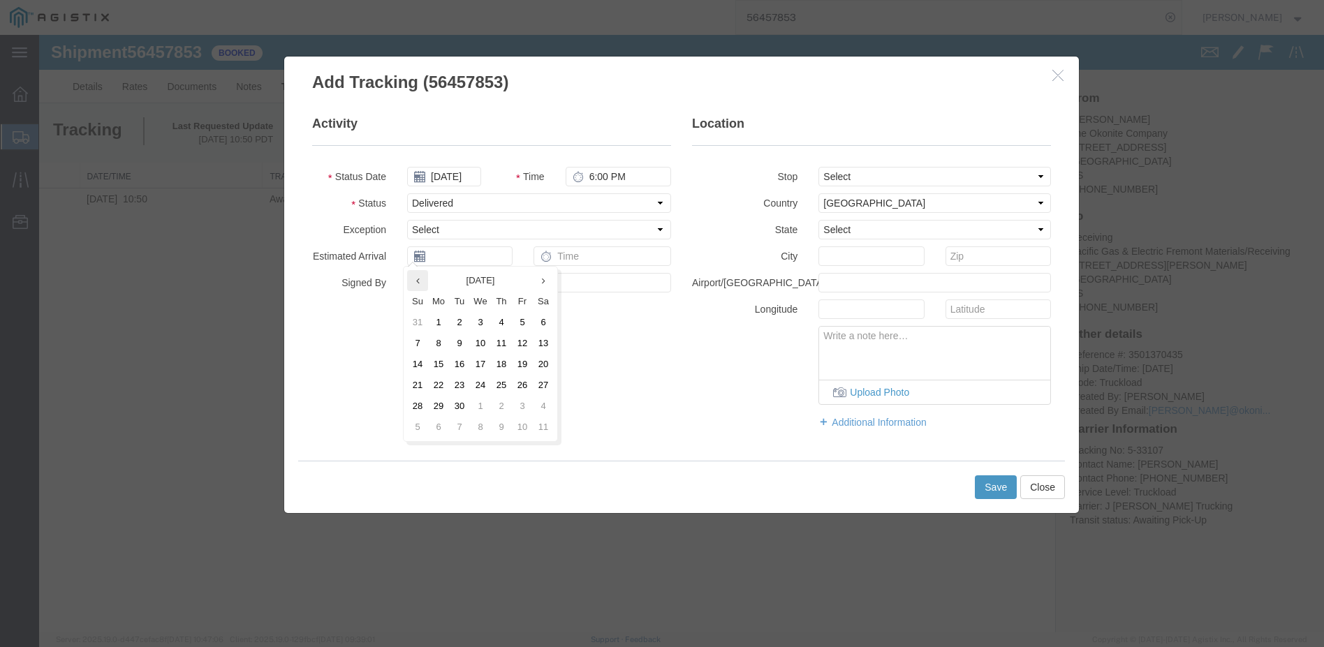
click at [418, 278] on icon at bounding box center [417, 280] width 3 height 9
click at [527, 362] on td "15" at bounding box center [526, 364] width 21 height 21
type input "[DATE]"
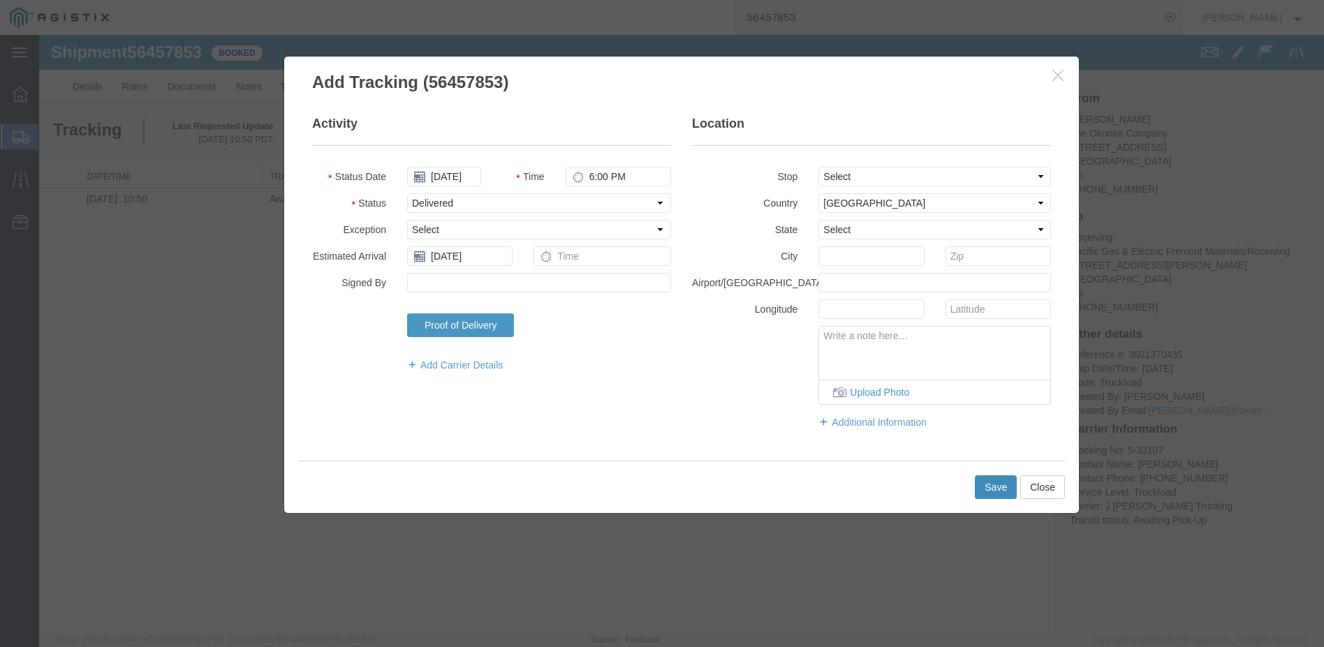
click at [985, 484] on button "Save" at bounding box center [996, 487] width 42 height 24
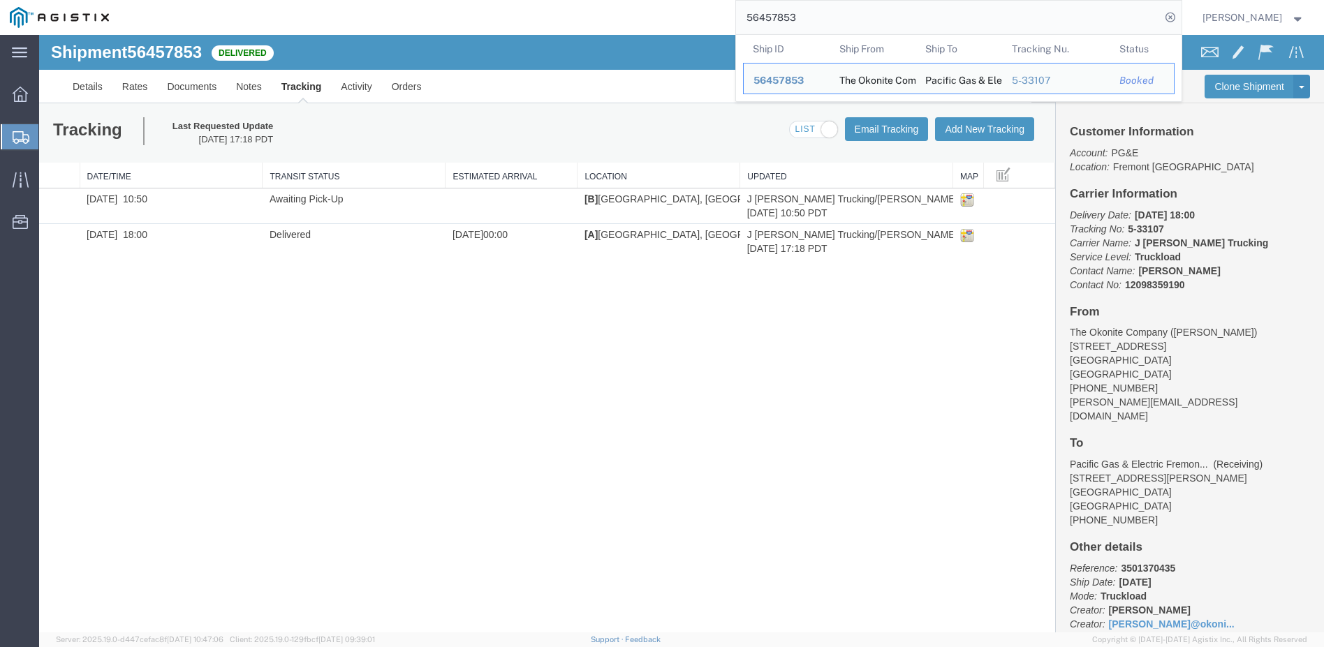
click at [823, 15] on input "56457853" at bounding box center [948, 18] width 424 height 34
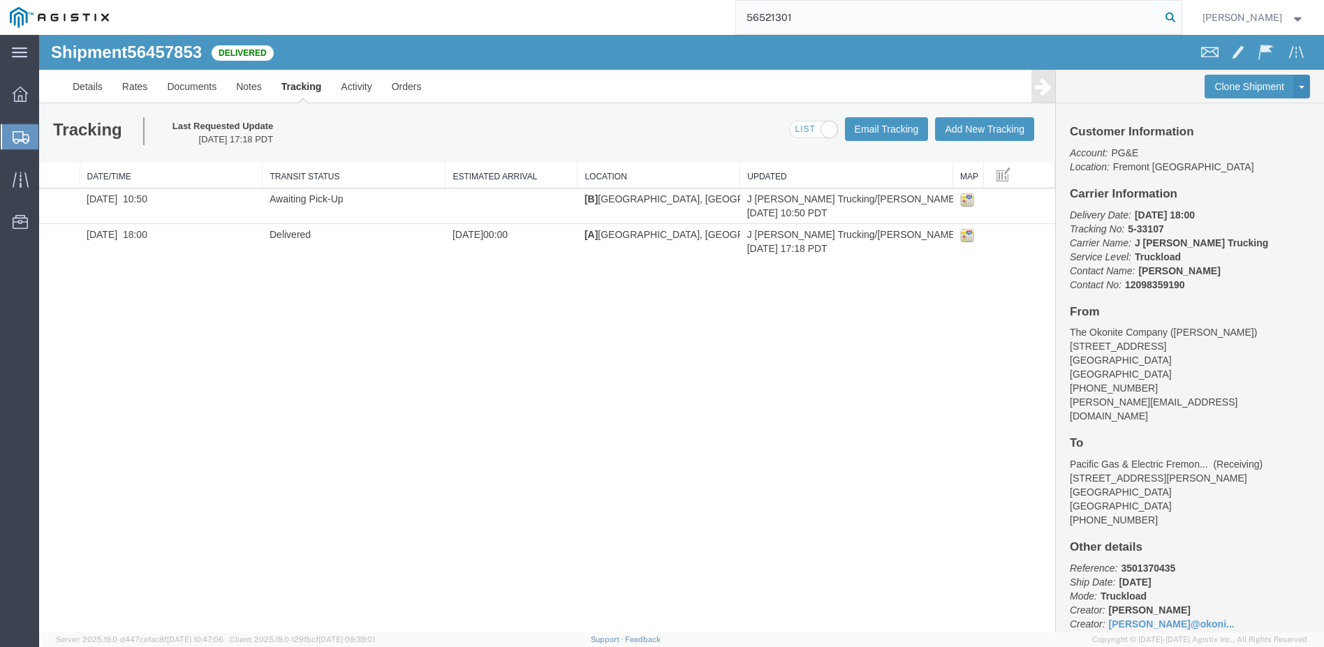
type input "56521301"
click at [1180, 13] on icon at bounding box center [1170, 18] width 20 height 20
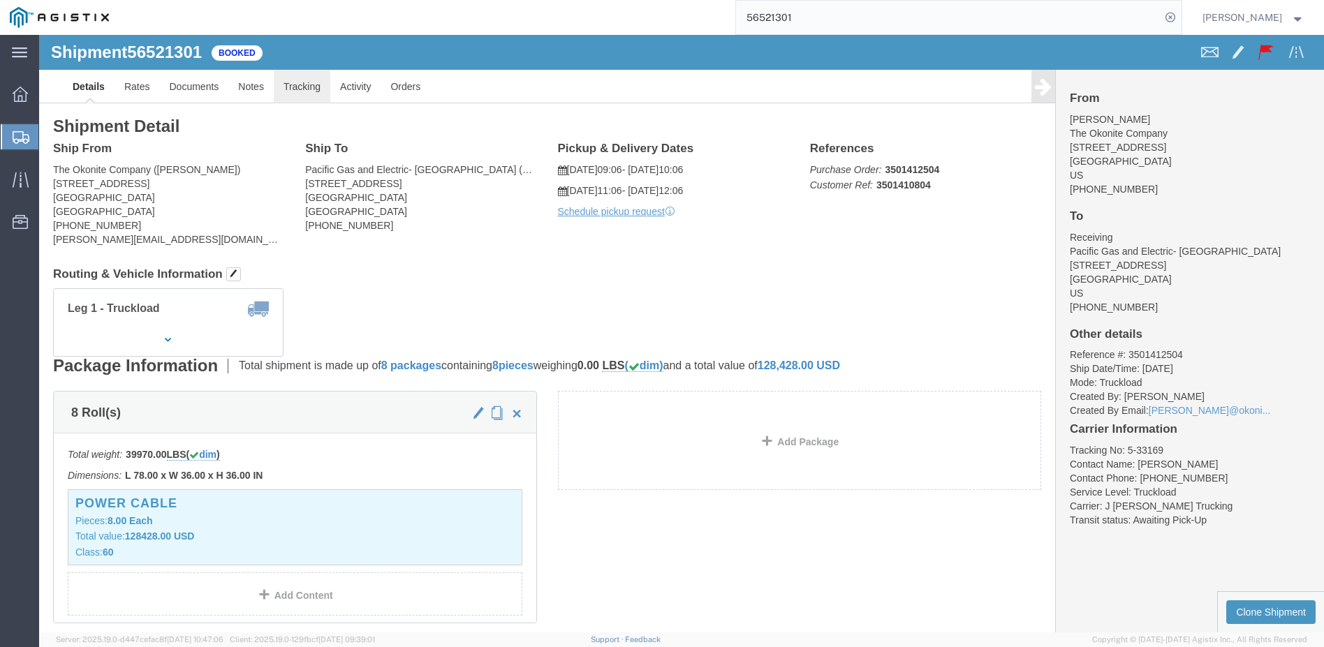
click link "Tracking"
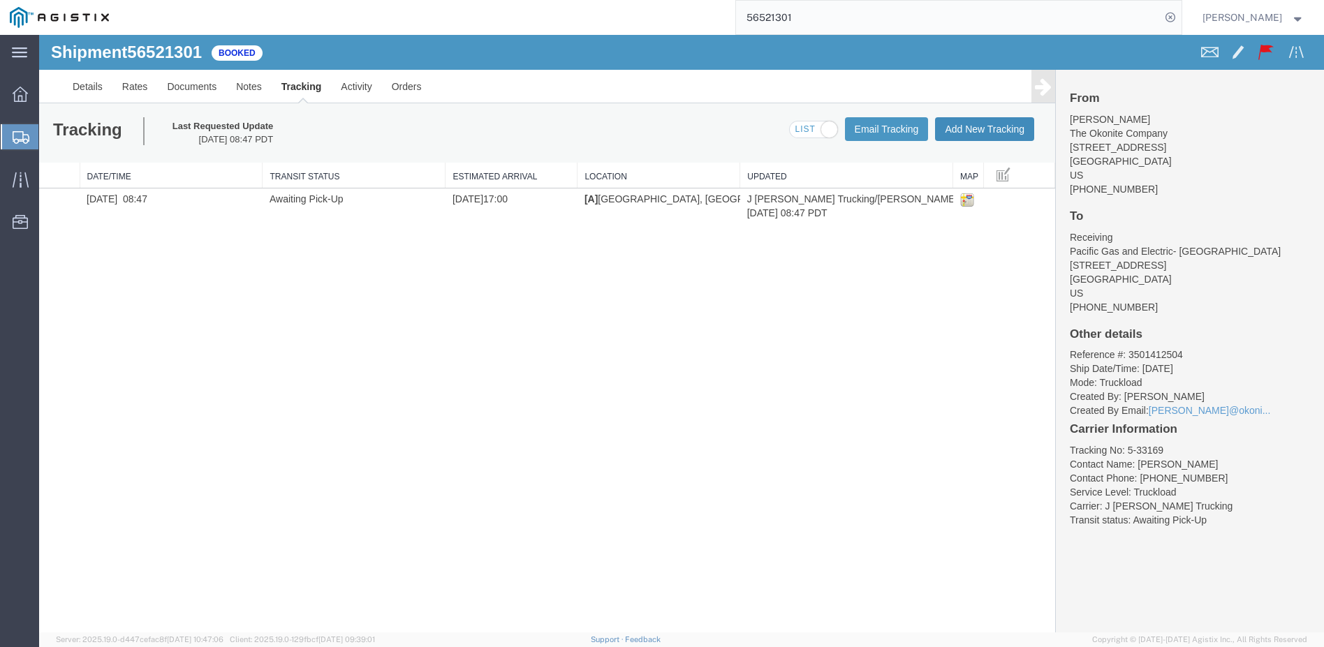
click at [968, 124] on button "Add New Tracking" at bounding box center [984, 129] width 99 height 24
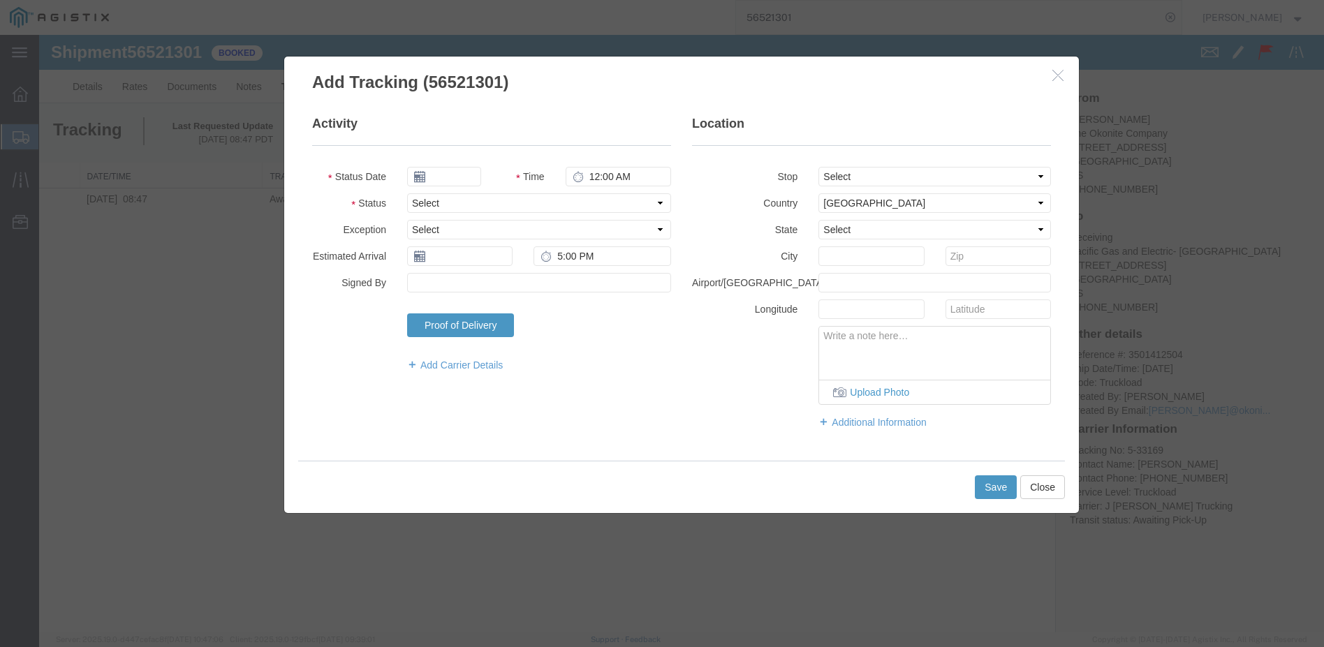
type input "[DATE]"
type input "6:00 PM"
click at [468, 178] on input "[DATE]" at bounding box center [444, 177] width 74 height 20
click at [418, 204] on icon at bounding box center [417, 201] width 3 height 9
click at [462, 302] on td "19" at bounding box center [463, 305] width 21 height 21
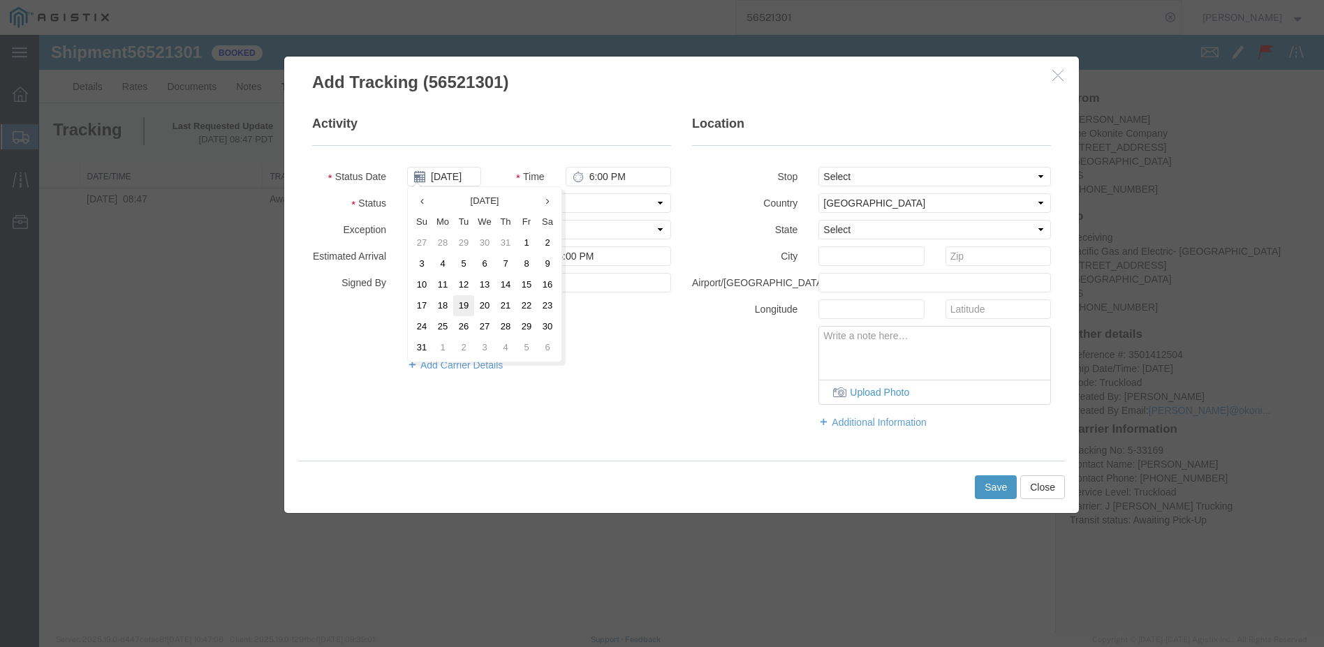
type input "[DATE]"
click at [664, 201] on select "Select Arrival Notice Available Arrival Notice Imported Arrive at Delivery Loca…" at bounding box center [539, 203] width 264 height 20
select select "DELIVRED"
click at [407, 193] on select "Select Arrival Notice Available Arrival Notice Imported Arrive at Delivery Loca…" at bounding box center [539, 203] width 264 height 20
click at [462, 257] on input "text" at bounding box center [459, 256] width 105 height 20
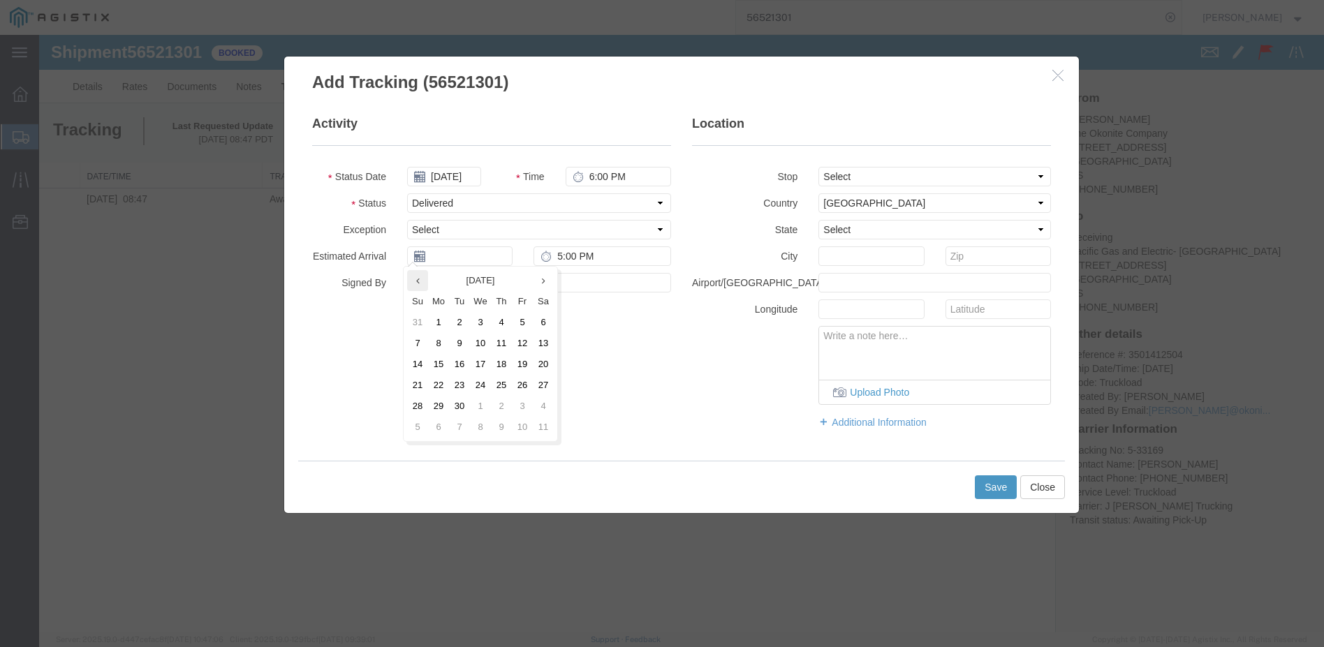
drag, startPoint x: 422, startPoint y: 283, endPoint x: 415, endPoint y: 276, distance: 9.9
click at [420, 285] on th at bounding box center [417, 280] width 21 height 21
click at [484, 378] on td "20" at bounding box center [484, 385] width 21 height 21
type input "[DATE]"
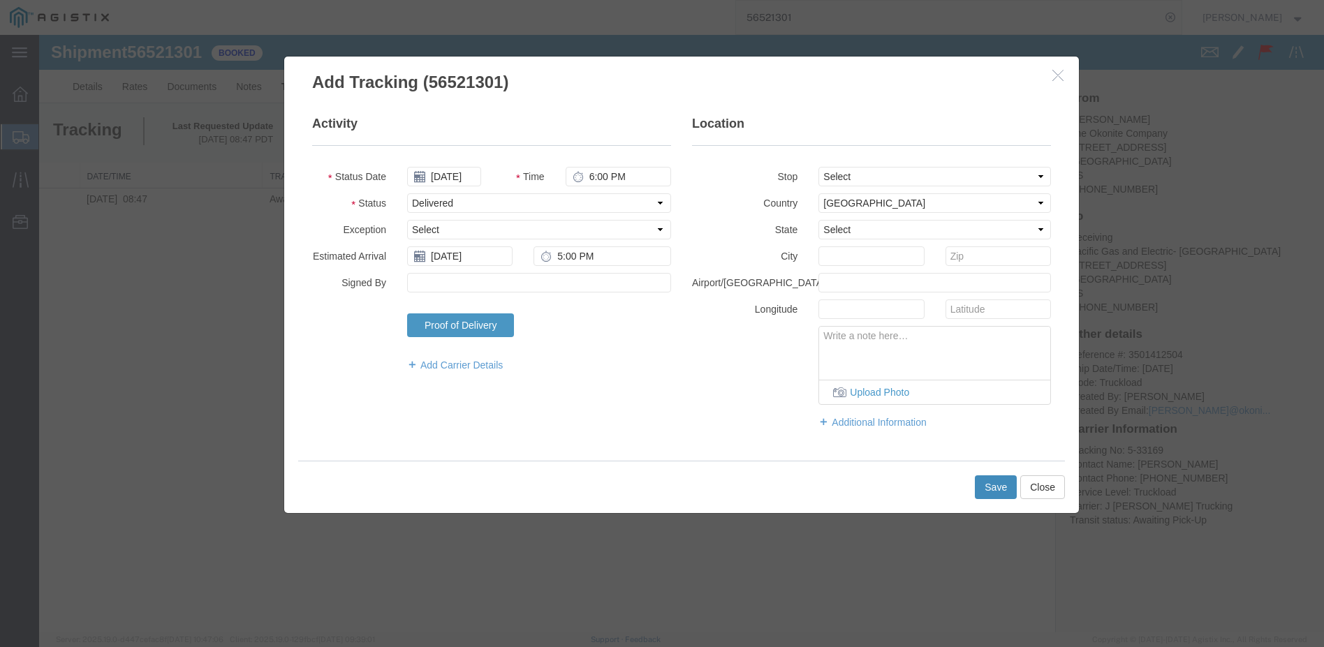
click at [991, 488] on button "Save" at bounding box center [996, 487] width 42 height 24
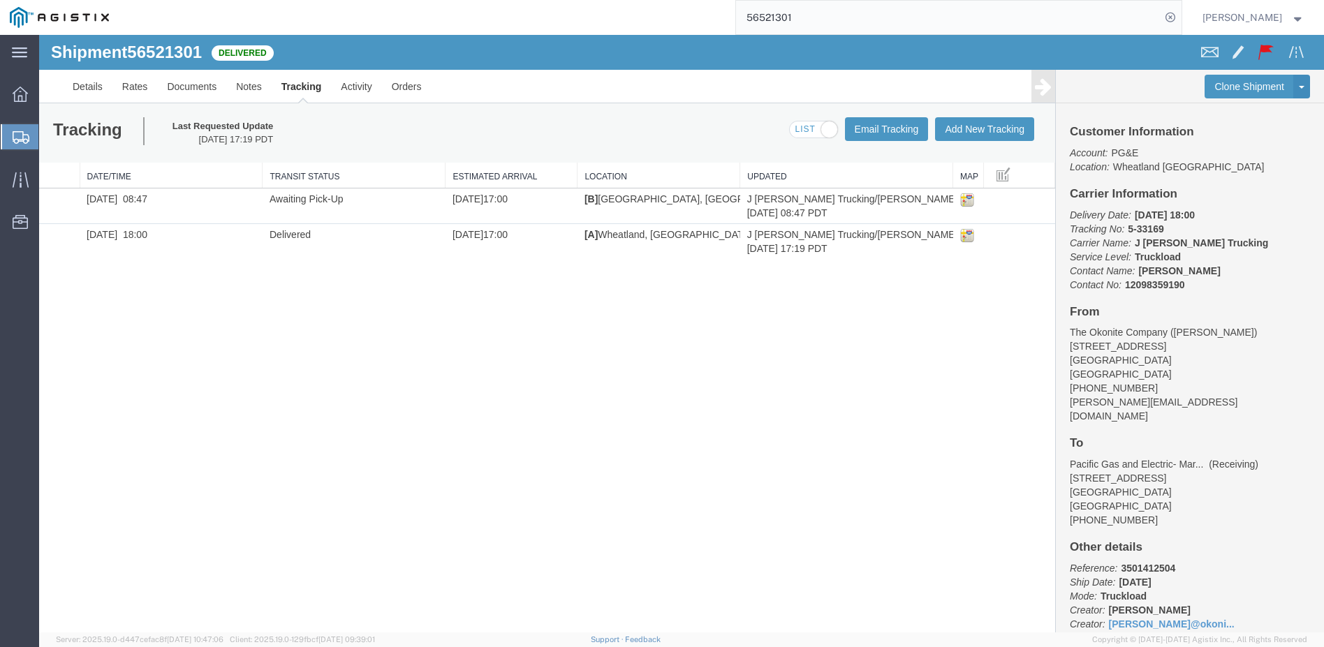
click at [0, 0] on span "Shipment Manager" at bounding box center [0, 0] width 0 height 0
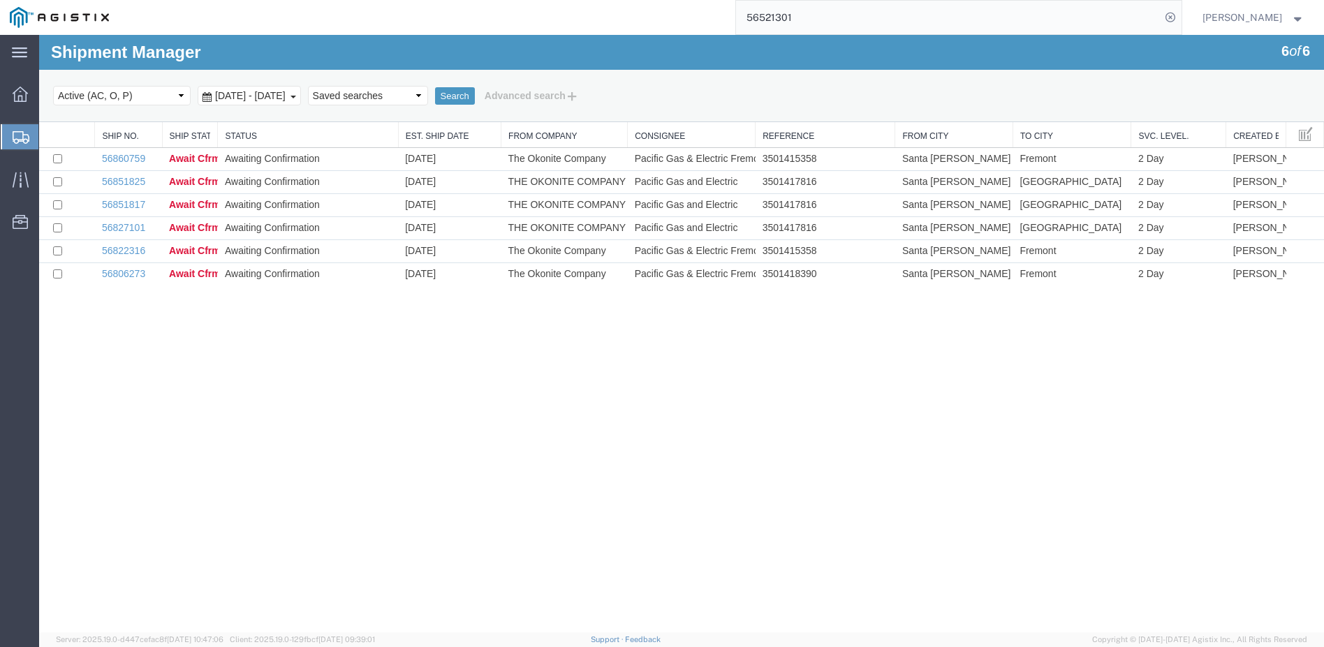
click at [837, 24] on input "56521301" at bounding box center [948, 18] width 424 height 34
type input "5"
click at [1180, 19] on icon at bounding box center [1170, 18] width 20 height 20
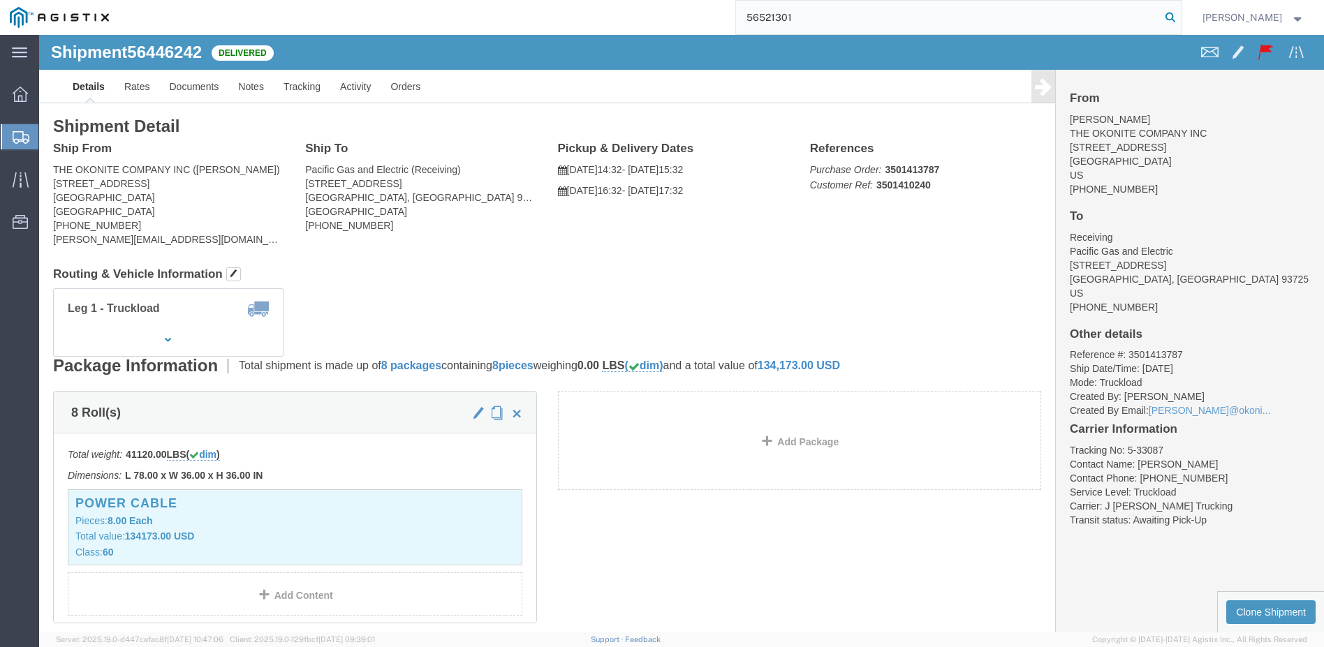
type input "56521301"
click at [1180, 14] on icon at bounding box center [1170, 18] width 20 height 20
